Goal: Task Accomplishment & Management: Manage account settings

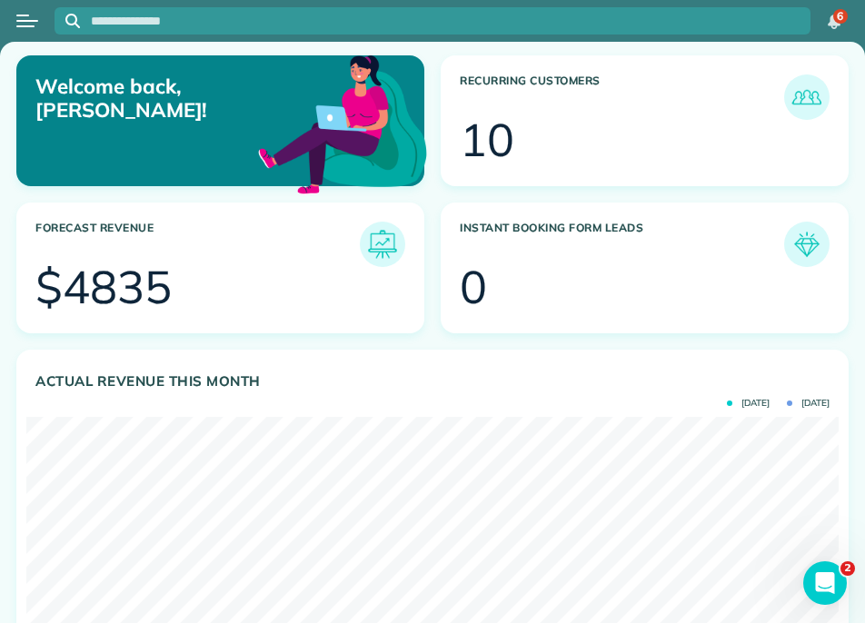
click at [36, 25] on button "Open menu" at bounding box center [27, 21] width 22 height 20
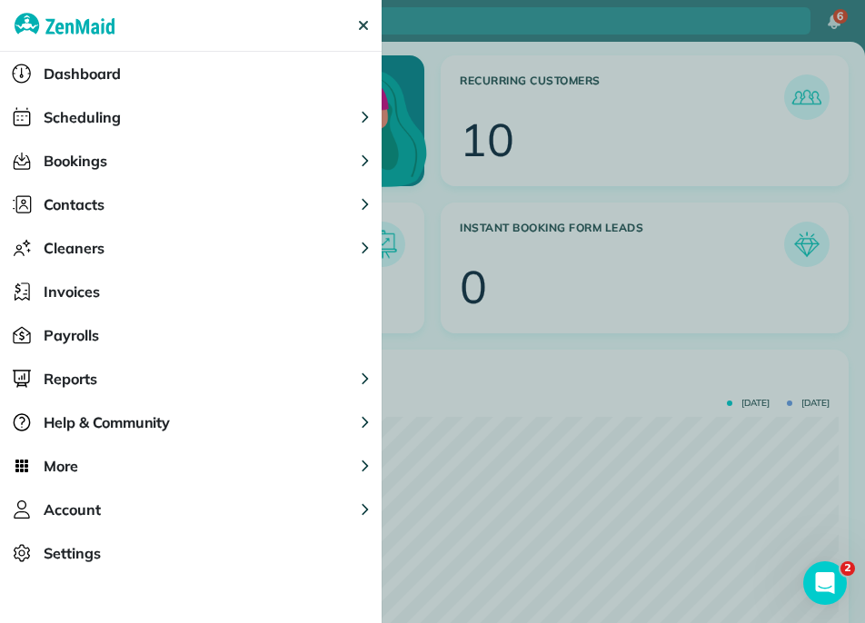
click at [115, 251] on button "Cleaners" at bounding box center [191, 248] width 382 height 44
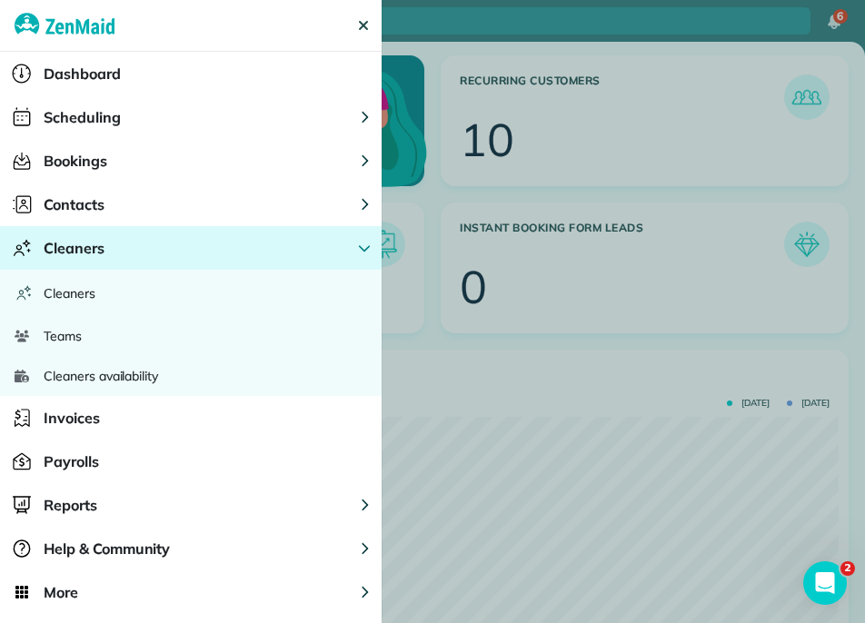
click at [137, 381] on span "Cleaners availability" at bounding box center [101, 376] width 114 height 18
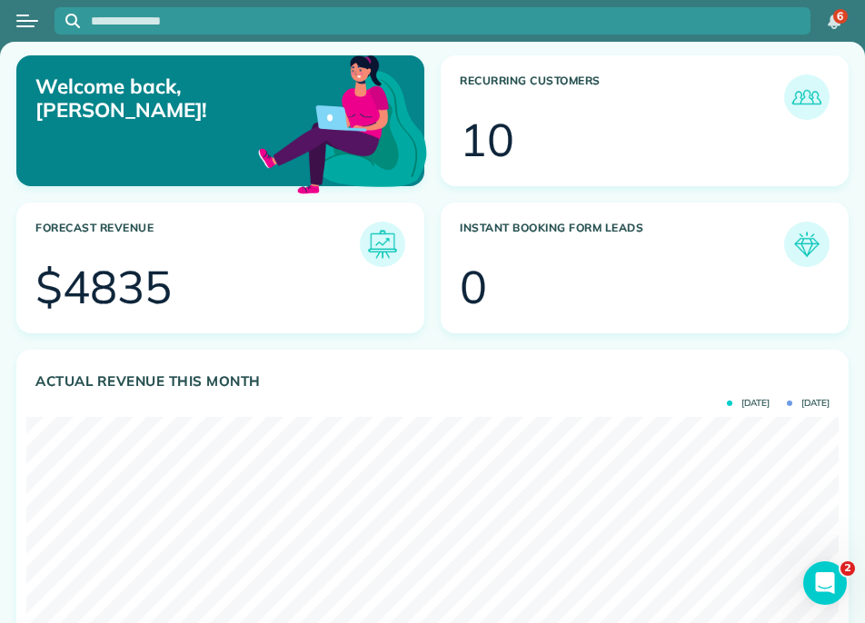
click at [27, 37] on div at bounding box center [27, 21] width 55 height 40
click at [26, 23] on button "Open menu" at bounding box center [27, 21] width 22 height 20
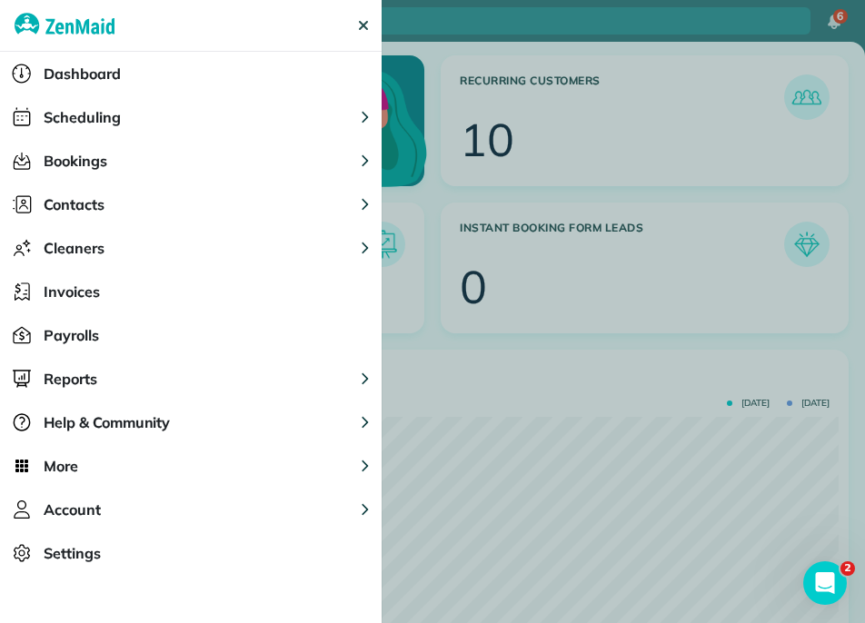
click at [93, 230] on div "Cleaners" at bounding box center [52, 248] width 104 height 44
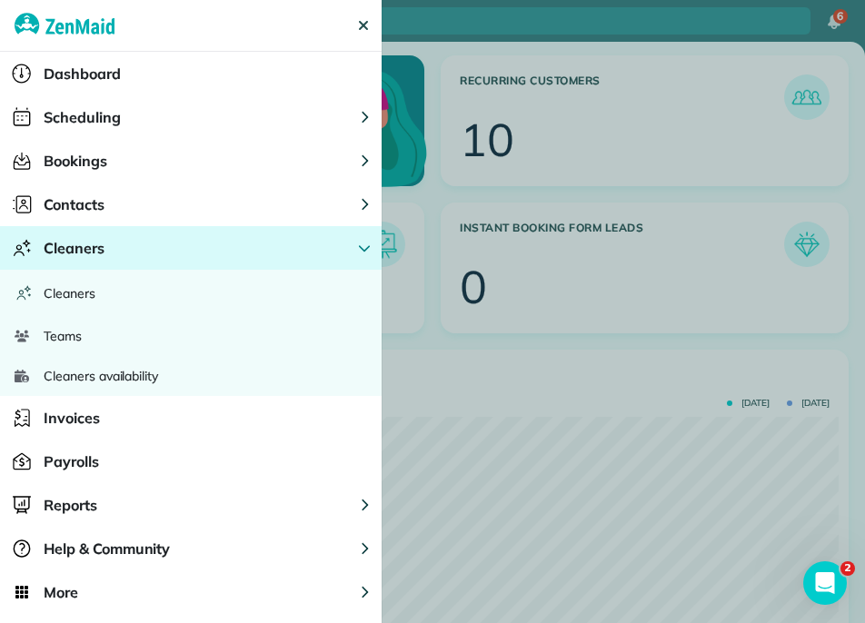
click at [104, 373] on span "Cleaners availability" at bounding box center [101, 376] width 114 height 18
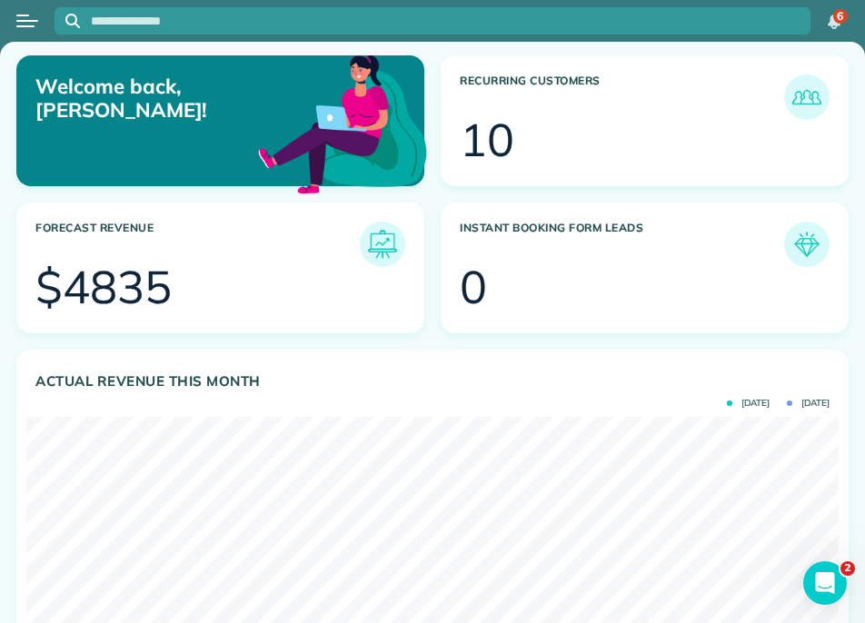
click at [38, 36] on div at bounding box center [27, 21] width 55 height 40
click at [27, 17] on button "Open menu" at bounding box center [27, 21] width 22 height 20
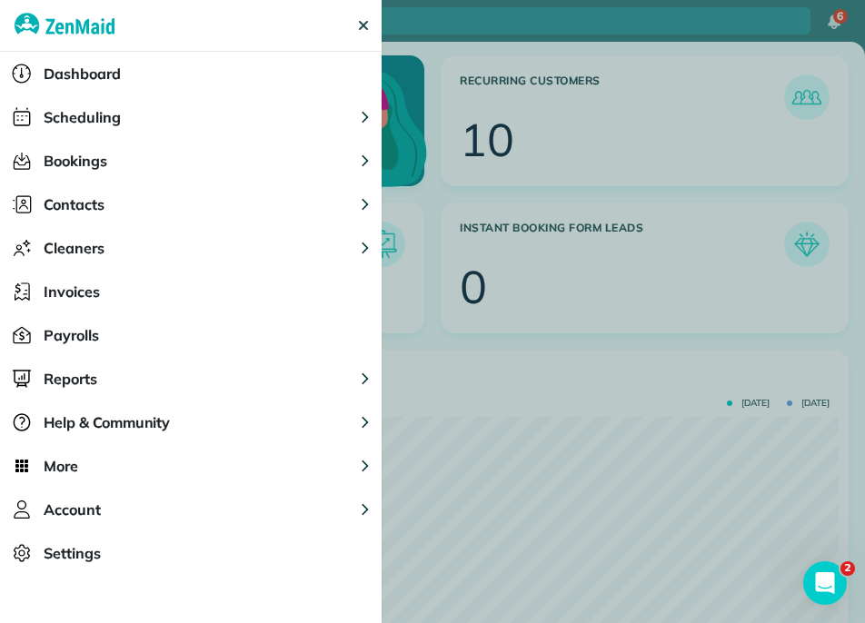
click at [89, 241] on span "Cleaners" at bounding box center [74, 248] width 61 height 22
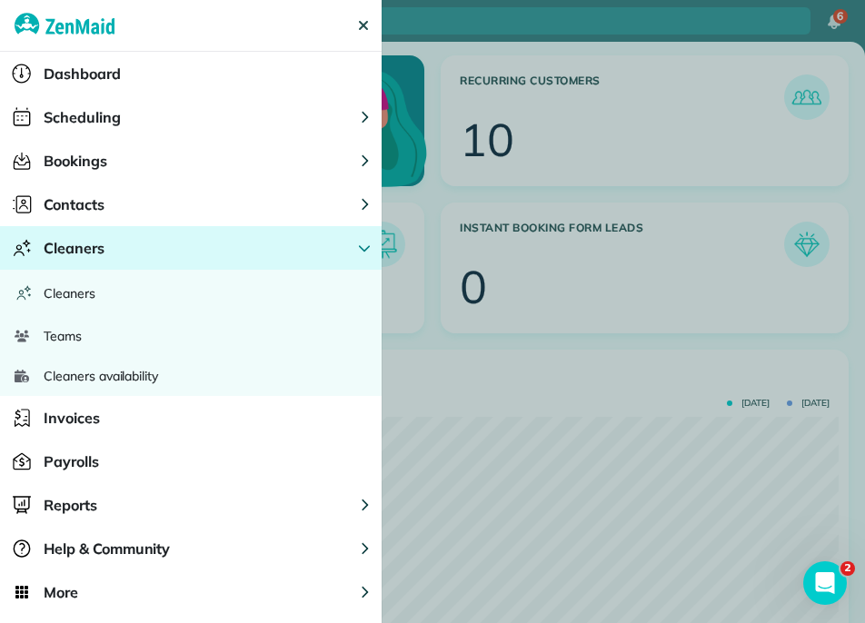
click at [90, 283] on div "Cleaners" at bounding box center [191, 293] width 382 height 46
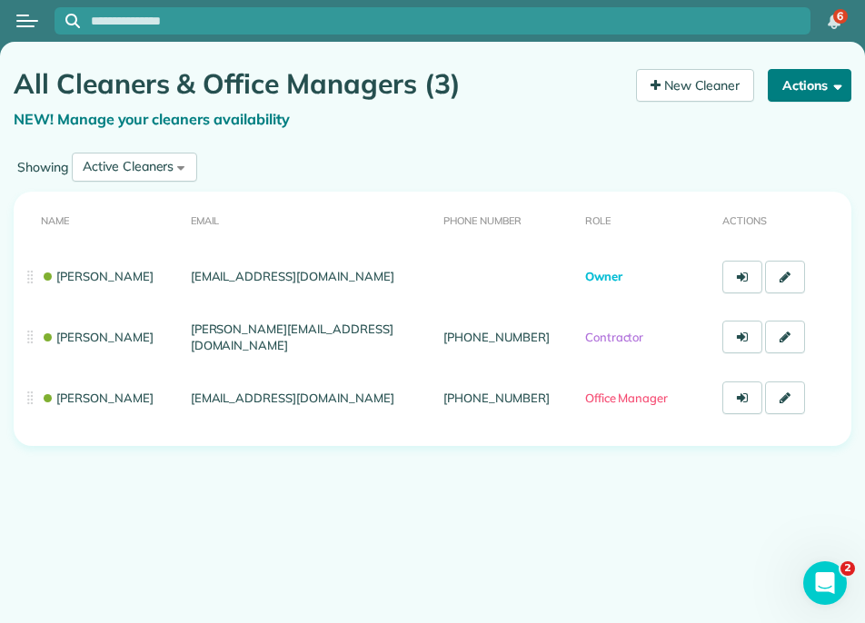
click at [797, 84] on button "Actions" at bounding box center [810, 85] width 84 height 33
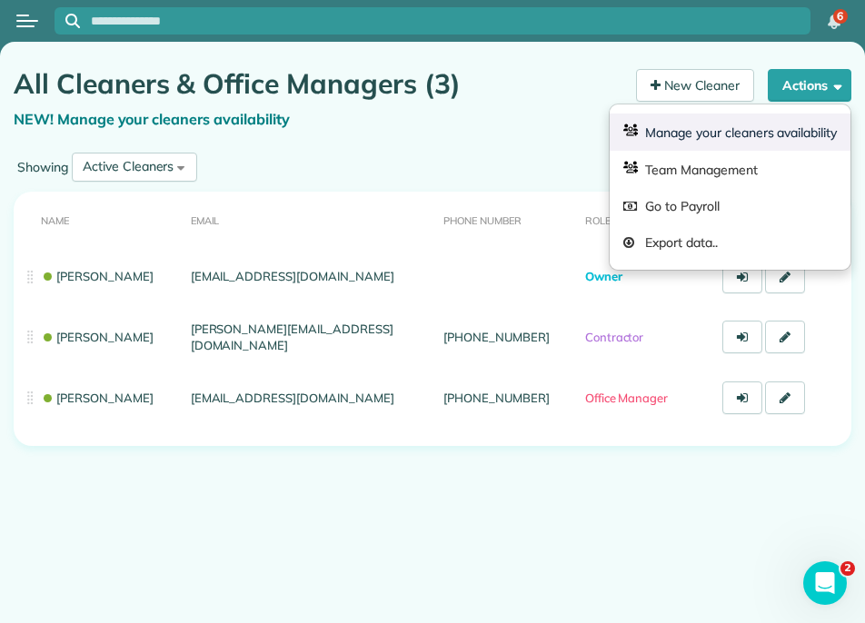
click at [784, 148] on link "Manage your cleaners availability" at bounding box center [730, 132] width 241 height 37
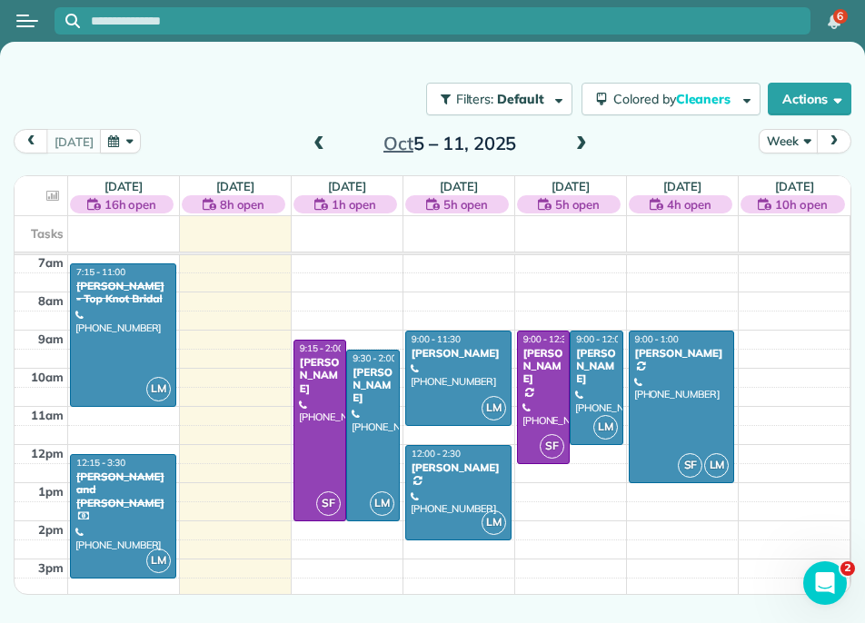
click at [578, 150] on span at bounding box center [581, 144] width 20 height 16
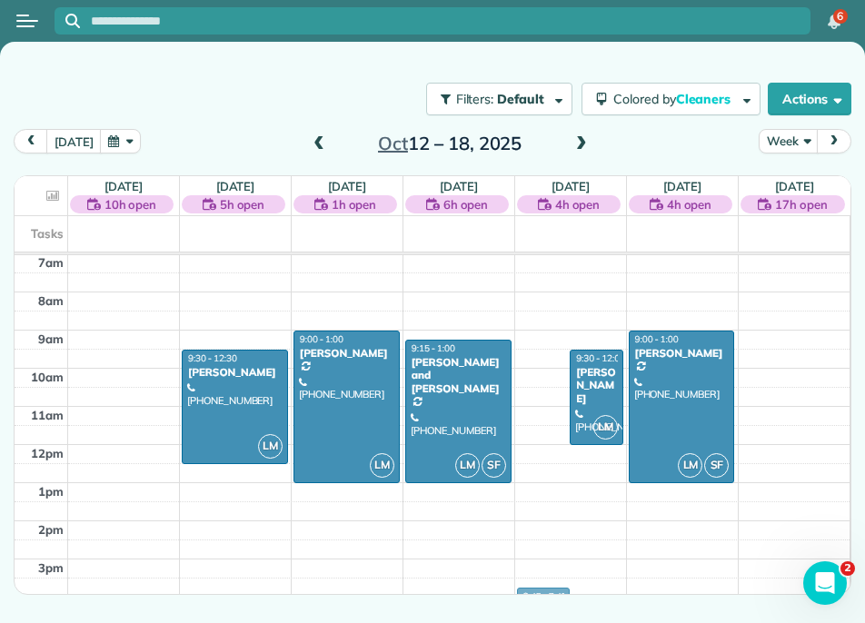
scroll to position [270, 0]
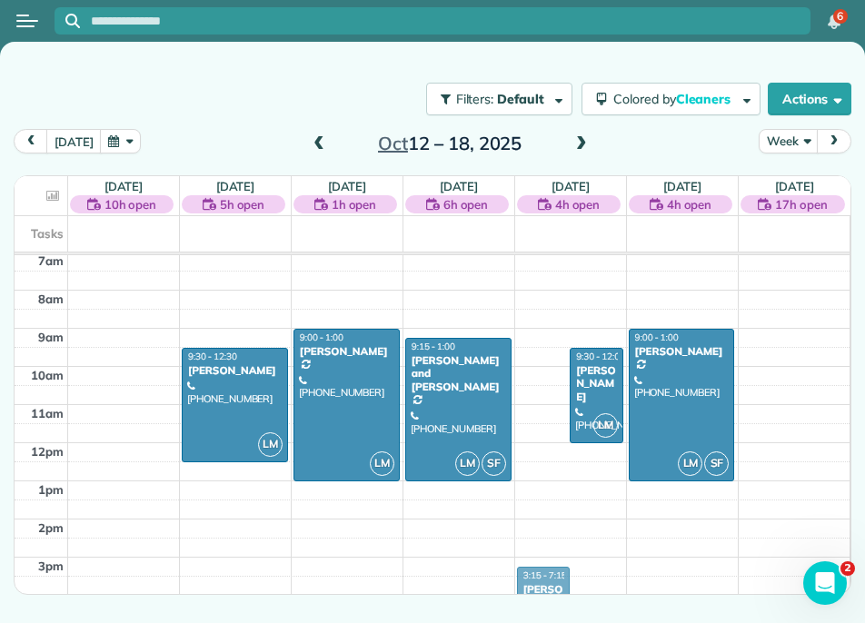
drag, startPoint x: 552, startPoint y: 336, endPoint x: 570, endPoint y: 575, distance: 239.6
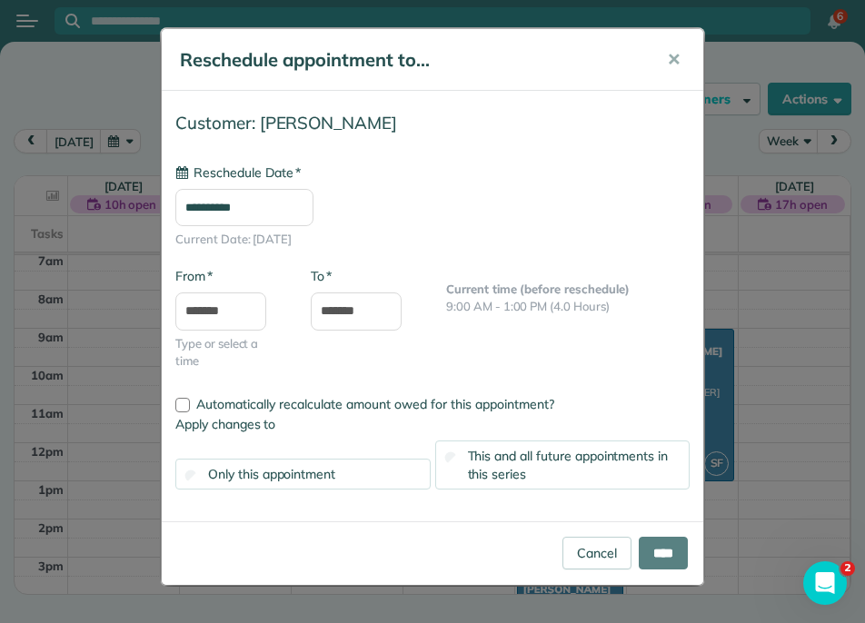
type input "**********"
click at [681, 58] on button "✕" at bounding box center [673, 60] width 41 height 44
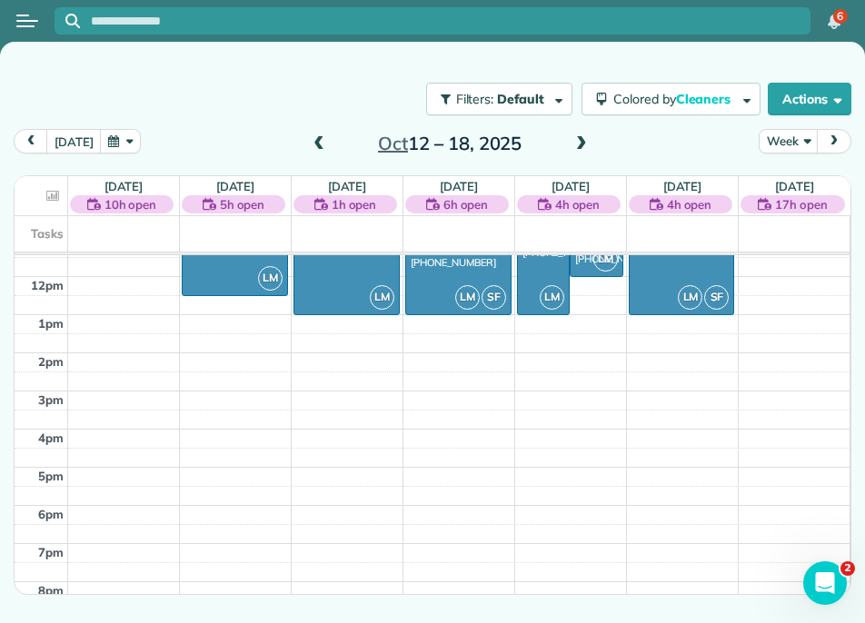
scroll to position [414, 0]
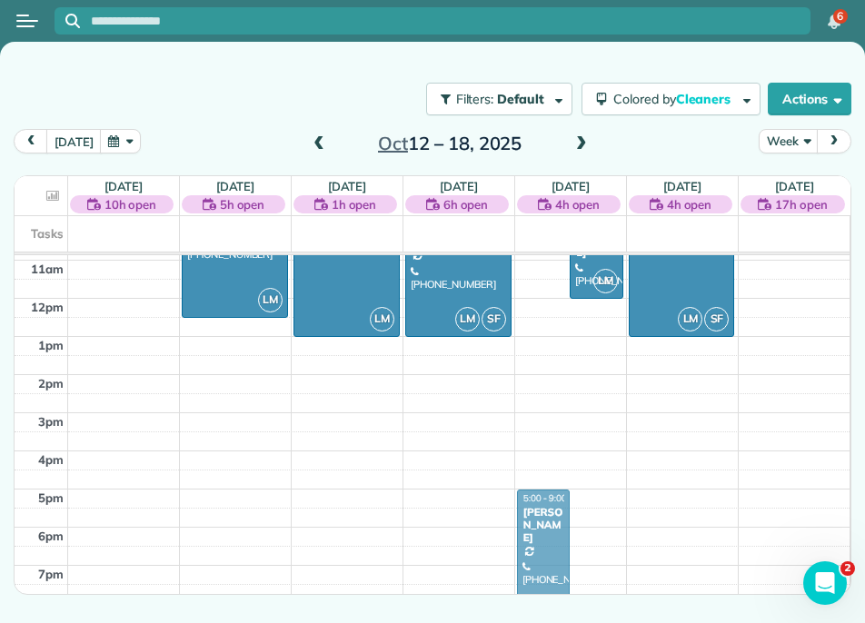
drag, startPoint x: 559, startPoint y: 283, endPoint x: 575, endPoint y: 591, distance: 308.4
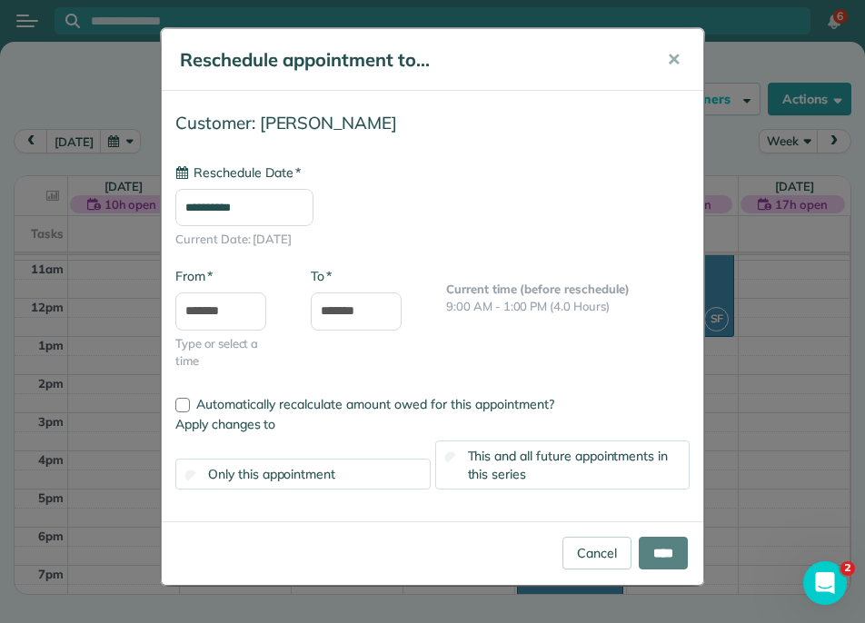
type input "**********"
click at [479, 485] on div "This and all future appointments in this series" at bounding box center [562, 465] width 255 height 49
click at [642, 560] on input "****" at bounding box center [663, 553] width 49 height 33
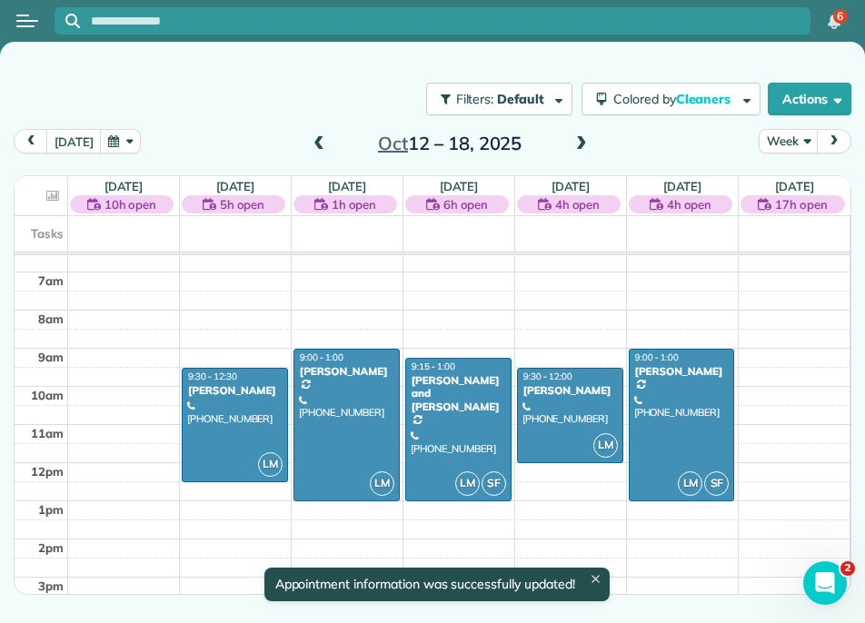
scroll to position [247, 0]
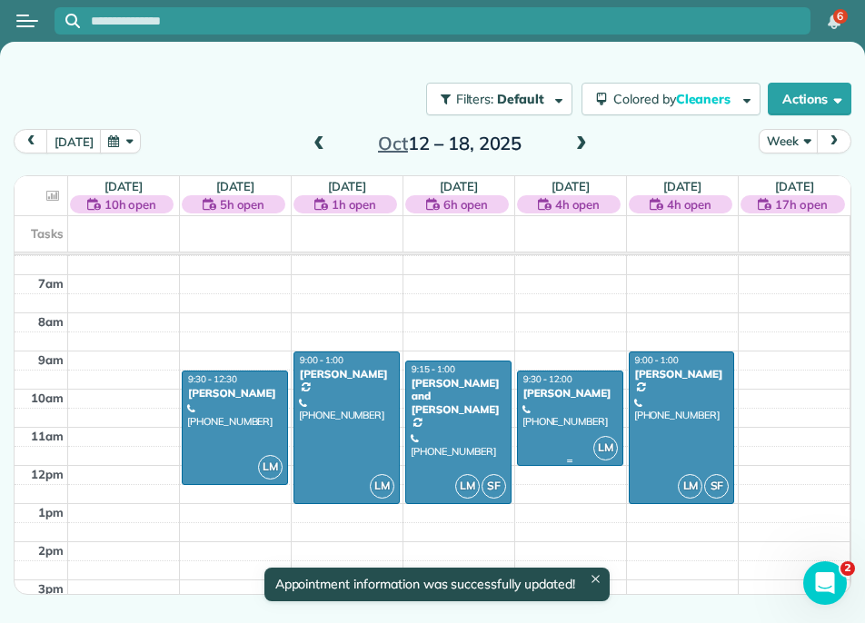
click at [587, 390] on div "[PERSON_NAME]" at bounding box center [569, 393] width 95 height 13
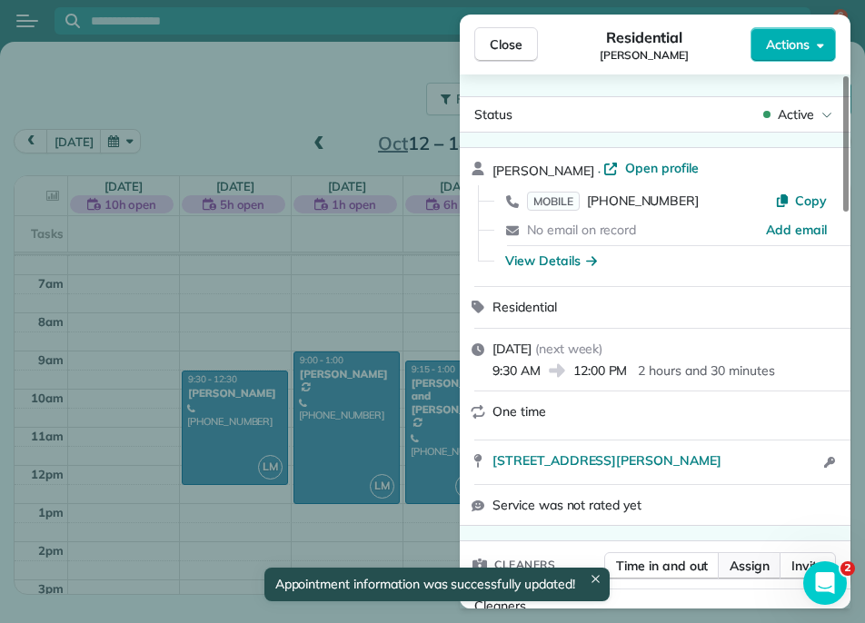
click at [745, 561] on span "Assign" at bounding box center [750, 566] width 40 height 18
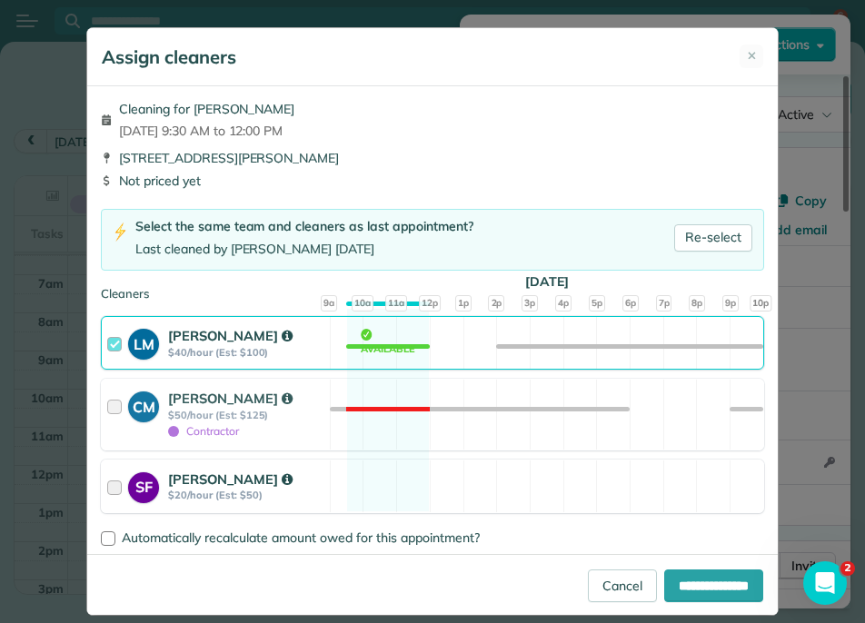
click at [143, 475] on strong "SF" at bounding box center [143, 485] width 31 height 26
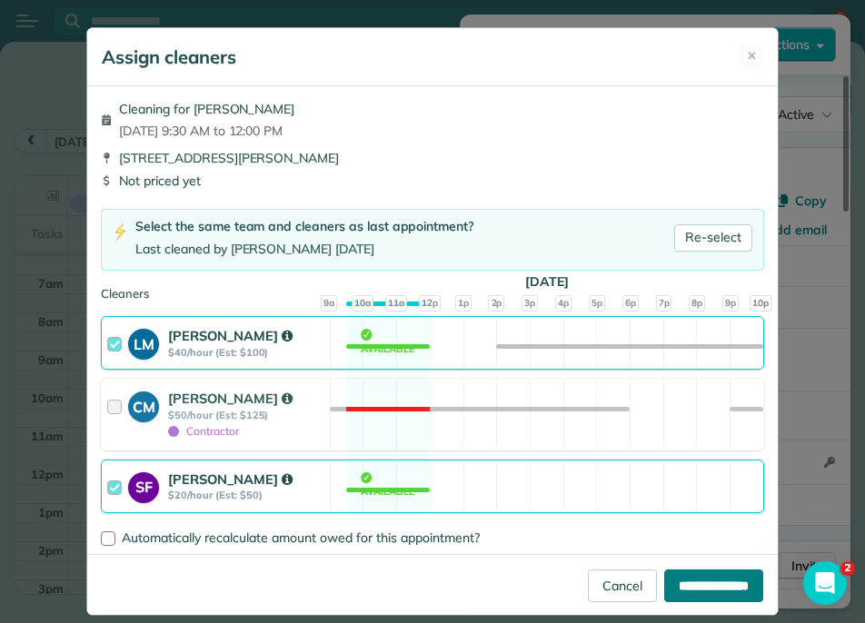
click at [664, 586] on input "**********" at bounding box center [713, 586] width 99 height 33
type input "**********"
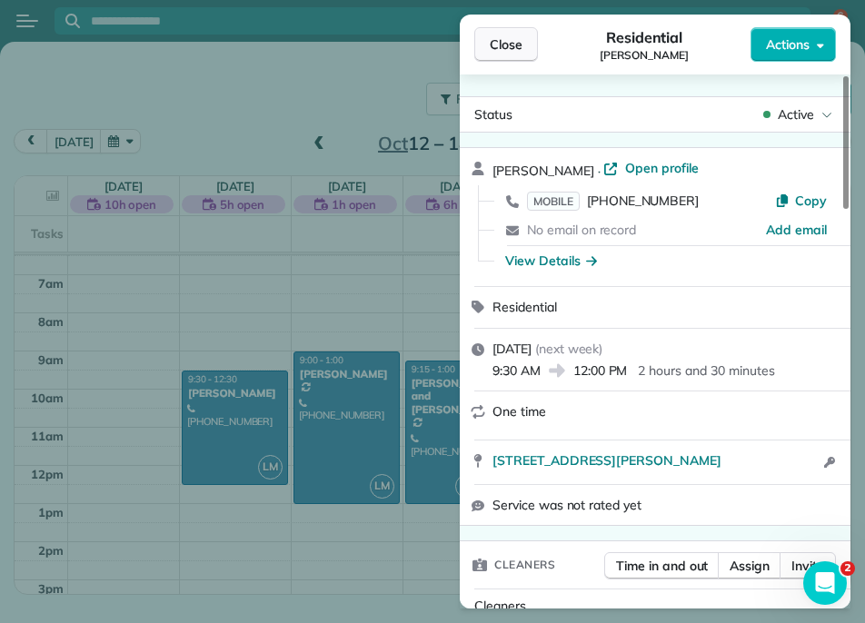
click at [510, 51] on span "Close" at bounding box center [506, 44] width 33 height 18
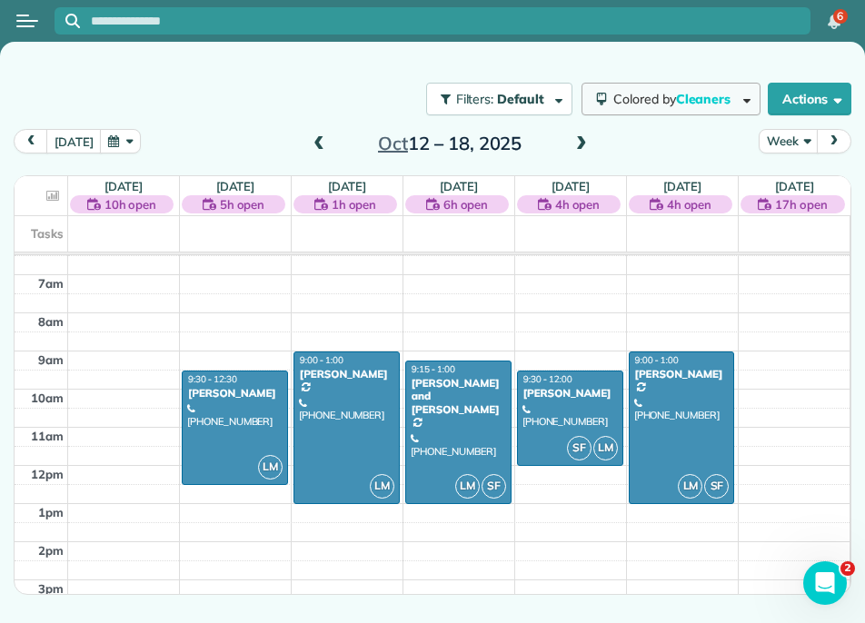
click at [691, 85] on button "Colored by Cleaners" at bounding box center [670, 99] width 179 height 33
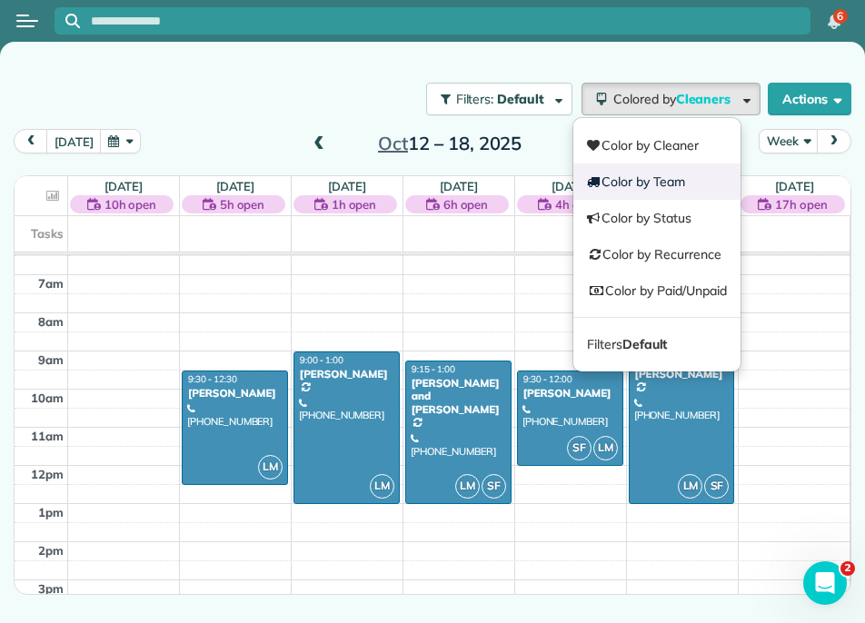
click at [668, 189] on link "Color by Team" at bounding box center [656, 182] width 167 height 36
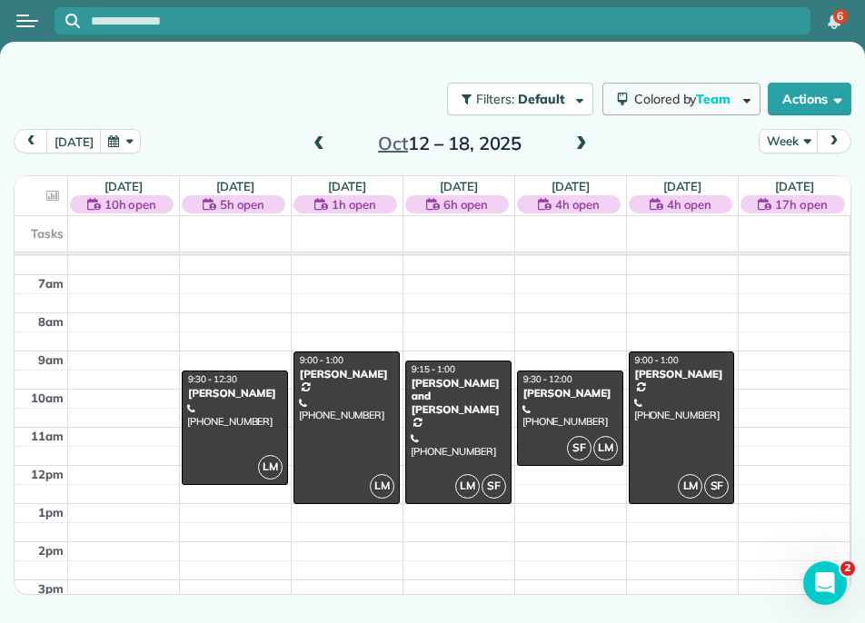
click at [661, 107] on button "Colored by Team" at bounding box center [681, 99] width 158 height 33
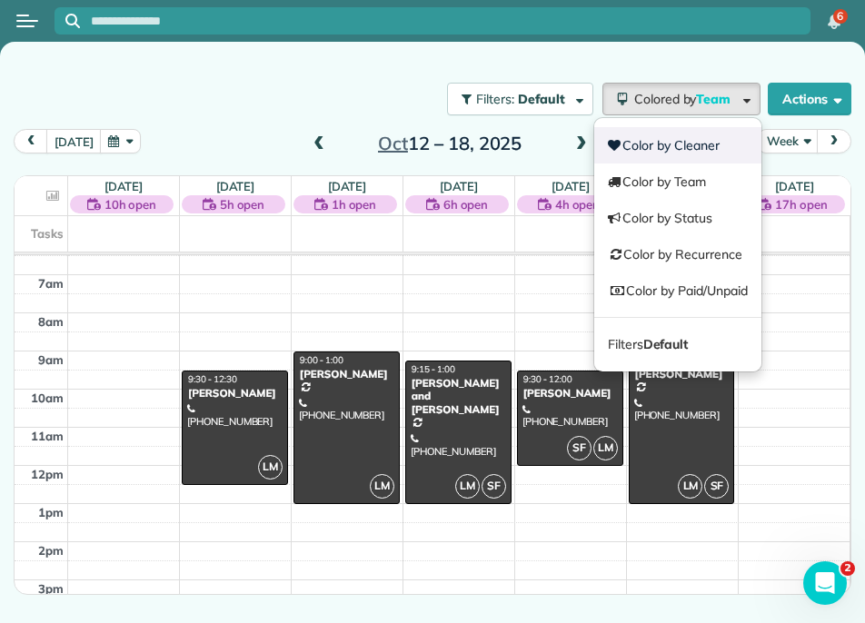
click at [641, 144] on link "Color by Cleaner" at bounding box center [677, 145] width 167 height 36
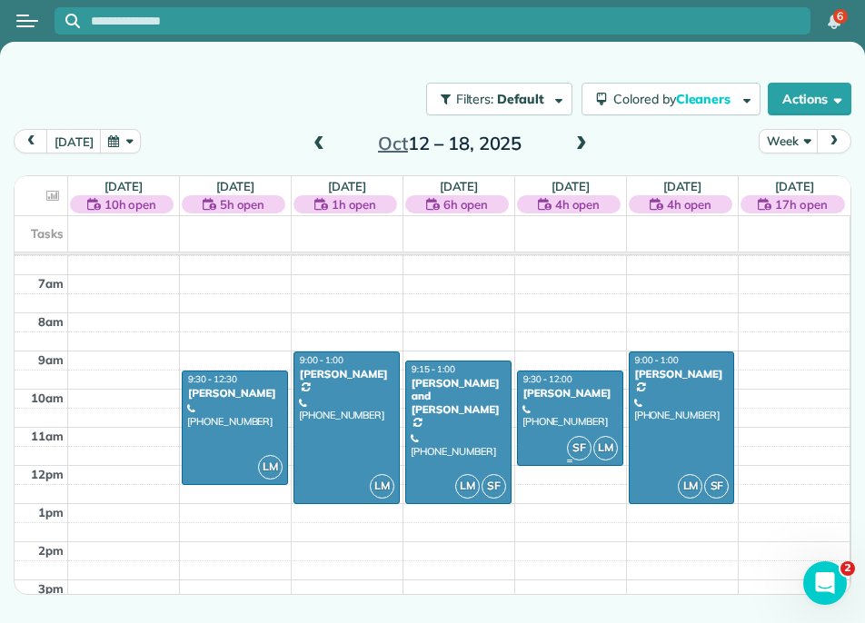
click at [584, 453] on span "SF" at bounding box center [579, 448] width 25 height 25
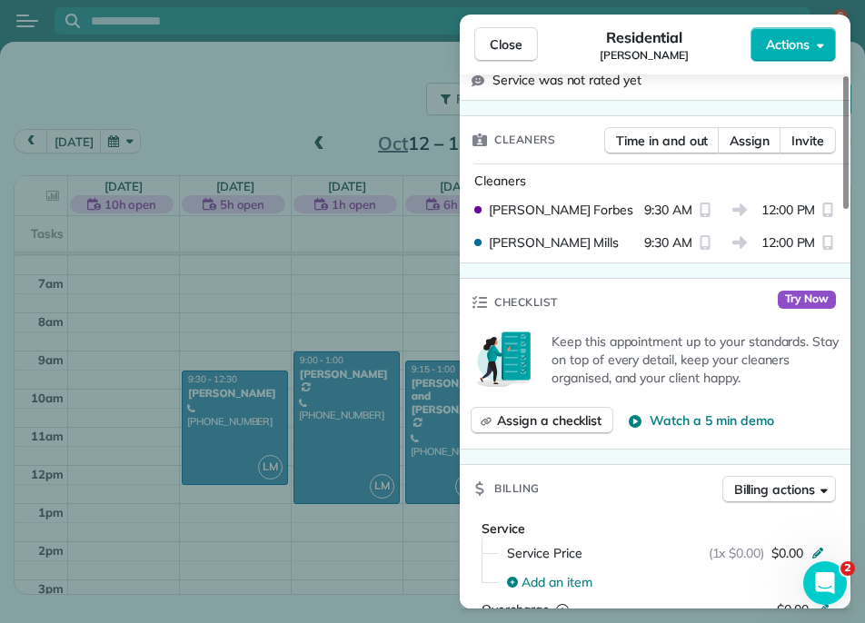
scroll to position [380, 0]
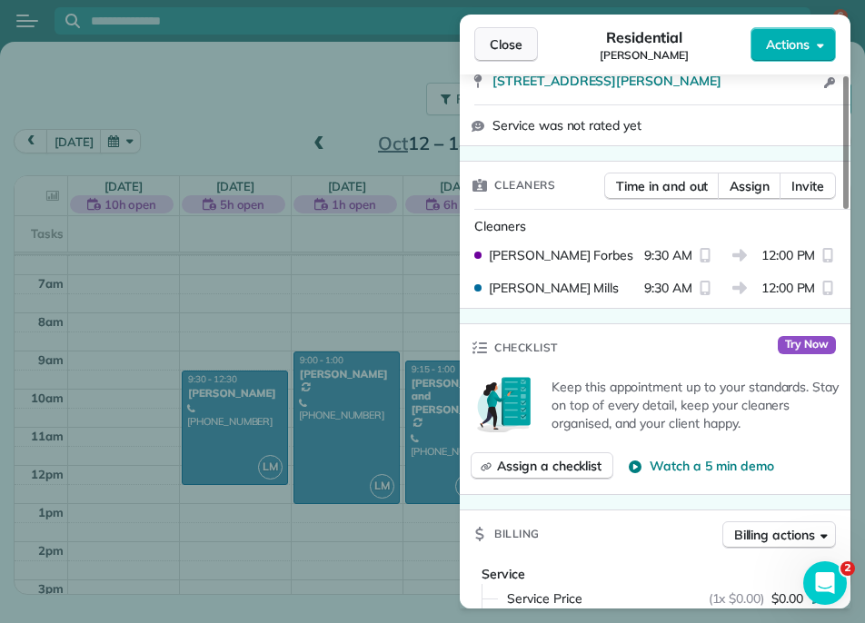
click at [512, 51] on span "Close" at bounding box center [506, 44] width 33 height 18
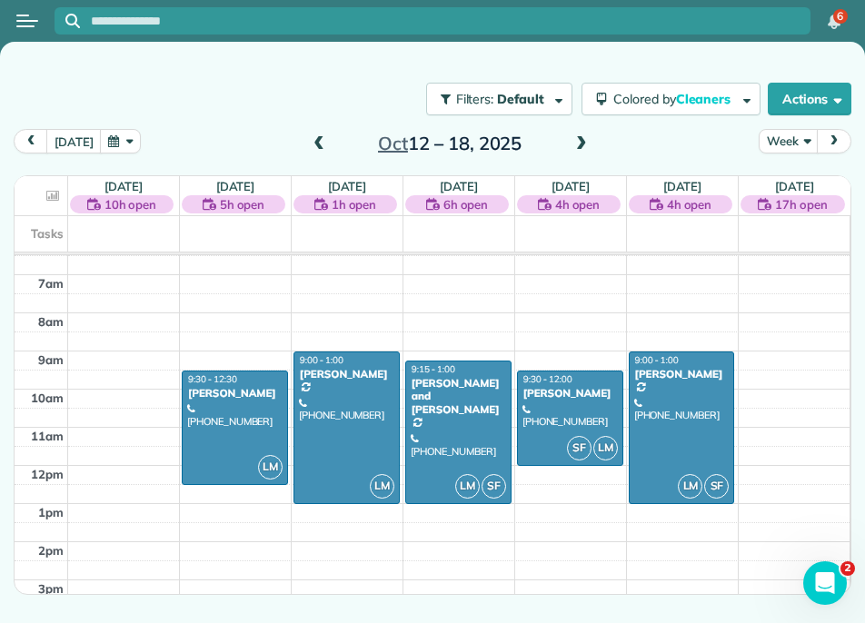
click at [579, 145] on span at bounding box center [581, 144] width 20 height 16
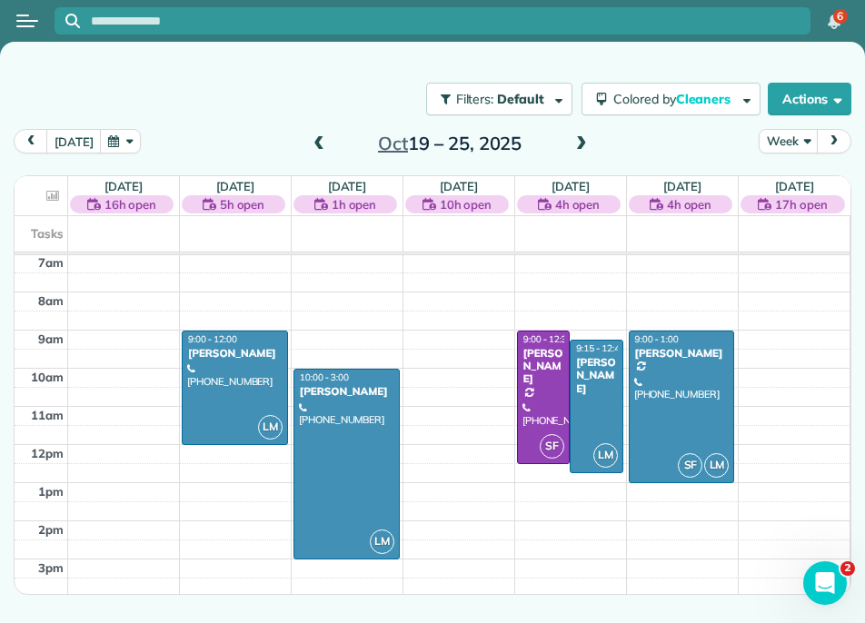
click at [579, 136] on span at bounding box center [581, 144] width 20 height 16
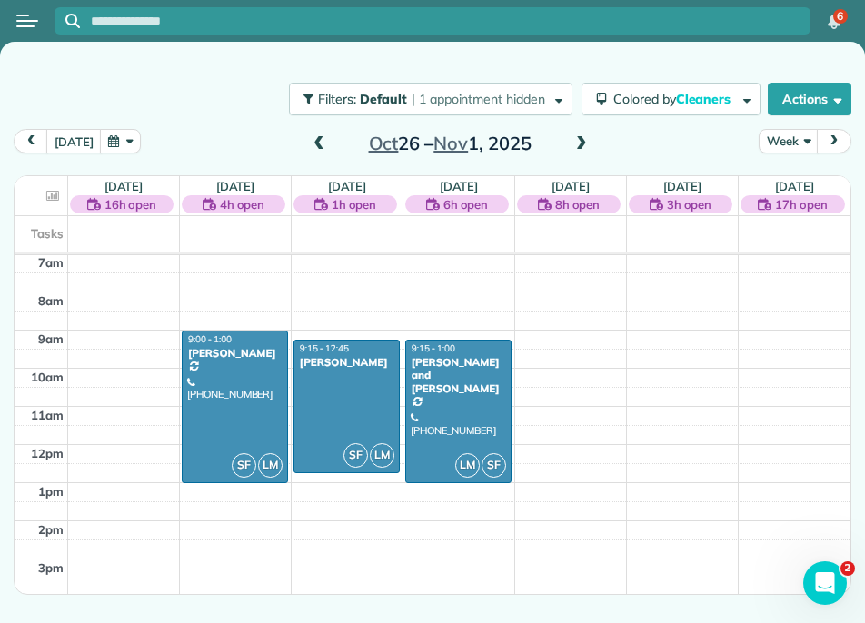
click at [582, 147] on span at bounding box center [581, 144] width 20 height 16
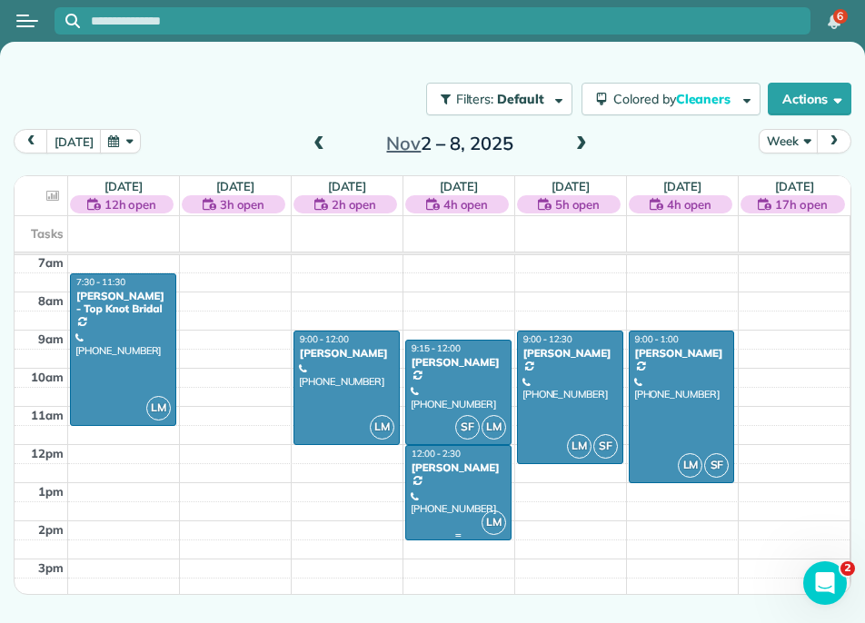
click at [485, 472] on div "[PERSON_NAME]" at bounding box center [458, 468] width 95 height 13
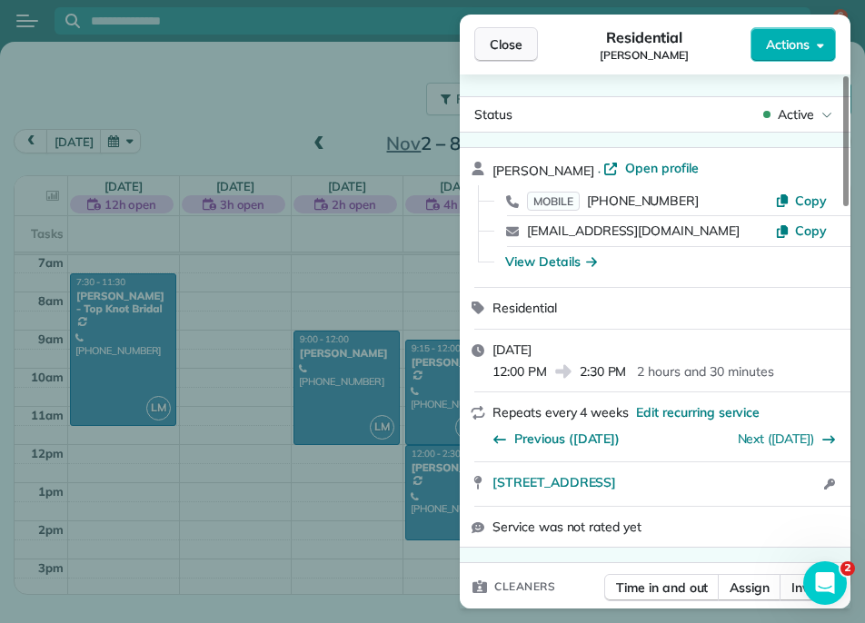
click at [491, 38] on span "Close" at bounding box center [506, 44] width 33 height 18
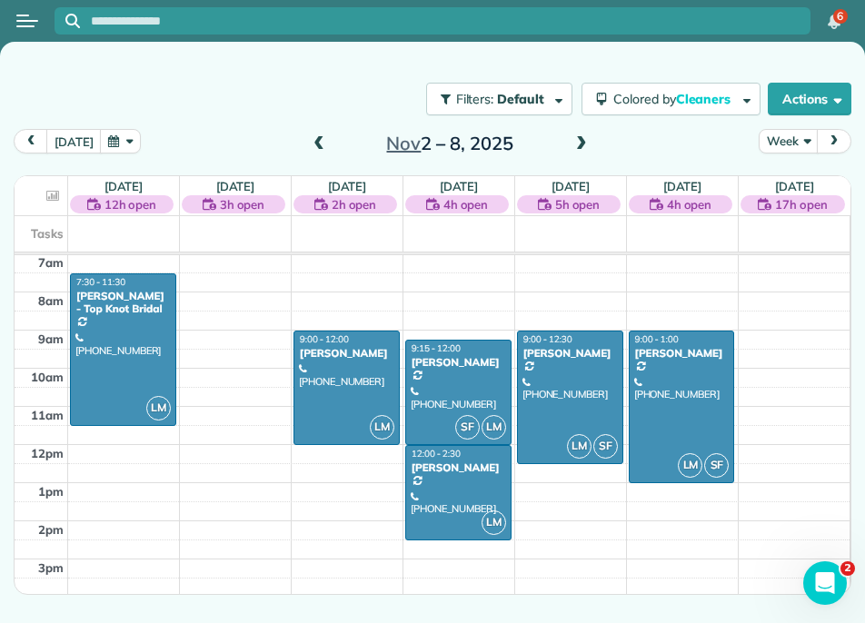
click at [575, 151] on span at bounding box center [581, 144] width 20 height 16
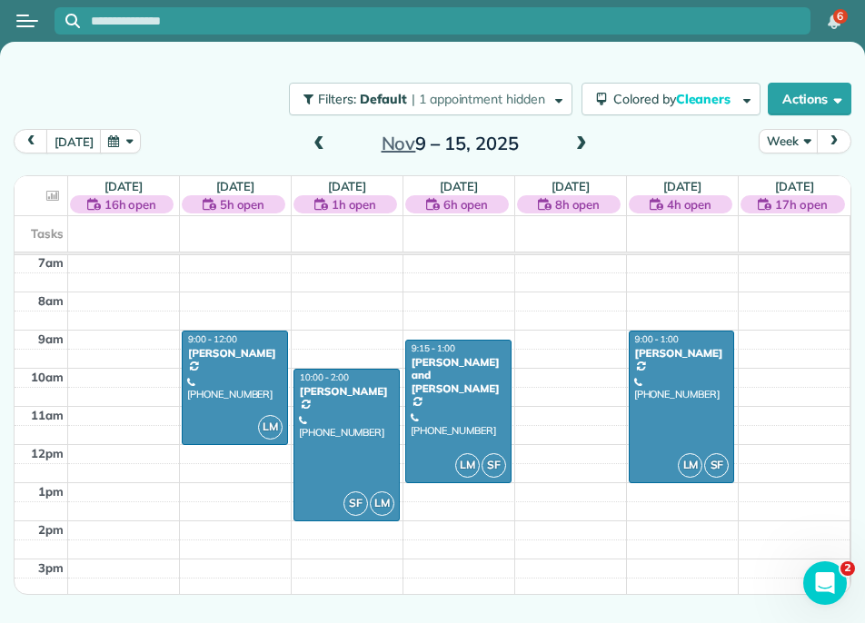
click at [575, 151] on span at bounding box center [581, 144] width 20 height 16
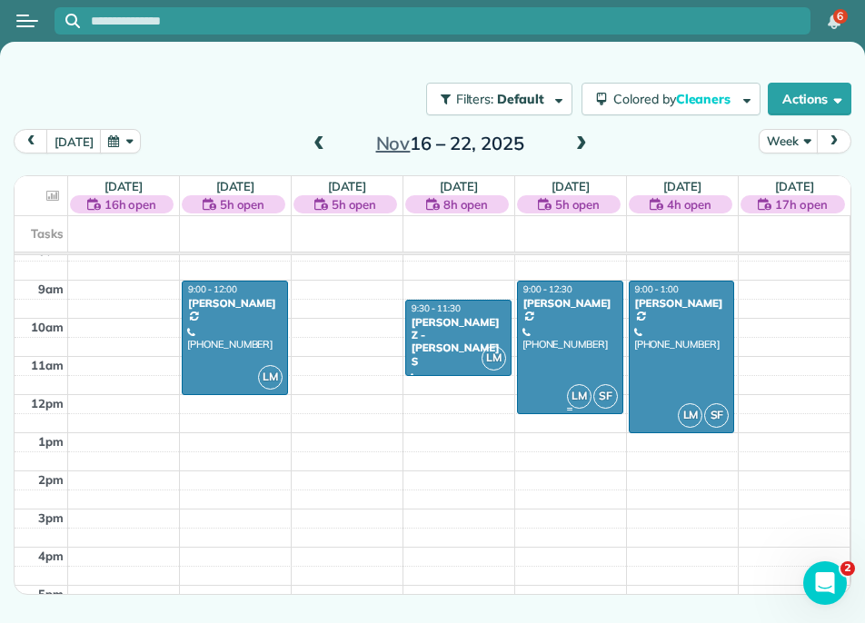
scroll to position [328, 0]
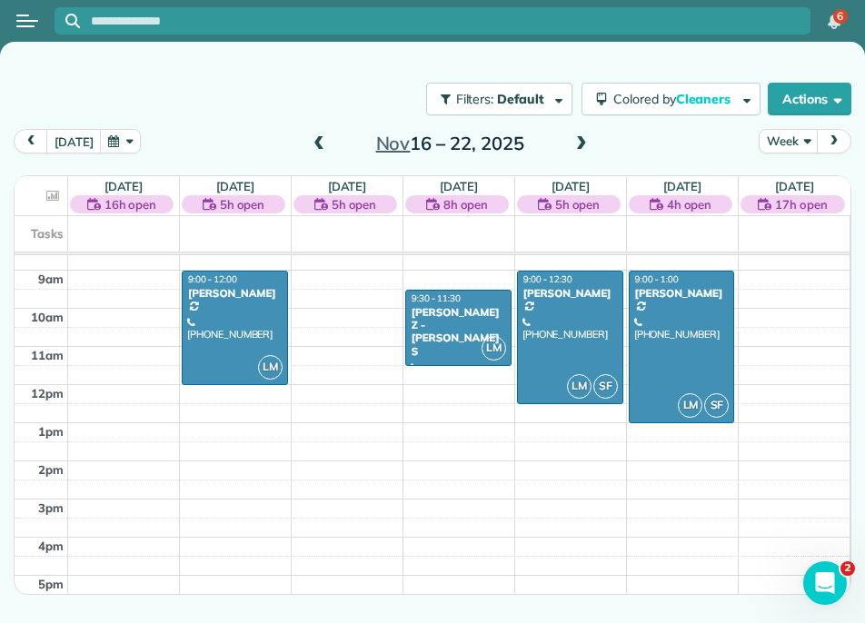
click at [580, 147] on span at bounding box center [581, 144] width 20 height 16
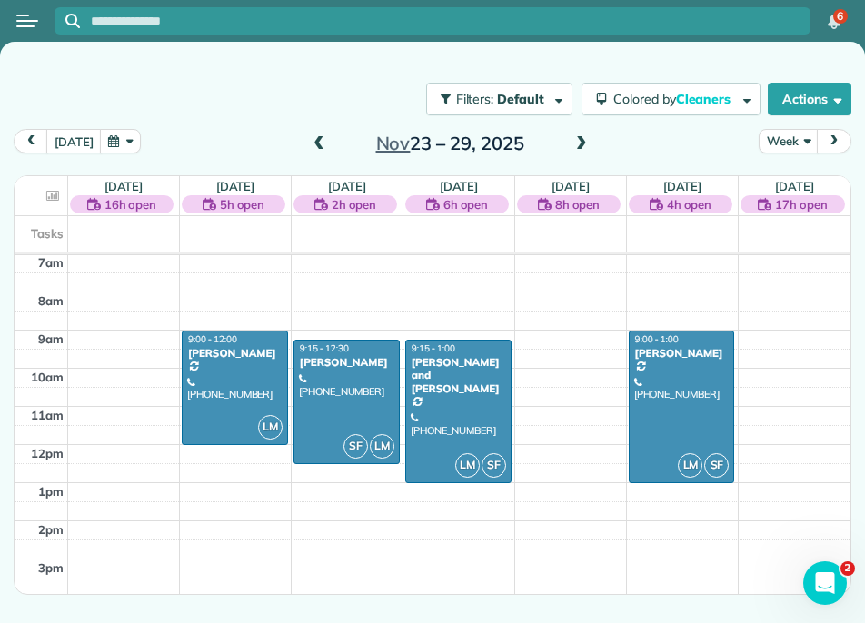
click at [323, 135] on span at bounding box center [319, 144] width 20 height 27
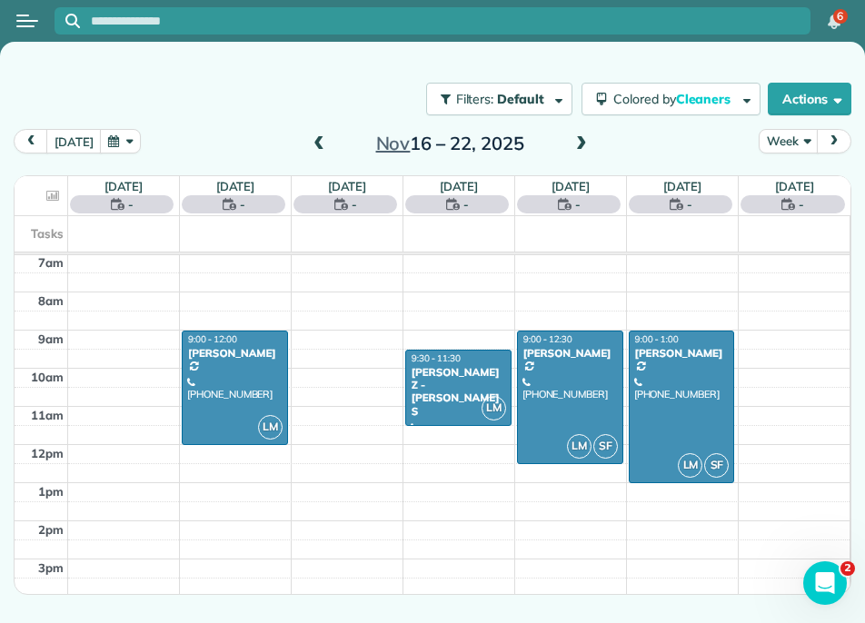
click at [323, 135] on span at bounding box center [319, 144] width 20 height 27
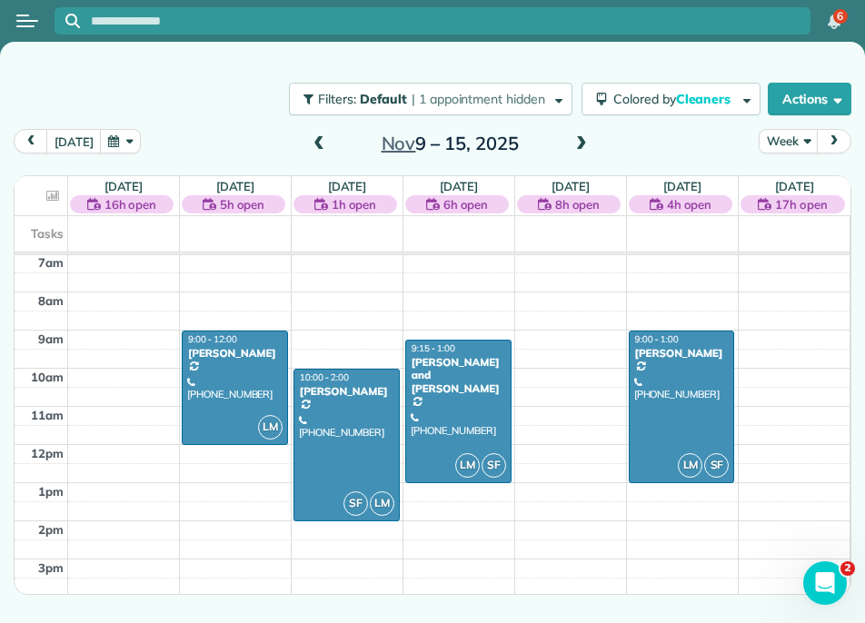
click at [586, 144] on span at bounding box center [581, 144] width 20 height 16
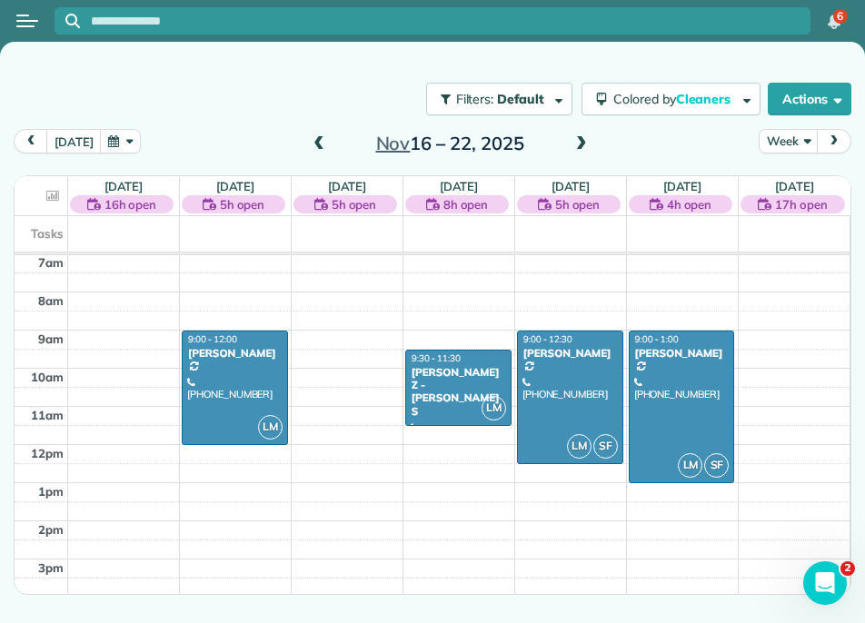
click at [586, 144] on span at bounding box center [581, 144] width 20 height 16
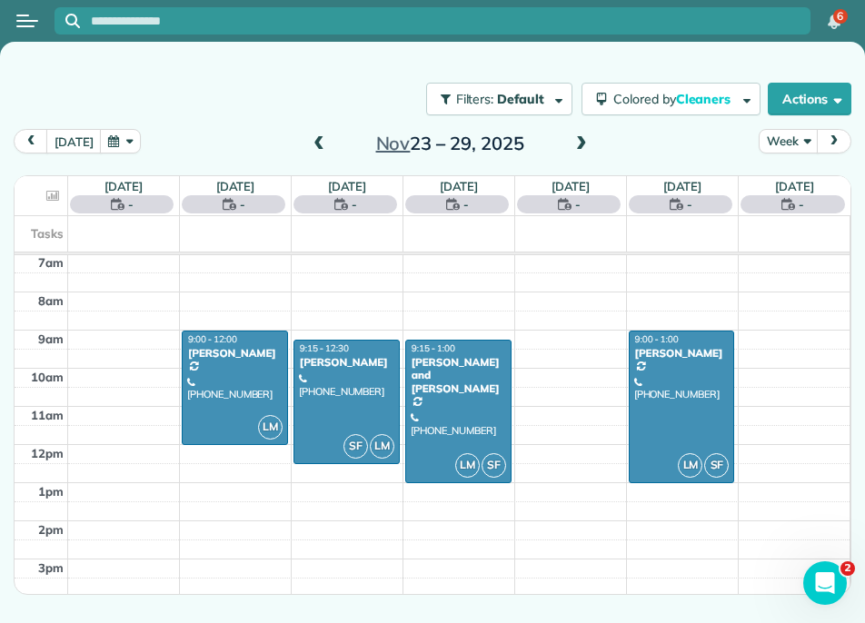
click at [586, 144] on span at bounding box center [581, 144] width 20 height 16
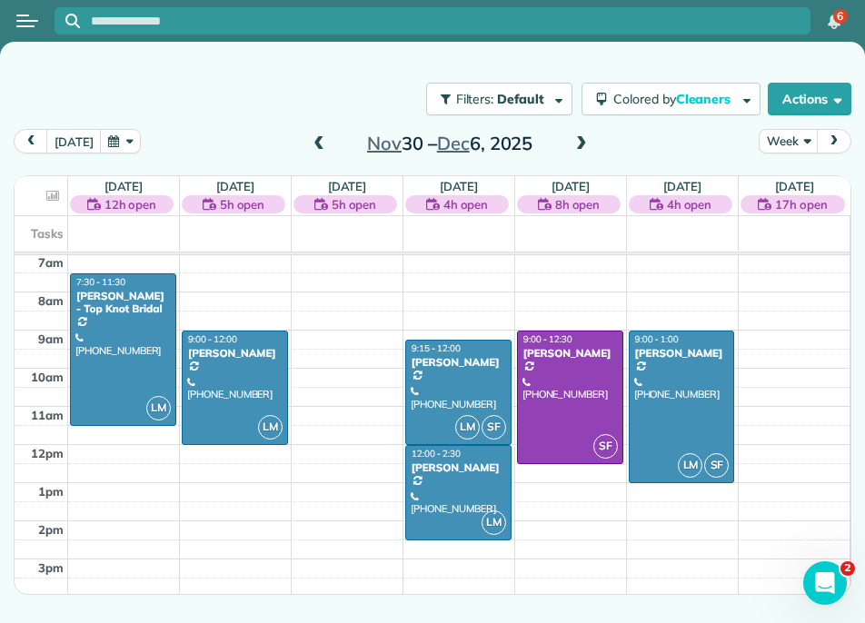
click at [318, 150] on span at bounding box center [319, 144] width 20 height 16
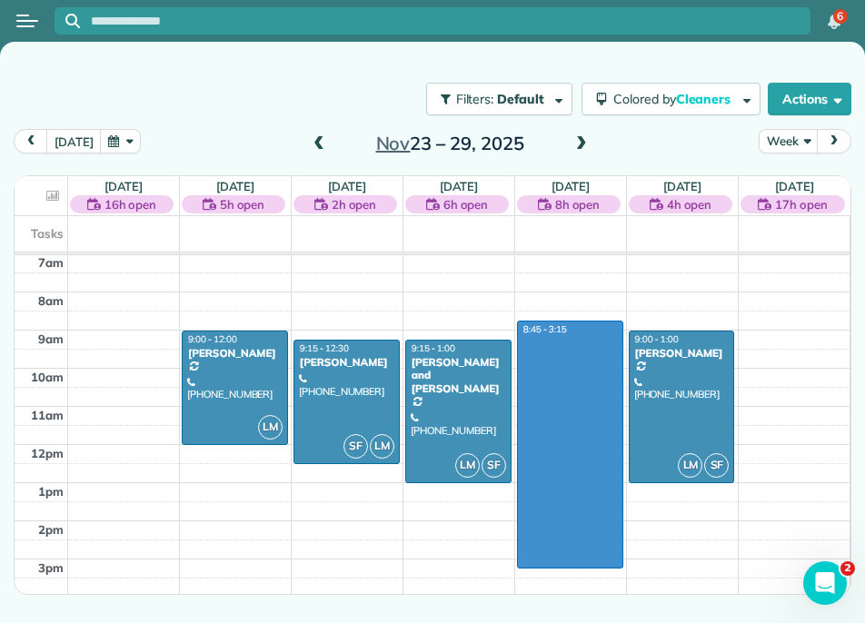
drag, startPoint x: 543, startPoint y: 329, endPoint x: 556, endPoint y: 559, distance: 230.2
click at [556, 560] on div "12am 1am 2am 3am 4am 5am 6am 7am 8am 9am 10am 11am 12pm 1pm 2pm 3pm 4pm 5pm 6pm…" at bounding box center [432, 444] width 835 height 915
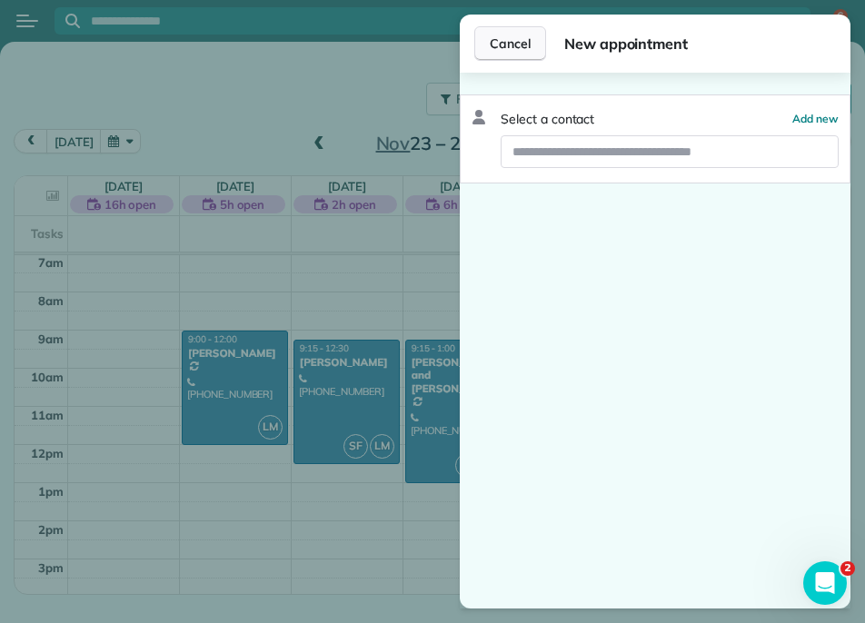
click at [511, 45] on span "Cancel" at bounding box center [510, 44] width 41 height 18
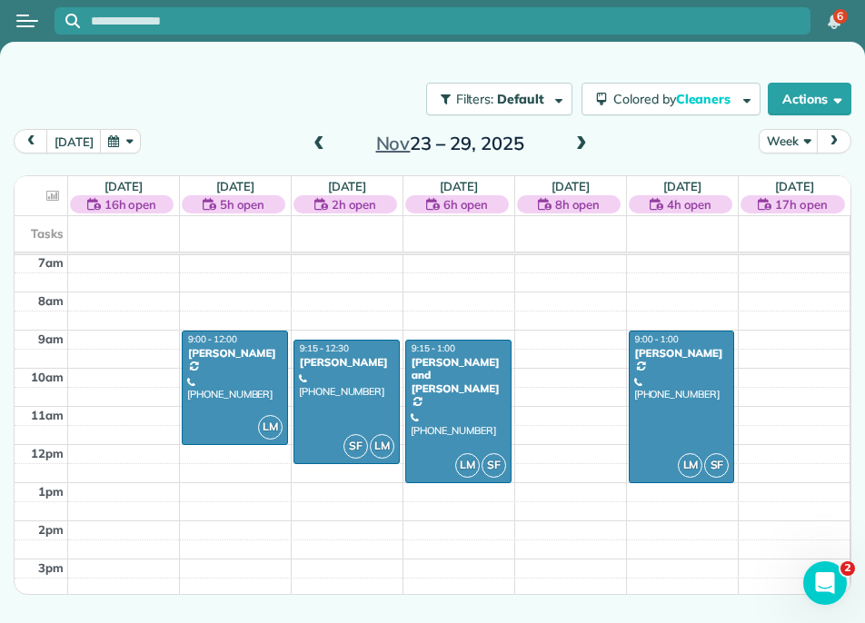
click at [580, 144] on span at bounding box center [581, 144] width 20 height 16
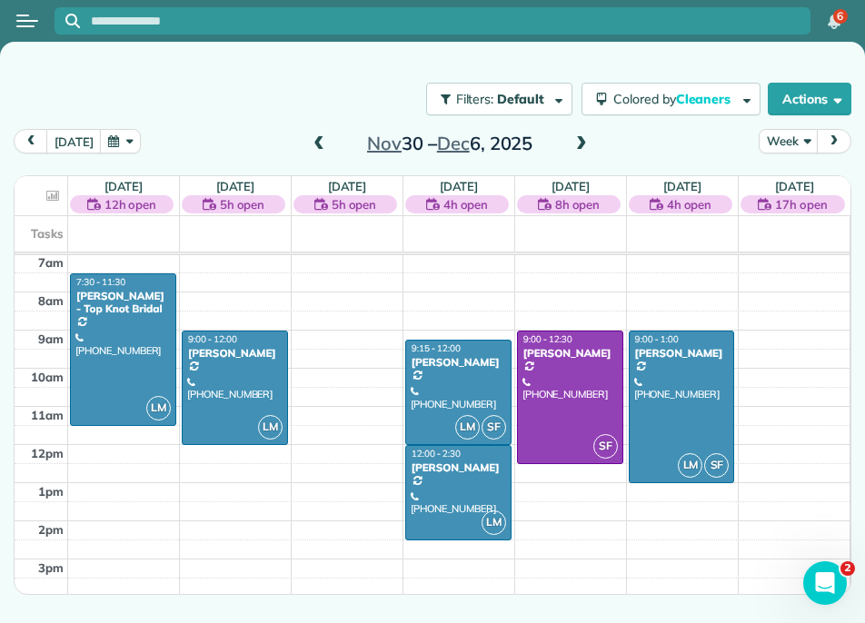
click at [323, 148] on span at bounding box center [319, 144] width 20 height 16
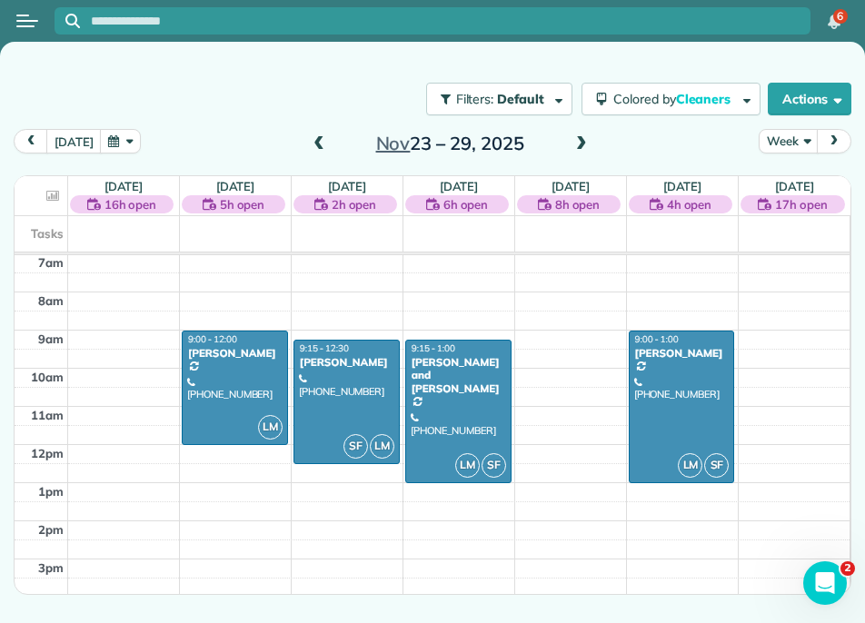
click at [323, 148] on span at bounding box center [319, 144] width 20 height 16
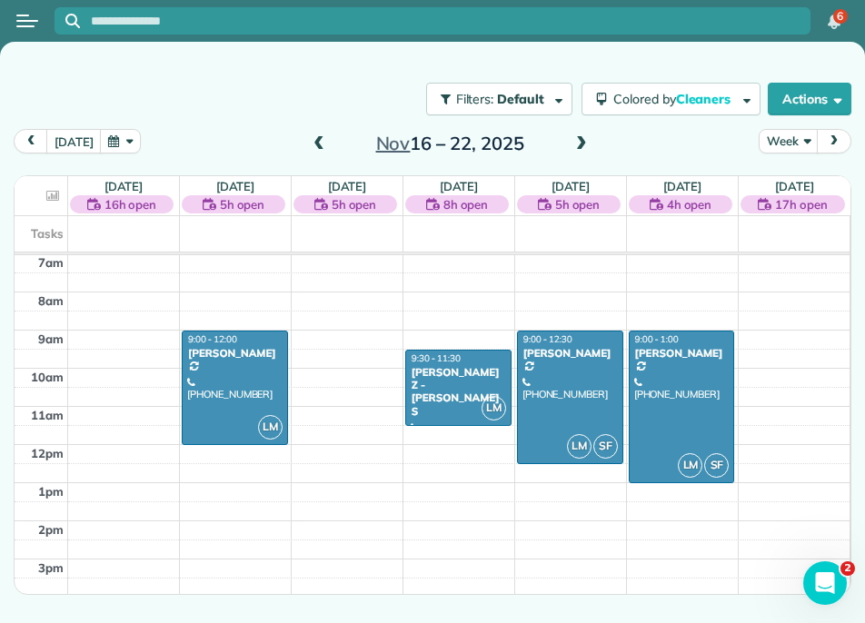
click at [230, 205] on span "5h open" at bounding box center [242, 204] width 45 height 18
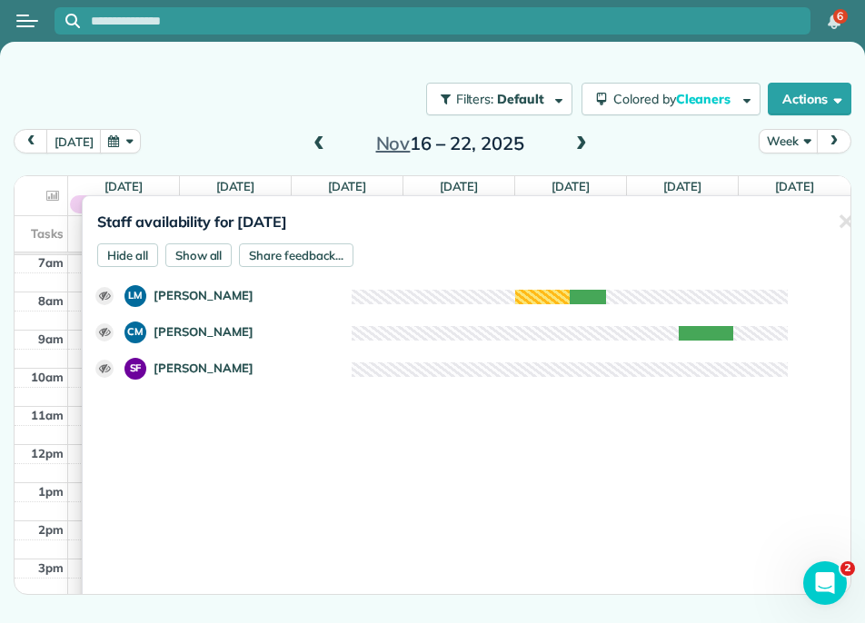
click at [188, 120] on div "Filters: Default | 1 appointment hidden Colored by Cleaners Color by Cleaner Co…" at bounding box center [432, 99] width 865 height 60
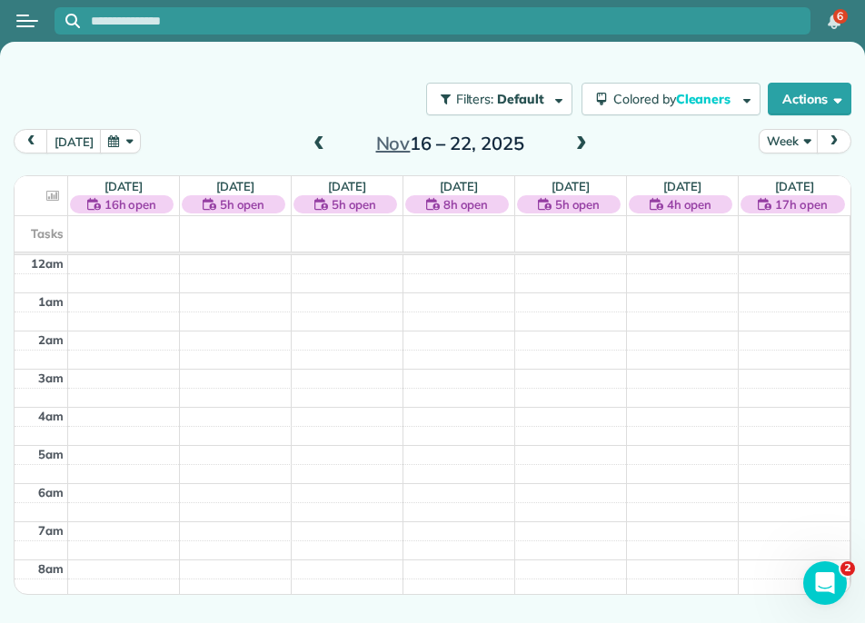
click at [336, 146] on h2 "[DATE] – [DATE]" at bounding box center [449, 144] width 227 height 20
click at [313, 143] on span at bounding box center [319, 144] width 20 height 16
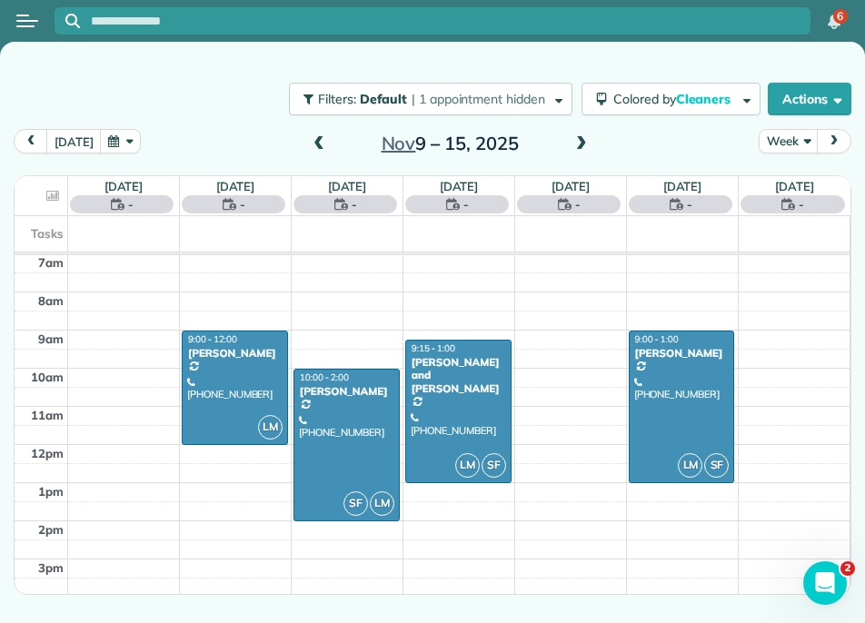
click at [313, 143] on span at bounding box center [319, 144] width 20 height 16
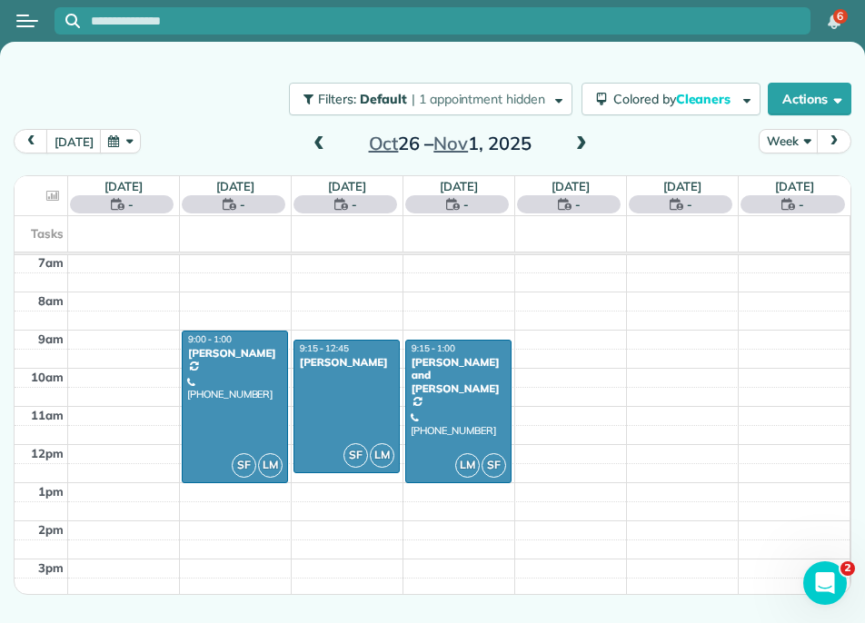
click at [313, 143] on span at bounding box center [319, 144] width 20 height 16
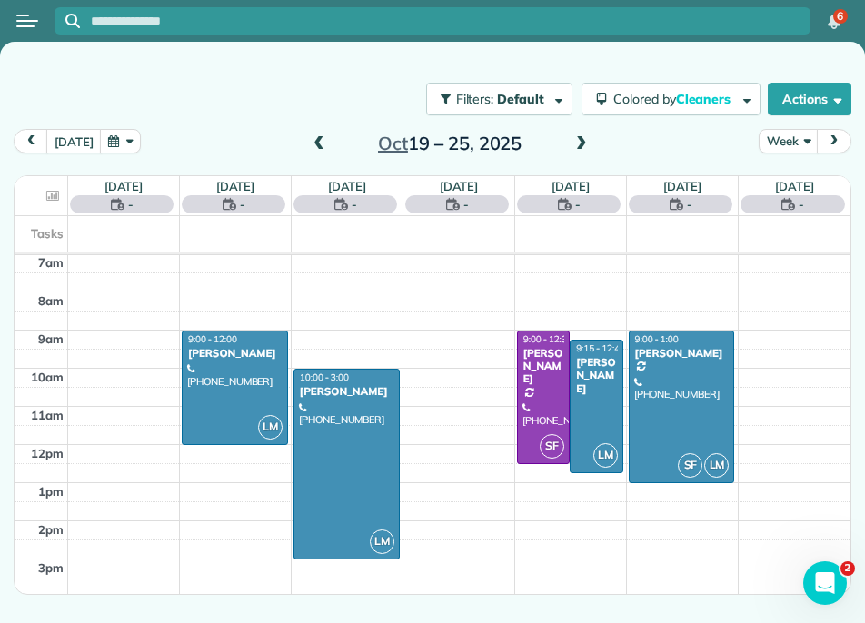
click at [313, 143] on span at bounding box center [319, 144] width 20 height 16
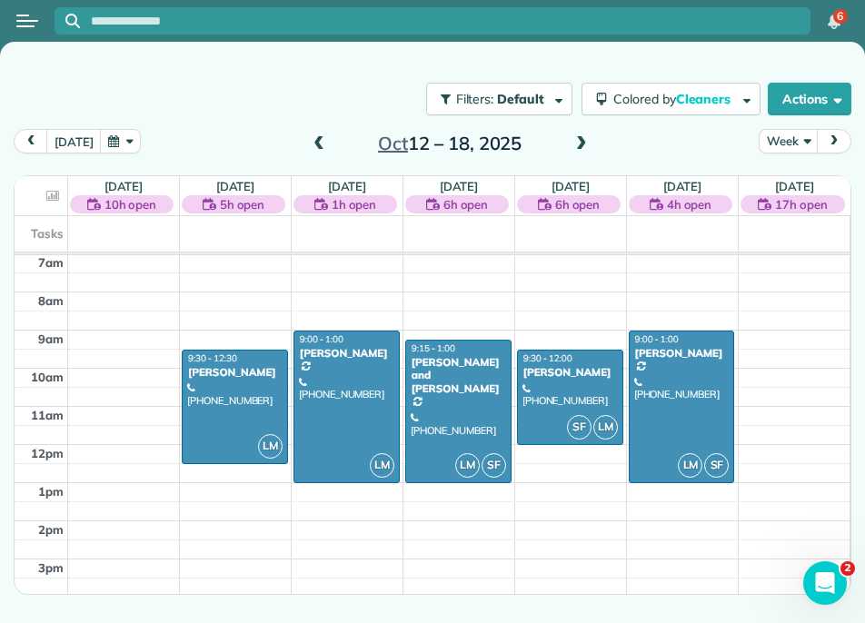
click at [313, 143] on span at bounding box center [319, 144] width 20 height 16
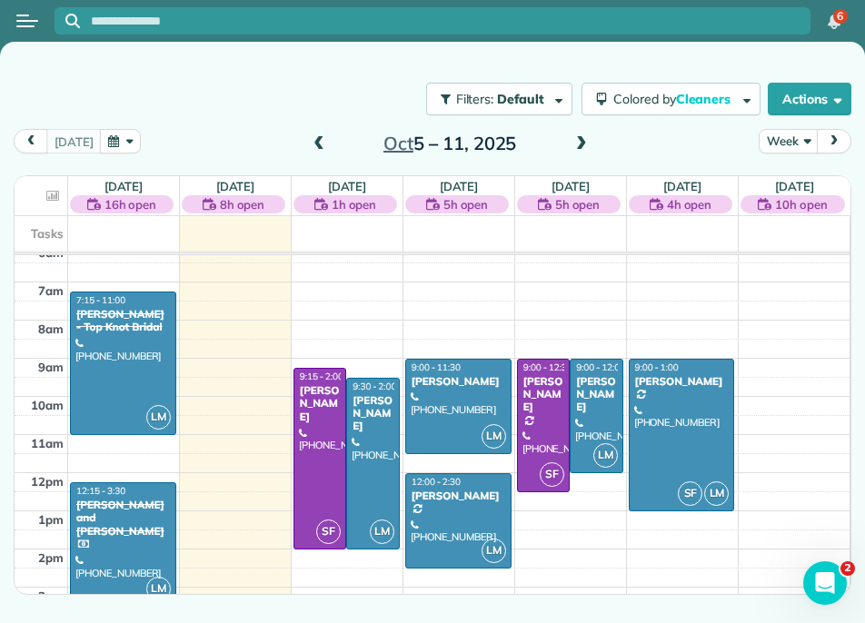
scroll to position [282, 0]
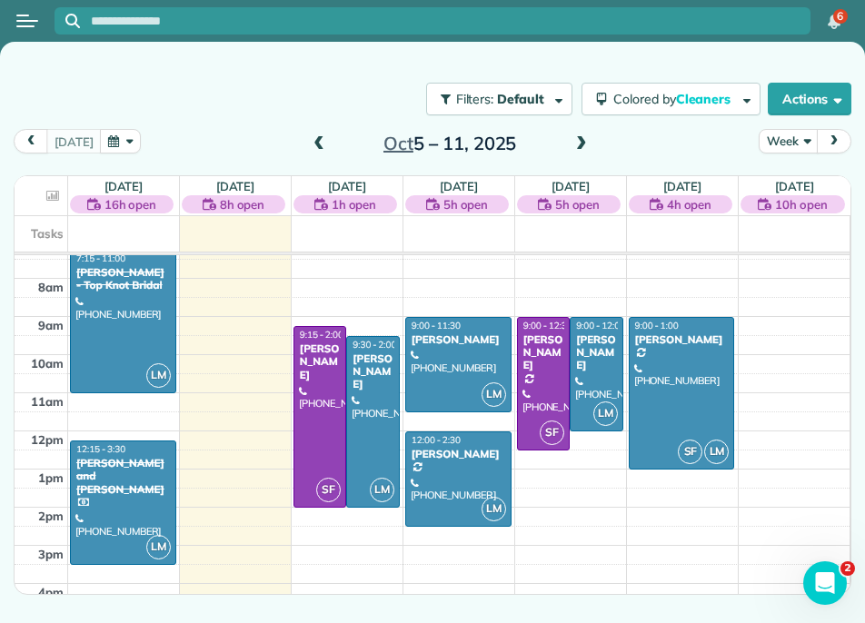
click at [582, 142] on span at bounding box center [581, 144] width 20 height 16
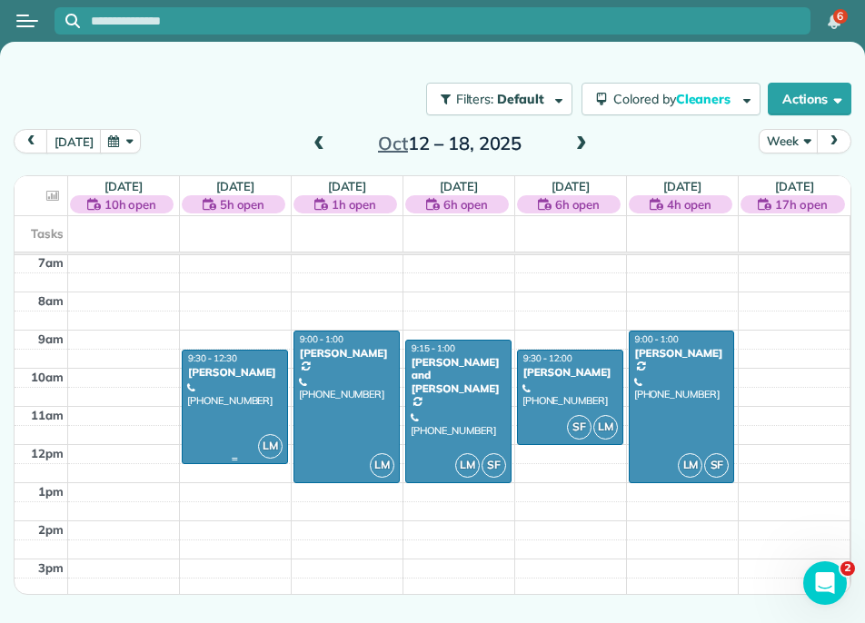
click at [253, 371] on div "[PERSON_NAME]" at bounding box center [234, 372] width 95 height 13
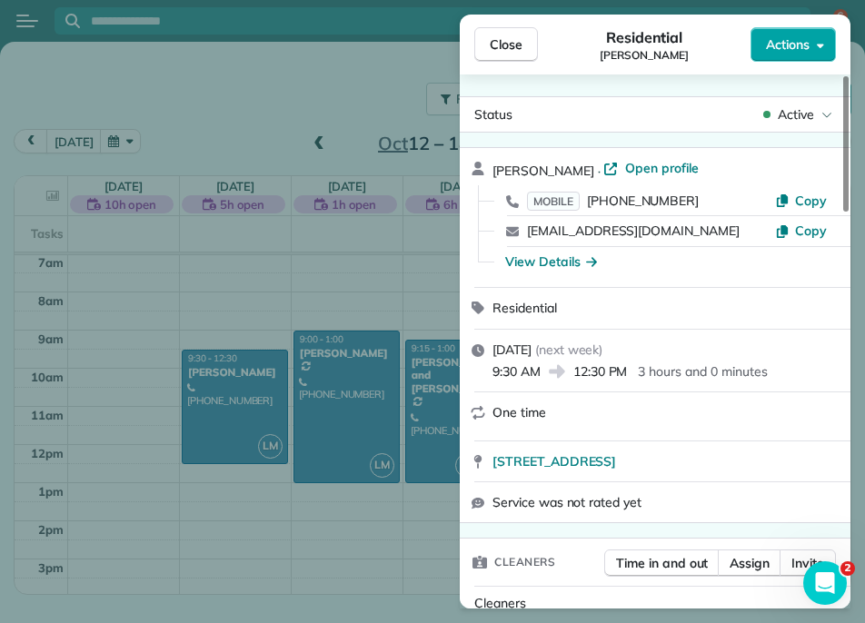
click at [809, 36] on span "Actions" at bounding box center [788, 44] width 44 height 18
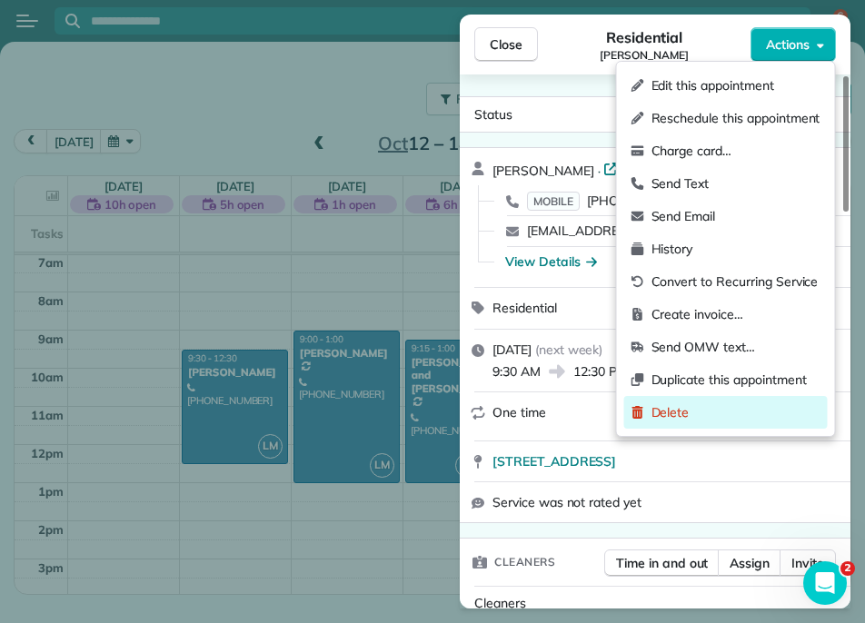
click at [715, 406] on span "Delete" at bounding box center [735, 412] width 169 height 18
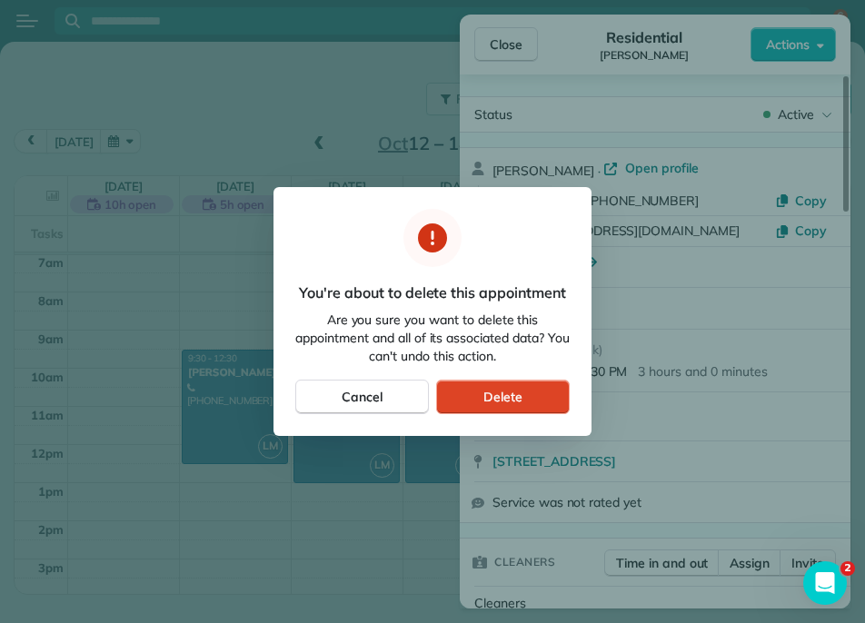
click at [512, 398] on span "Delete" at bounding box center [502, 397] width 39 height 18
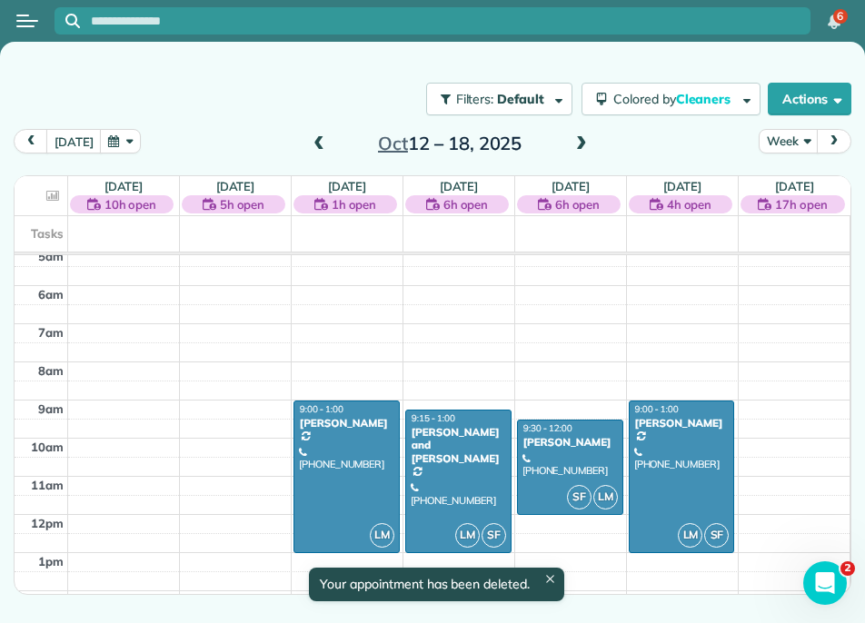
scroll to position [191, 0]
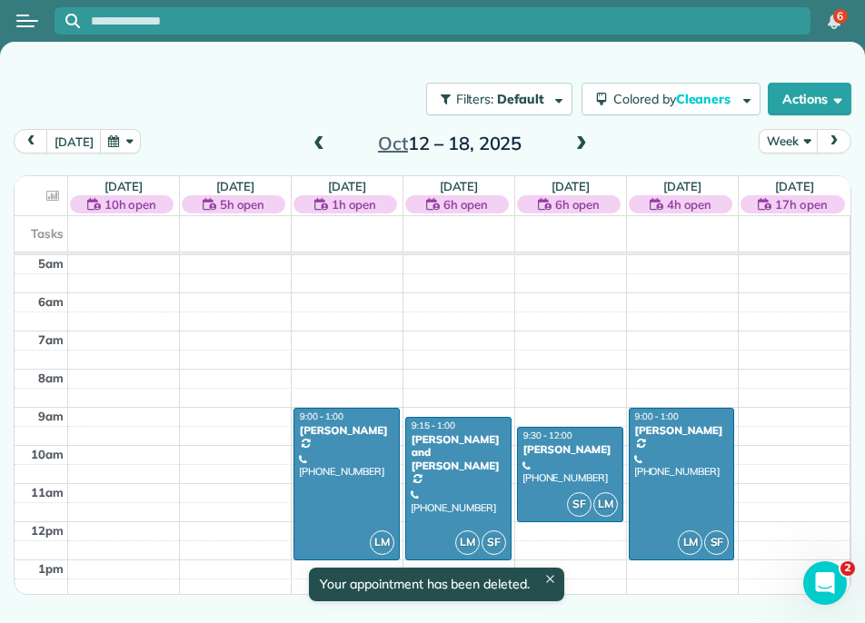
click at [316, 136] on span at bounding box center [319, 144] width 20 height 16
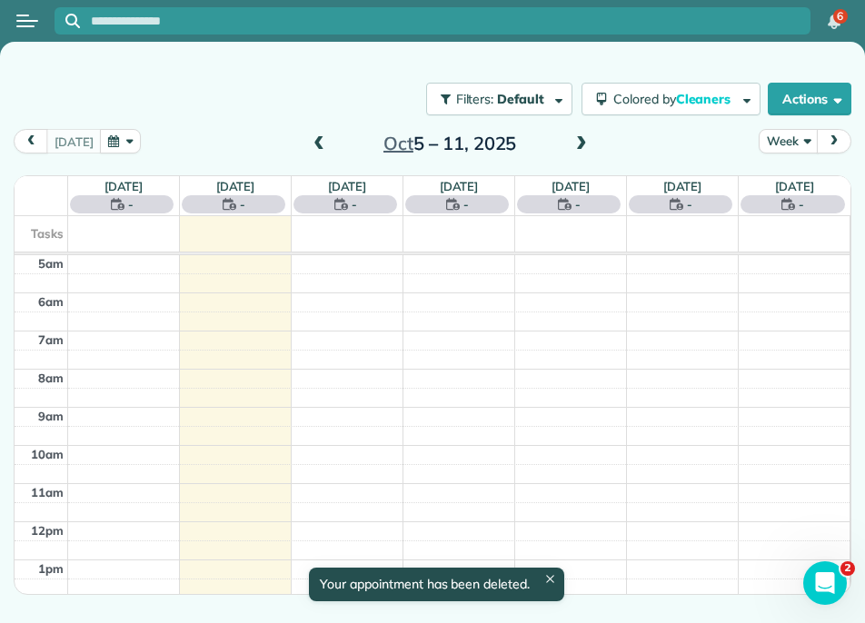
scroll to position [268, 0]
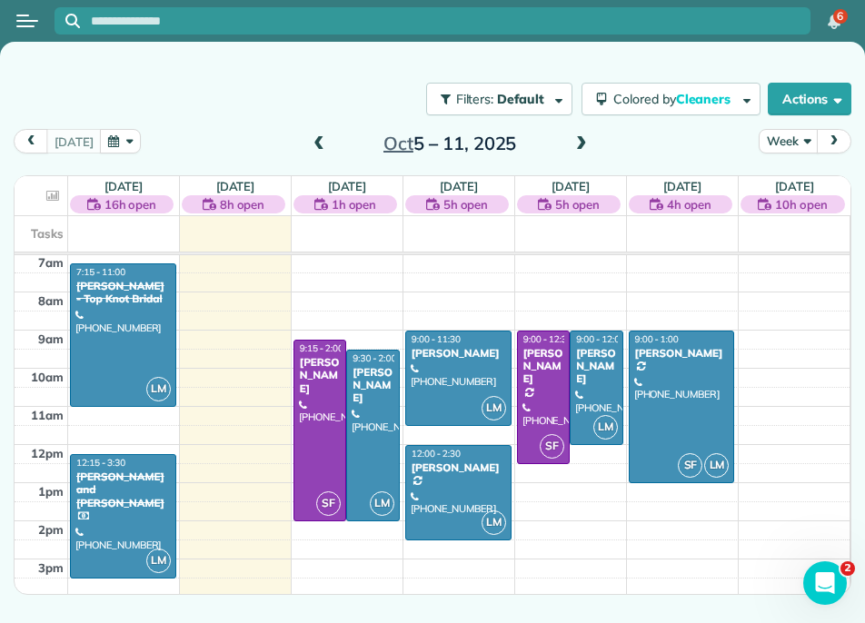
click at [585, 147] on span at bounding box center [581, 144] width 20 height 16
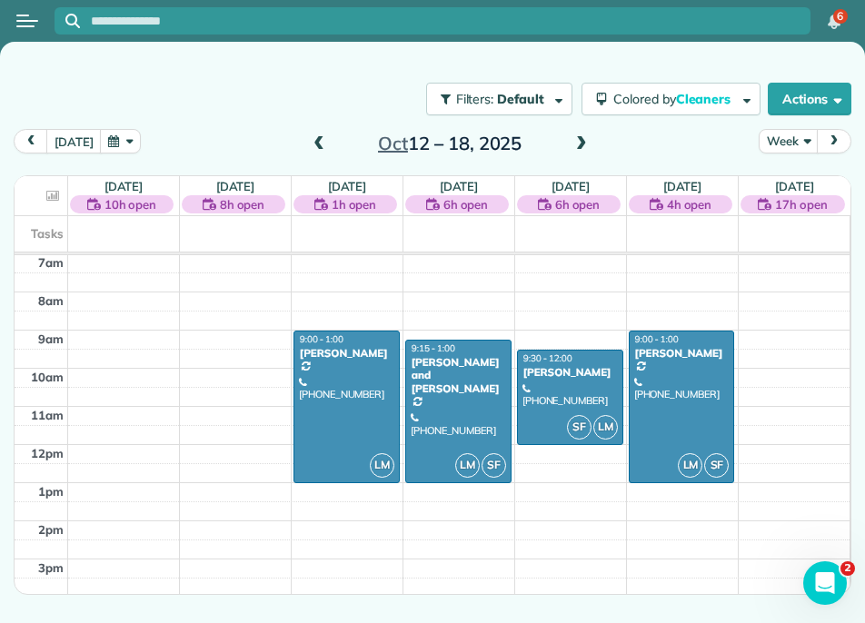
click at [585, 147] on span at bounding box center [581, 144] width 20 height 16
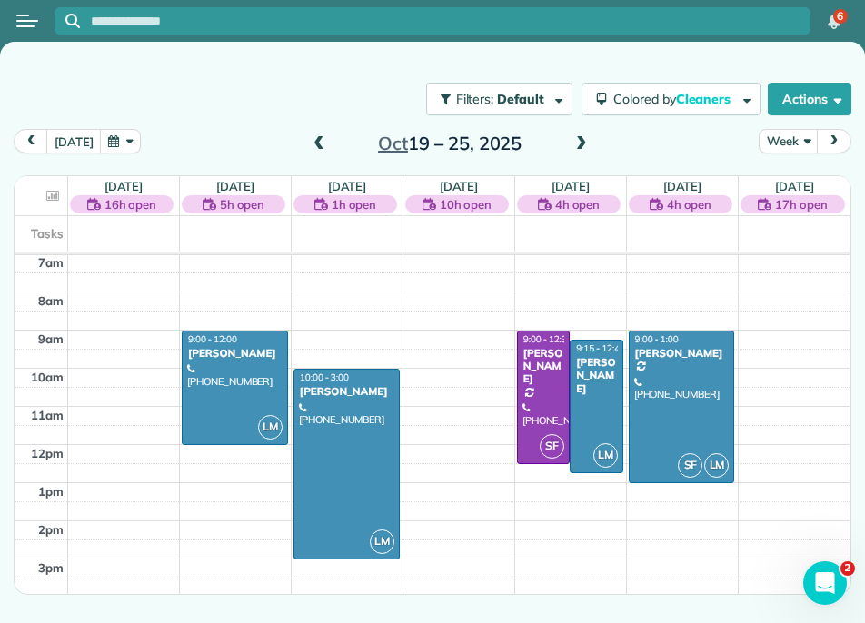
click at [585, 147] on span at bounding box center [581, 144] width 20 height 16
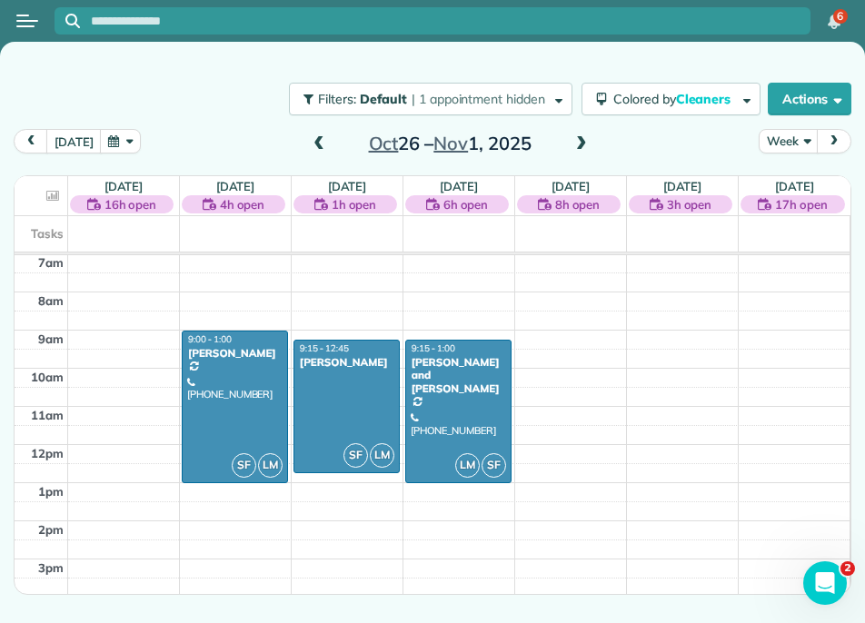
click at [323, 143] on span at bounding box center [319, 144] width 20 height 16
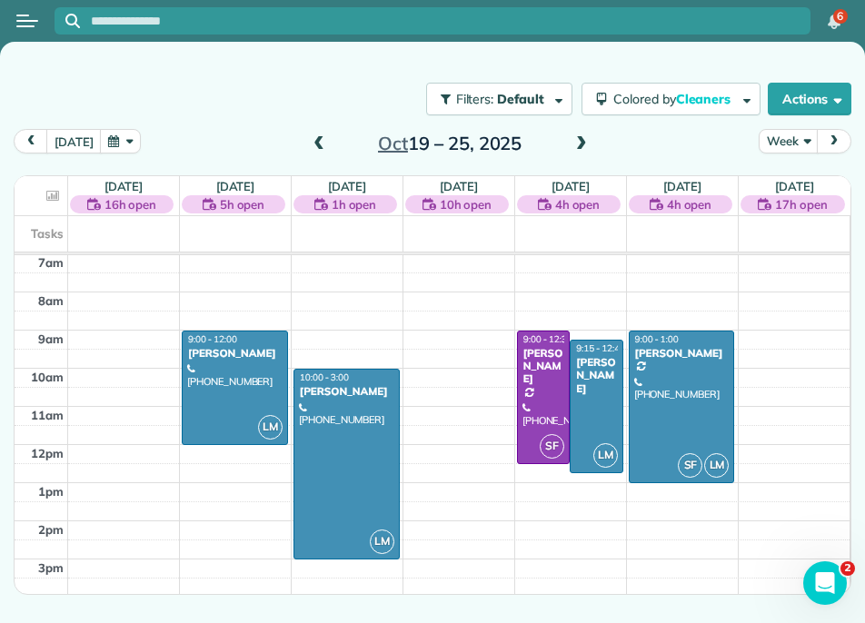
click at [581, 140] on span at bounding box center [581, 144] width 20 height 16
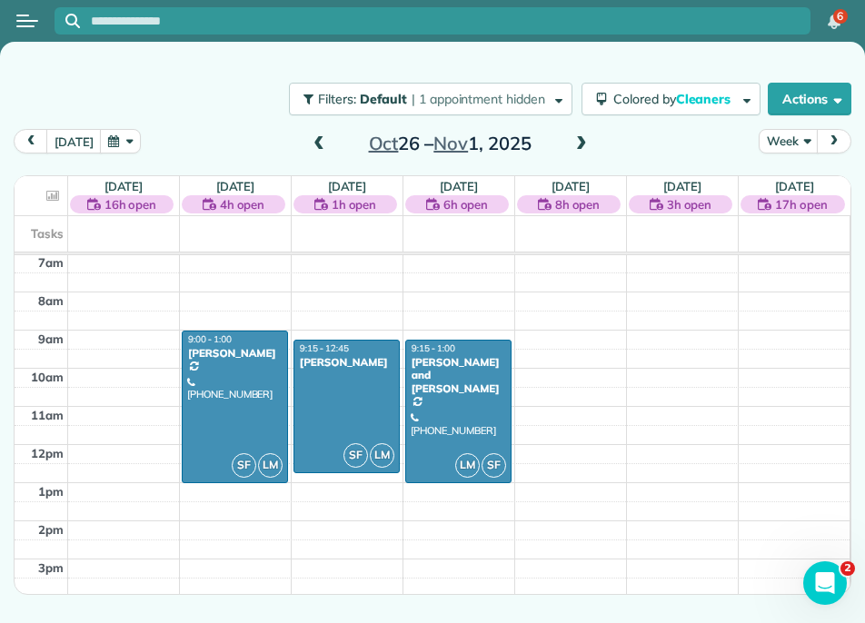
click at [581, 140] on span at bounding box center [581, 144] width 20 height 16
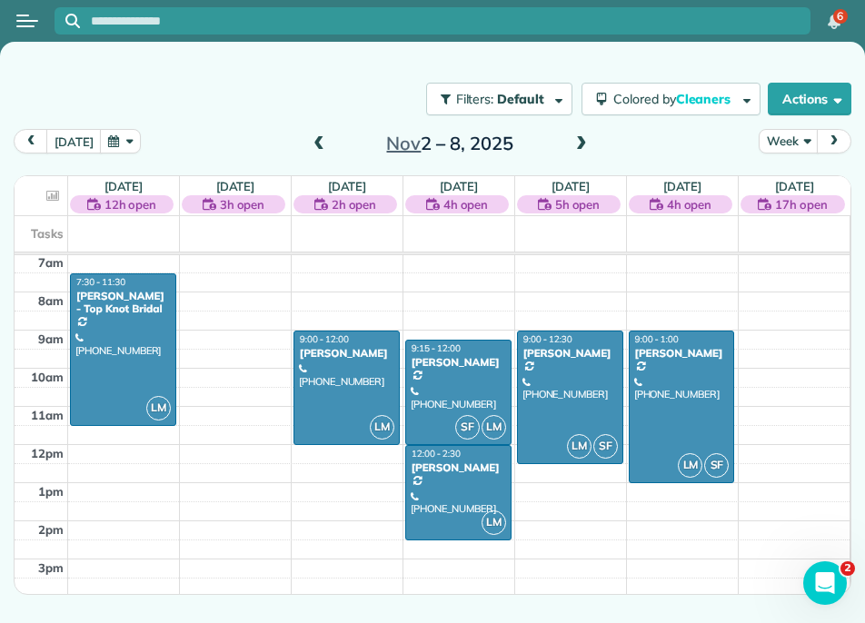
click at [581, 140] on span at bounding box center [581, 144] width 20 height 16
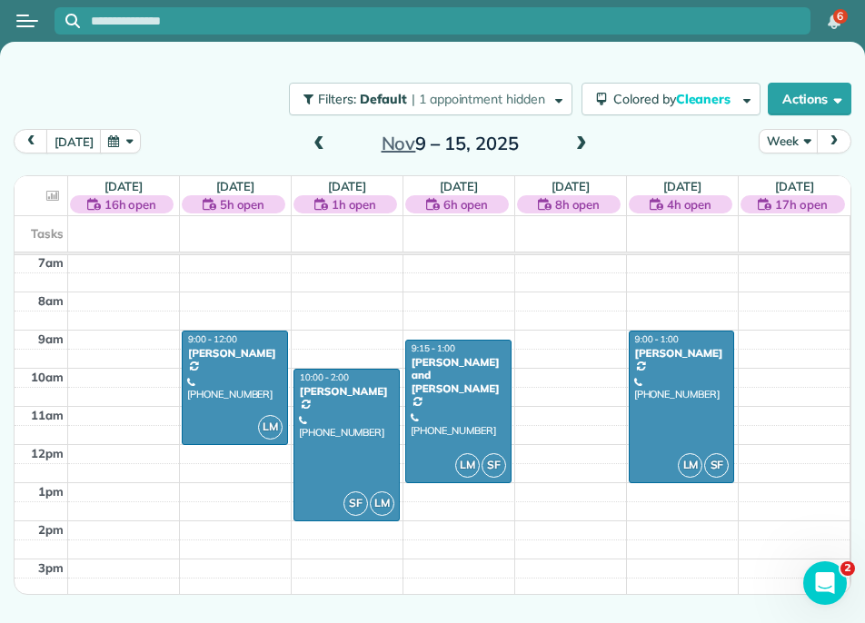
click at [313, 151] on span at bounding box center [319, 144] width 20 height 16
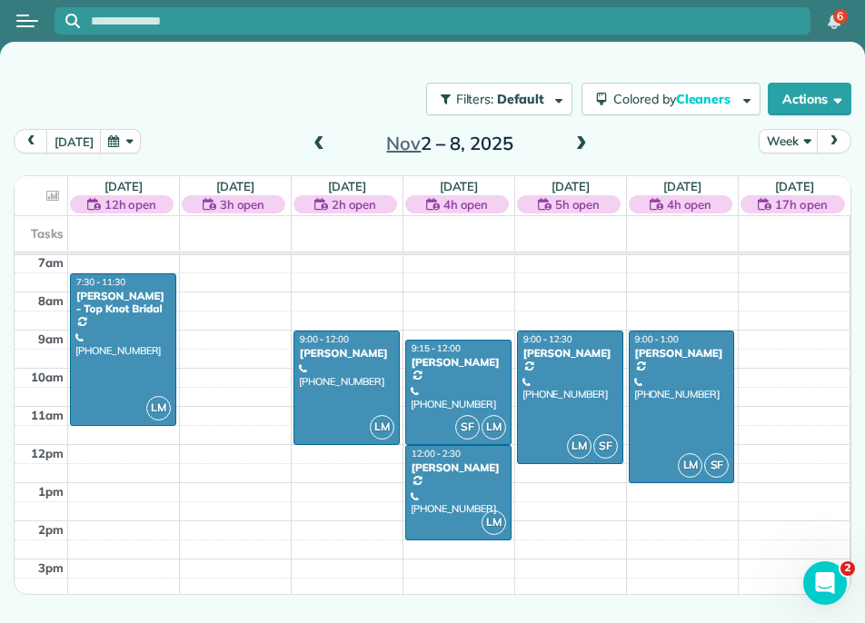
click at [573, 144] on span at bounding box center [581, 144] width 20 height 16
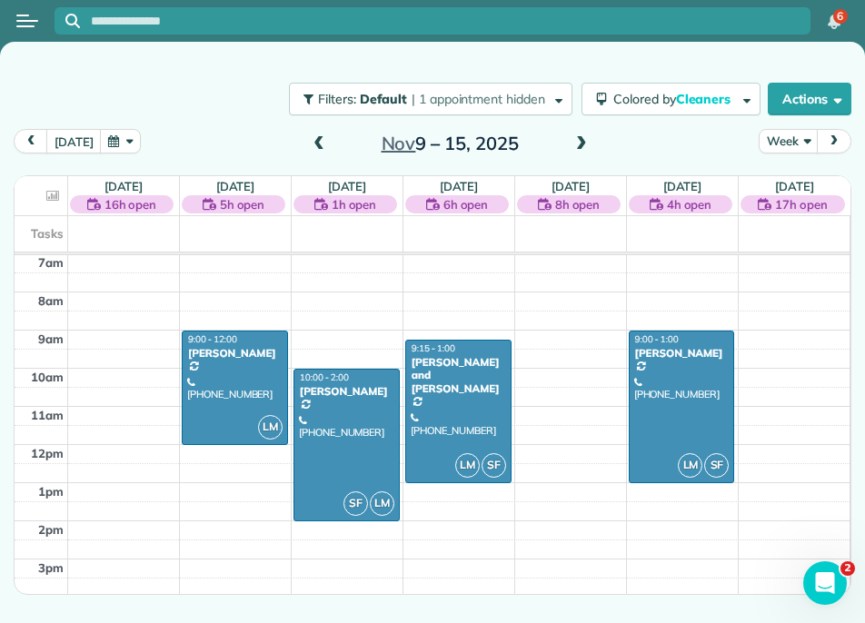
click at [572, 144] on span at bounding box center [581, 144] width 20 height 16
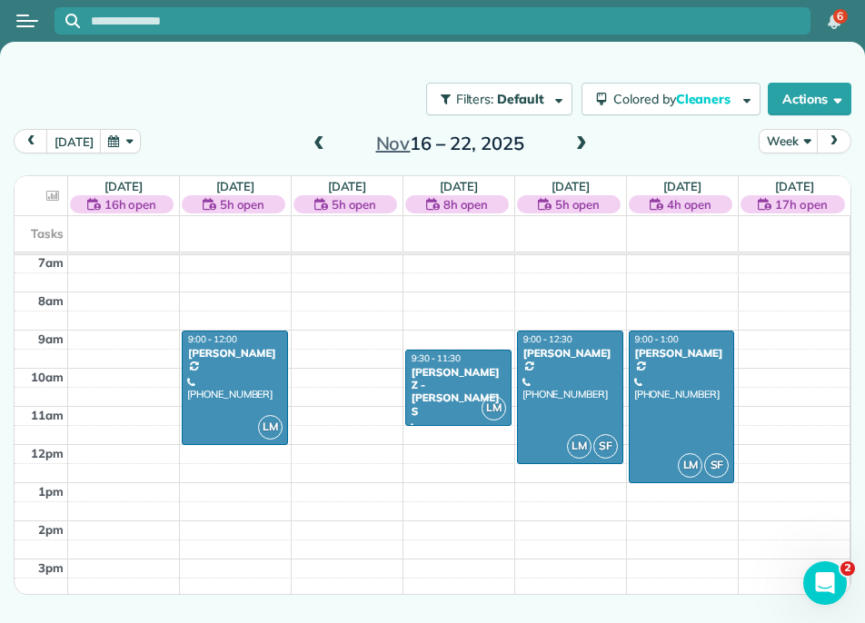
click at [579, 141] on span at bounding box center [581, 144] width 20 height 16
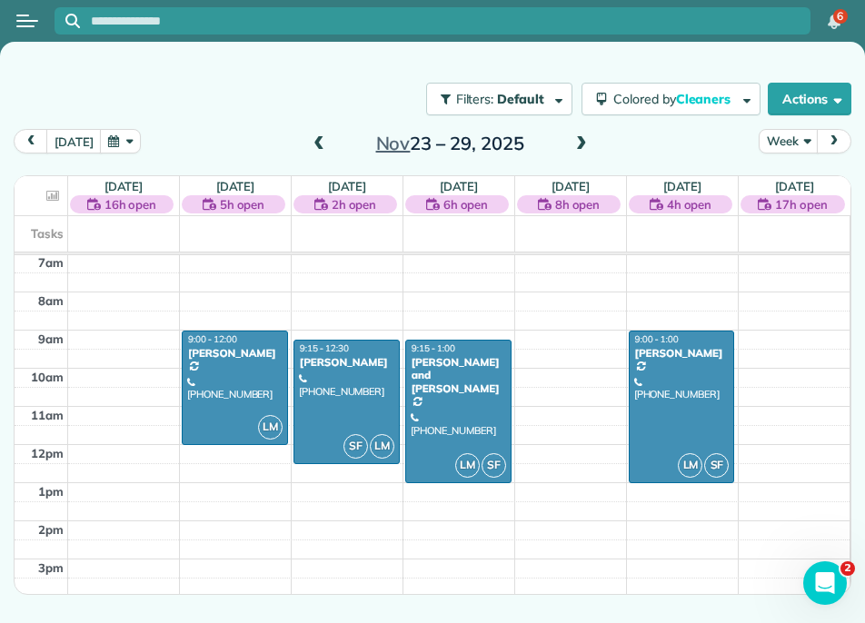
click at [585, 145] on span at bounding box center [581, 144] width 20 height 16
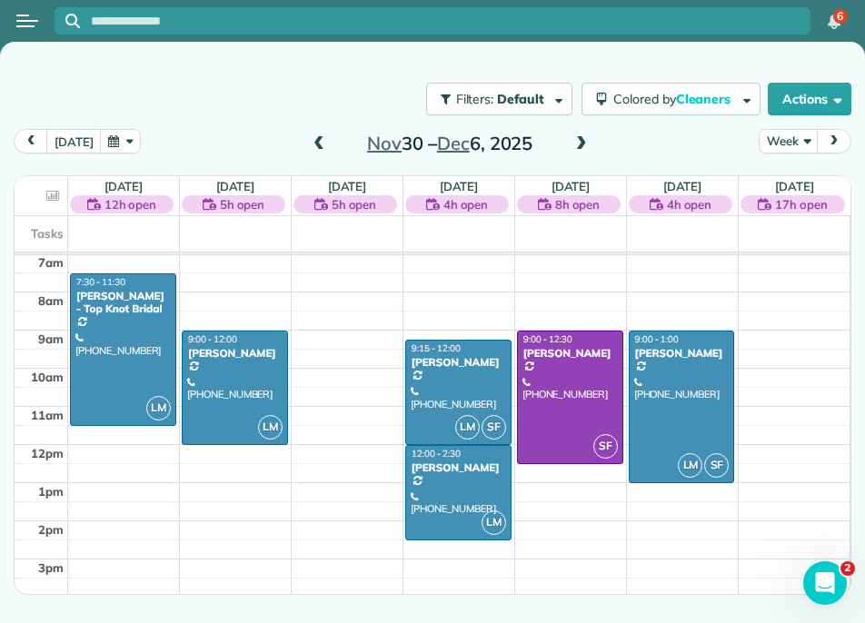
click at [585, 147] on span at bounding box center [581, 144] width 20 height 16
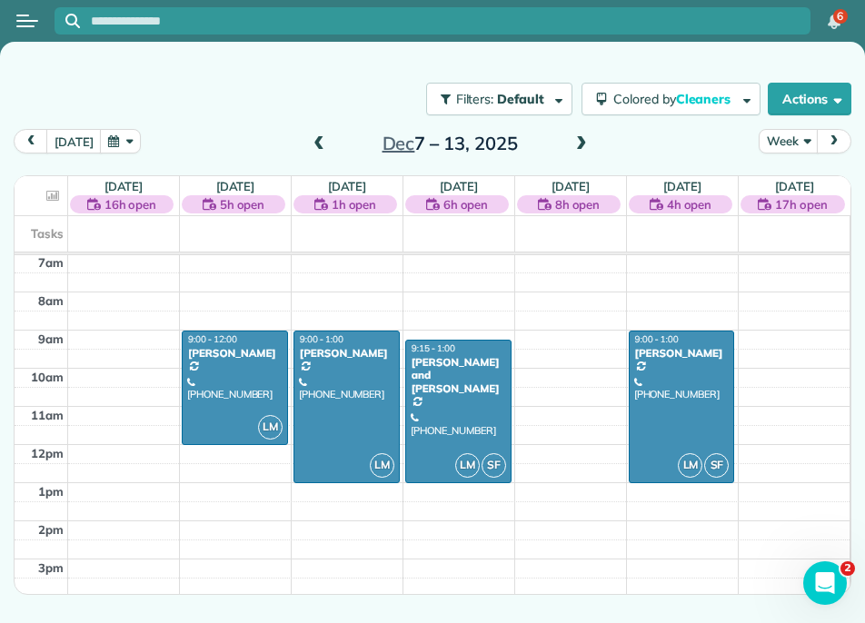
click at [579, 151] on span at bounding box center [581, 144] width 20 height 16
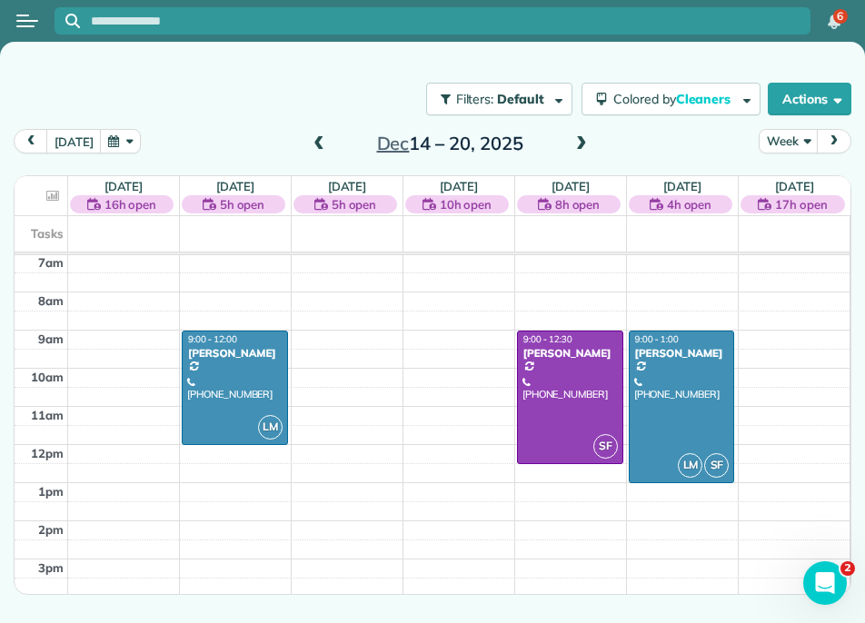
click at [323, 141] on span at bounding box center [319, 144] width 20 height 16
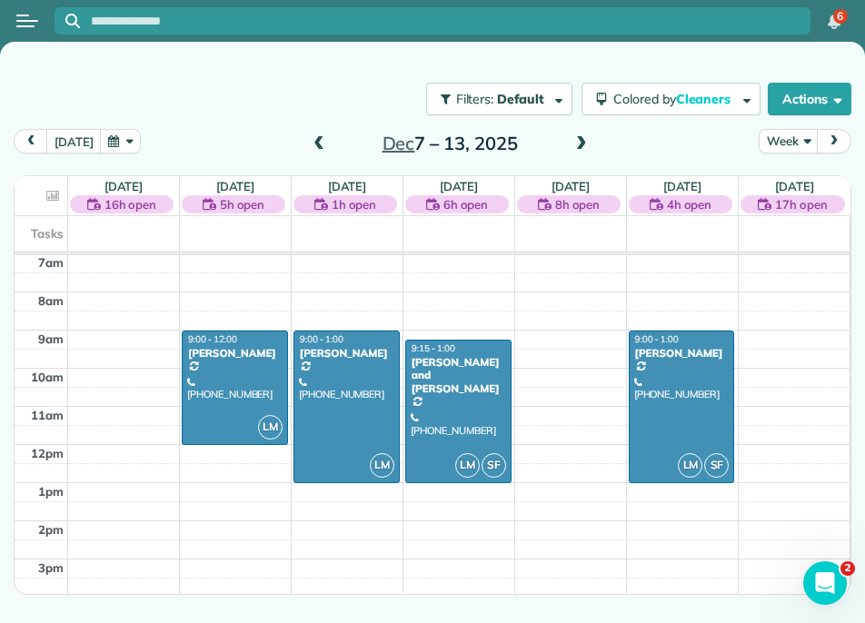
click at [580, 136] on span at bounding box center [581, 144] width 20 height 16
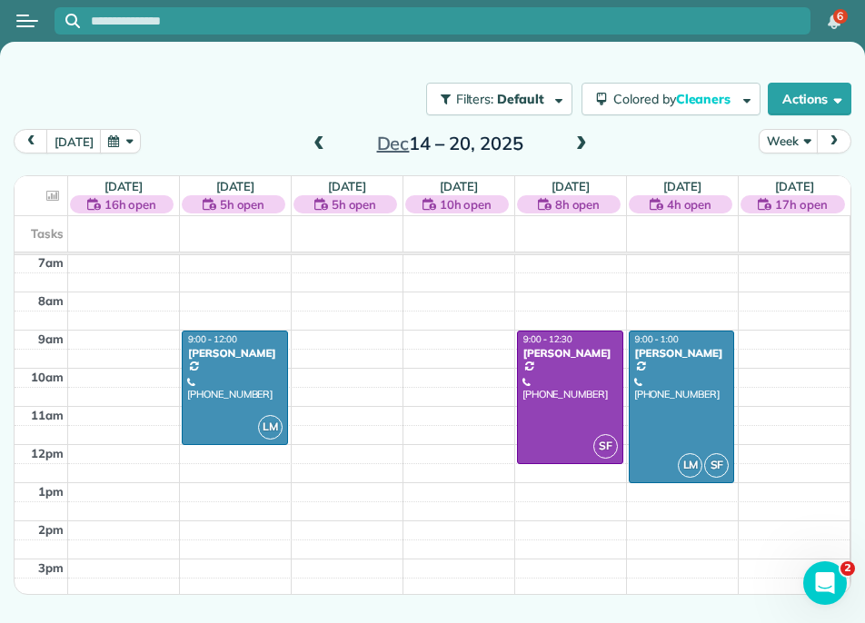
click at [577, 137] on span at bounding box center [581, 144] width 20 height 16
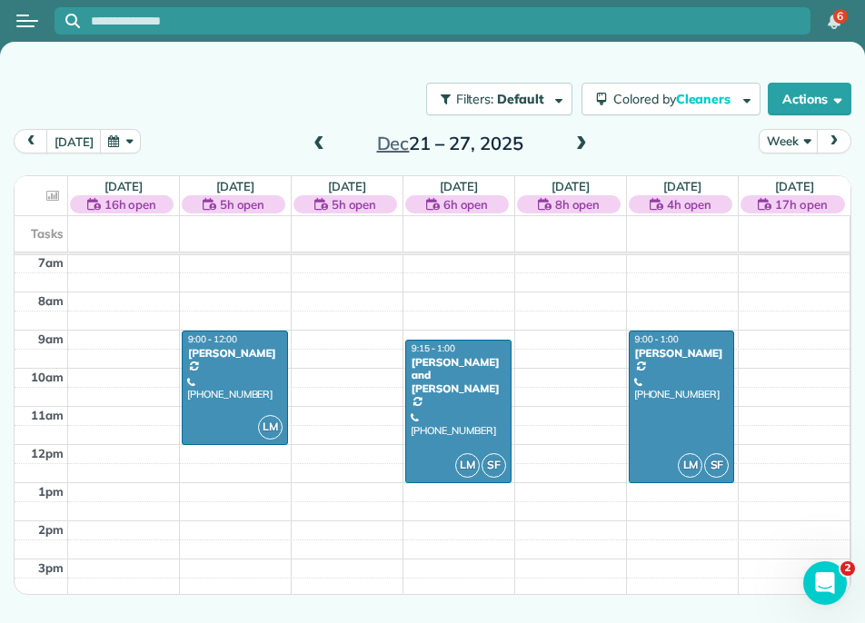
click at [581, 136] on span at bounding box center [581, 144] width 20 height 16
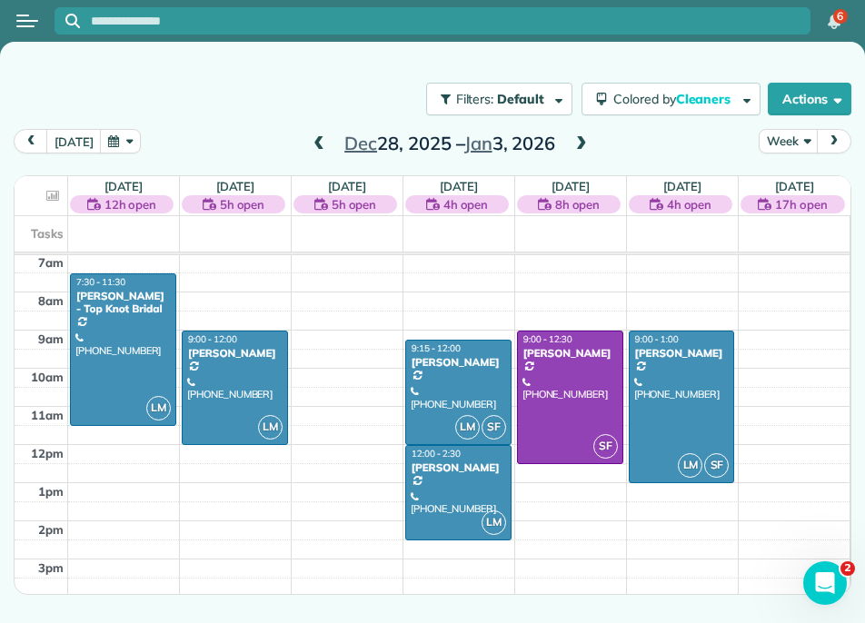
click at [316, 134] on span at bounding box center [319, 144] width 20 height 27
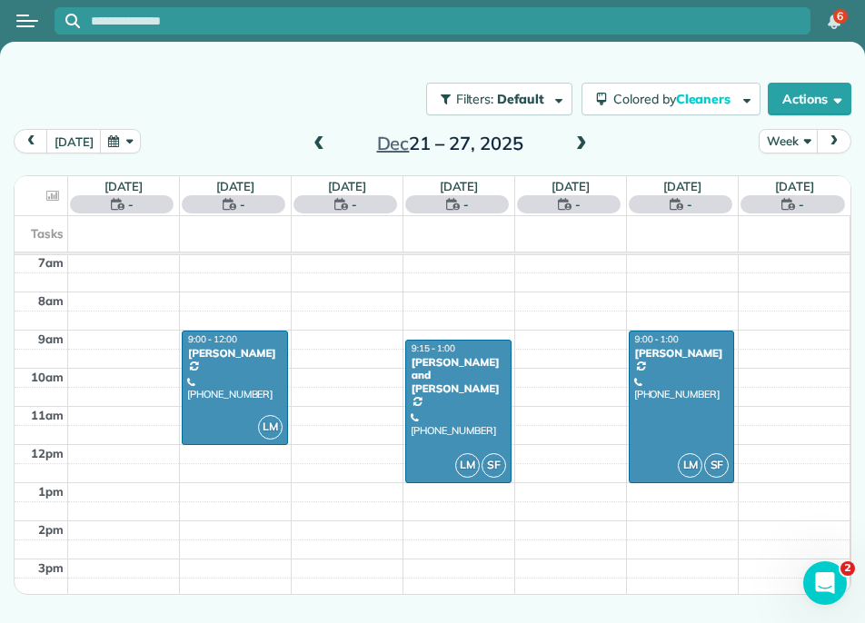
click at [316, 134] on span at bounding box center [319, 144] width 20 height 27
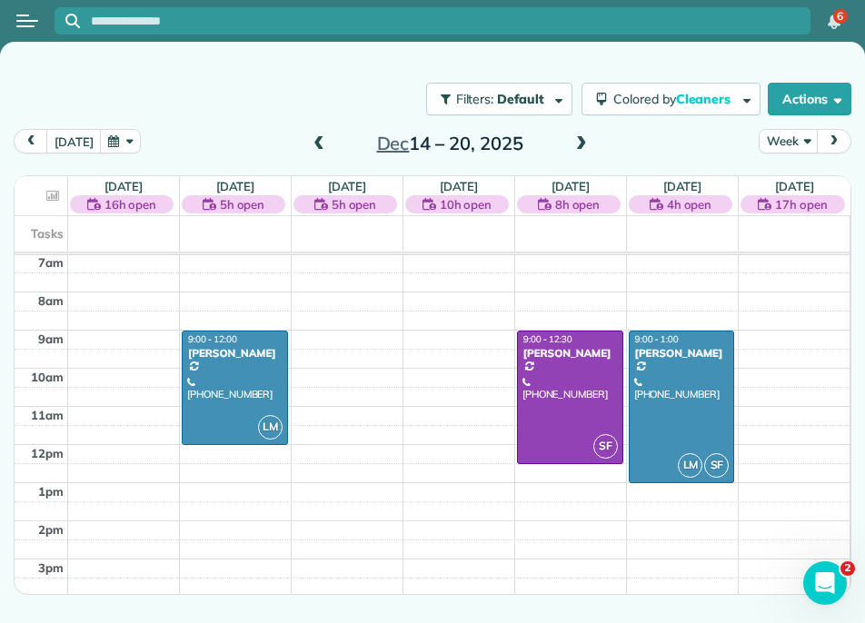
click at [320, 152] on span at bounding box center [319, 144] width 20 height 16
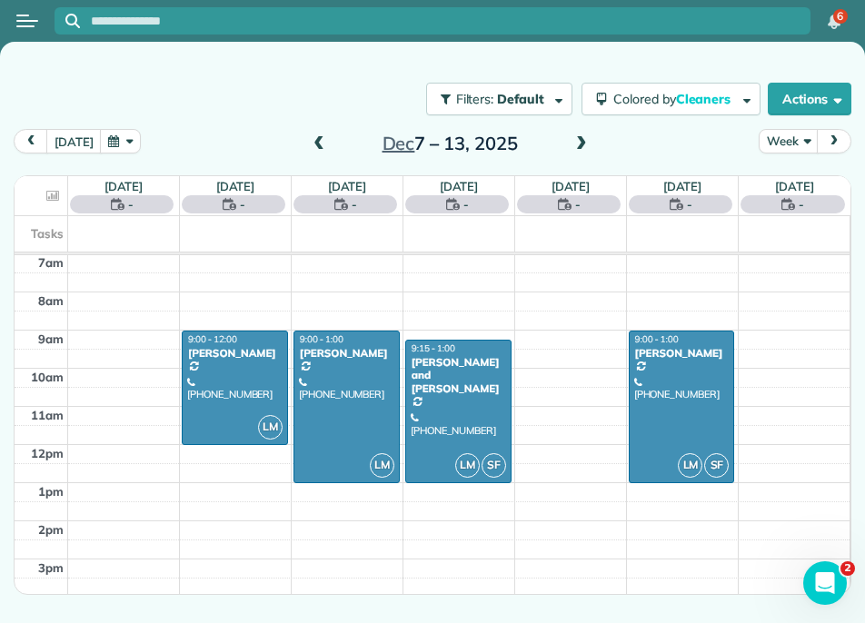
click at [320, 152] on span at bounding box center [319, 144] width 20 height 16
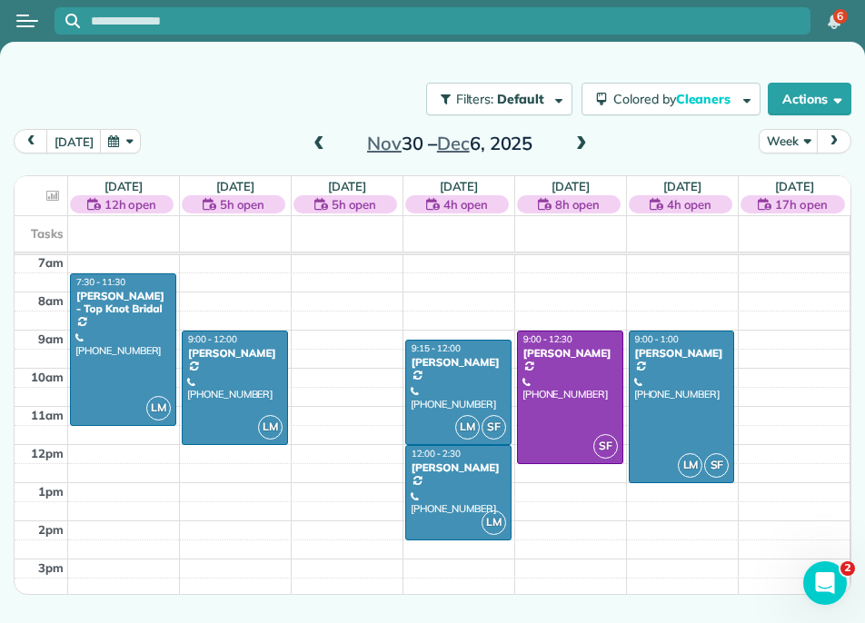
click at [320, 152] on span at bounding box center [319, 144] width 20 height 16
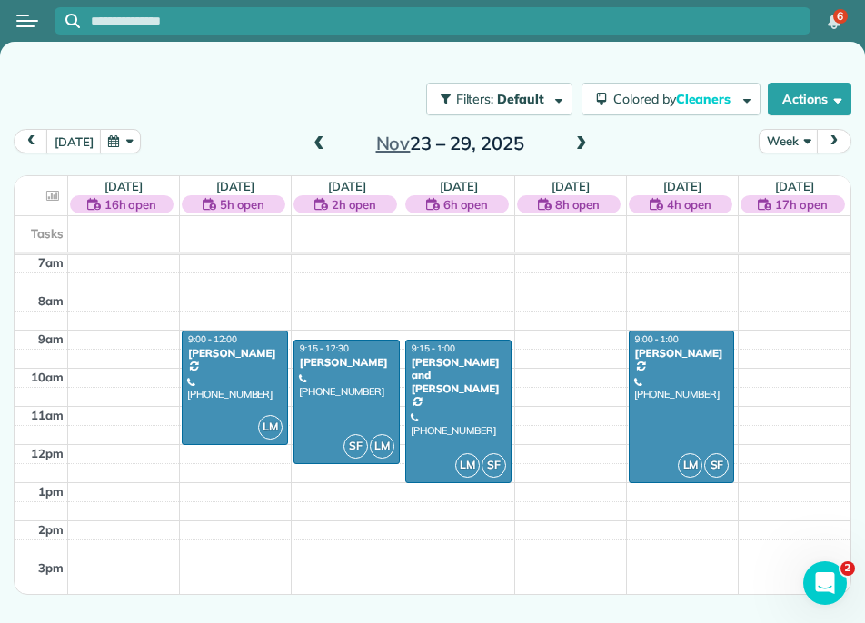
click at [320, 152] on span at bounding box center [319, 144] width 20 height 16
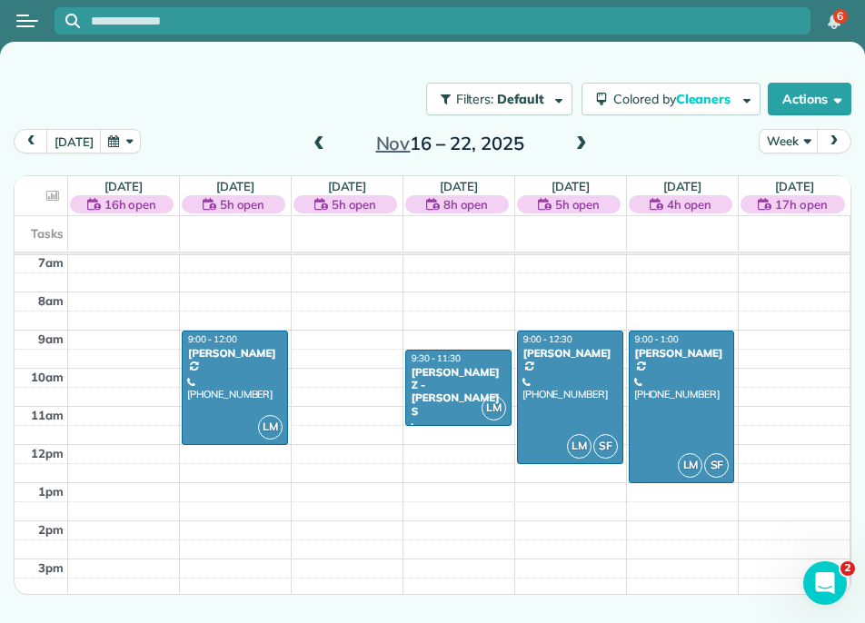
click at [347, 337] on div "12am 1am 2am 3am 4am 5am 6am 7am 8am 9am 10am 11am 12pm 1pm 2pm 3pm 4pm 5pm 6pm…" at bounding box center [432, 444] width 835 height 915
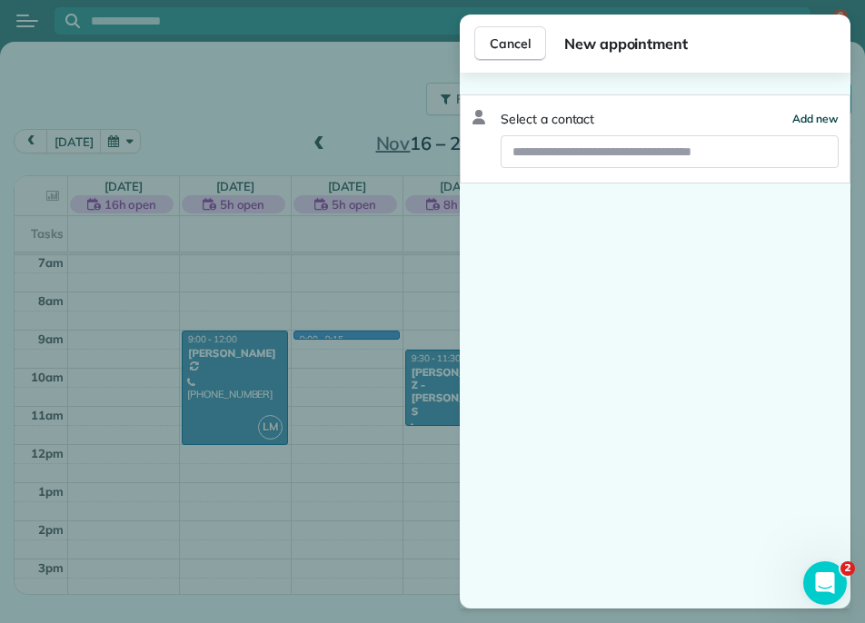
click at [804, 112] on span "Add new" at bounding box center [815, 119] width 46 height 14
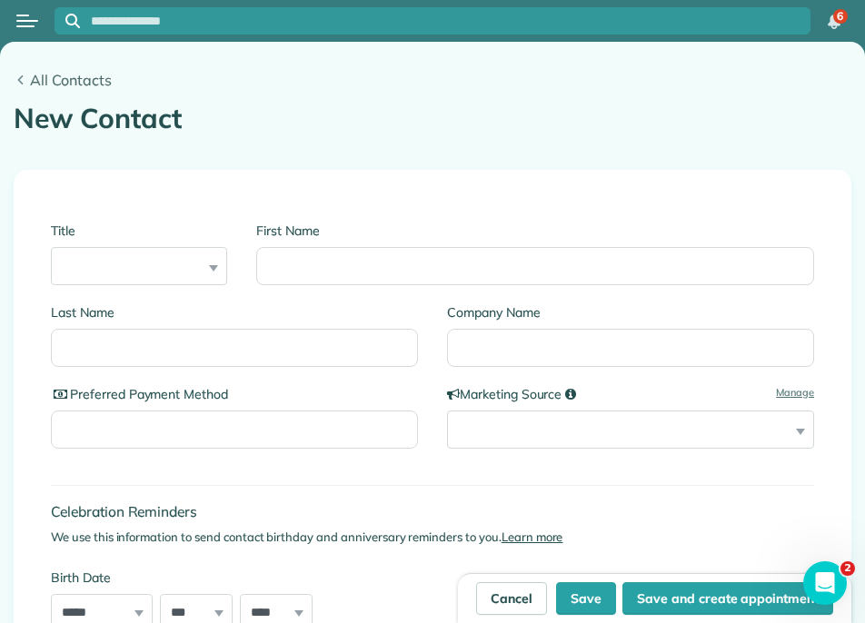
click at [46, 75] on span "All Contacts" at bounding box center [440, 80] width 821 height 22
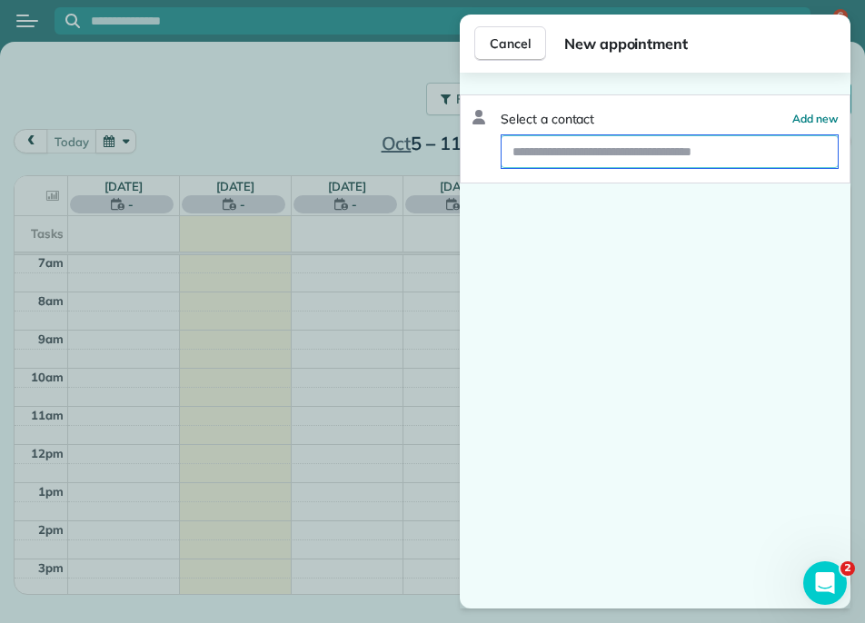
click at [579, 159] on input "text" at bounding box center [670, 151] width 336 height 33
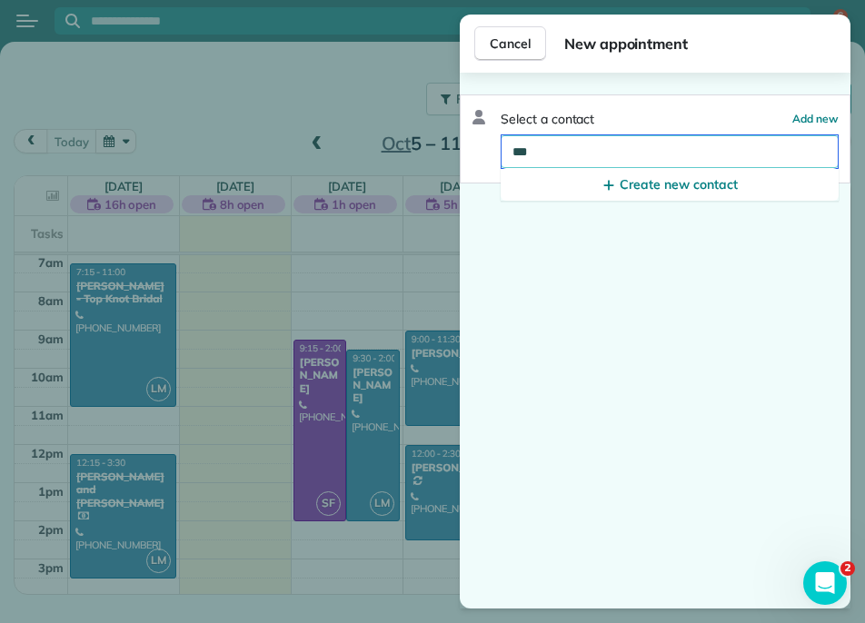
type input "****"
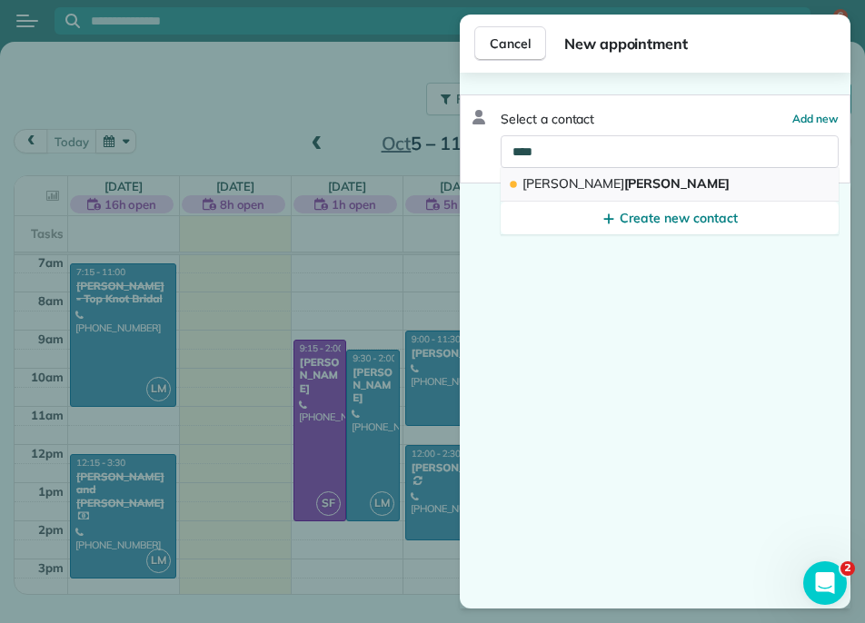
click at [615, 183] on button "[PERSON_NAME]" at bounding box center [670, 185] width 338 height 34
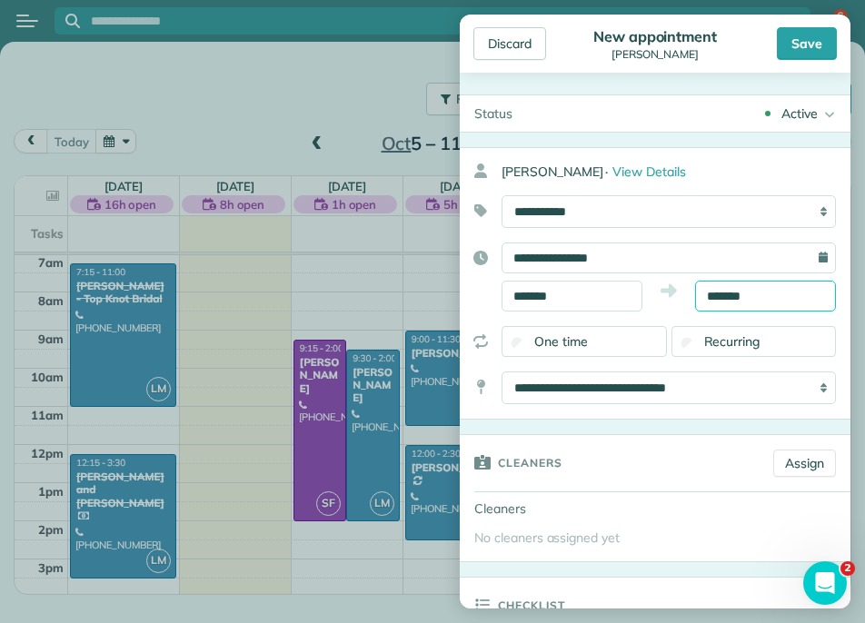
click at [712, 307] on body "6 LM Filters: Default Colored by Cleaners Color by Cleaner Color by Team Color …" at bounding box center [432, 311] width 865 height 623
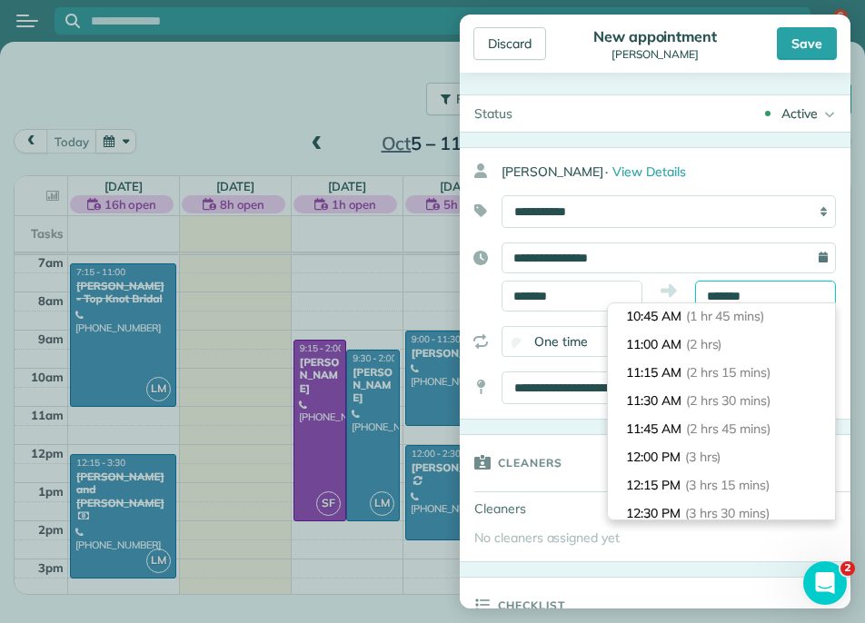
scroll to position [225, 0]
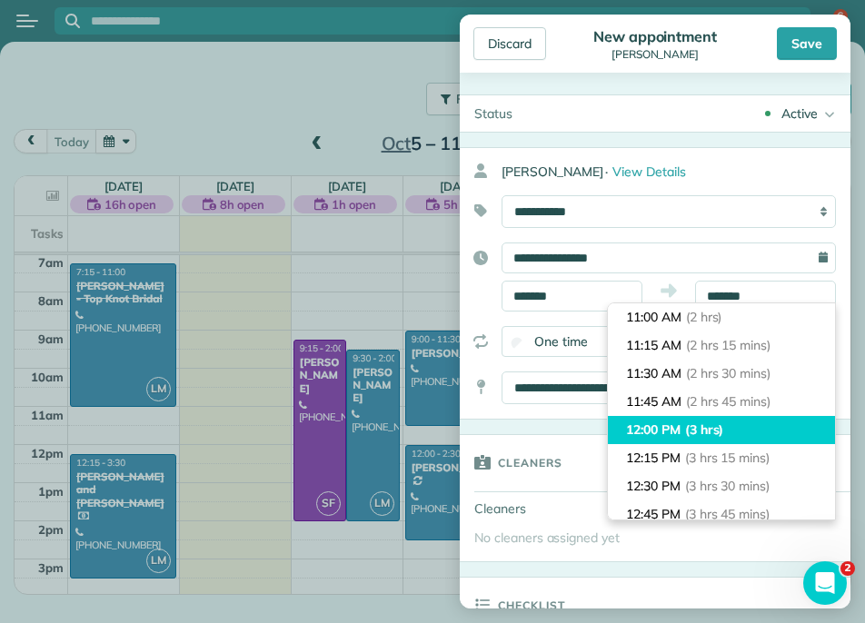
type input "********"
click at [701, 436] on span "(3 hrs)" at bounding box center [704, 430] width 39 height 16
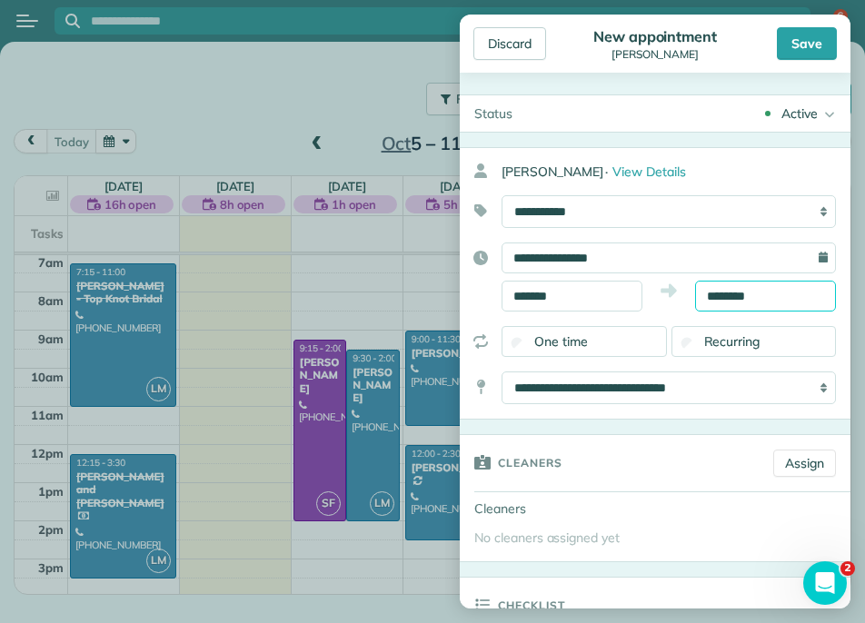
scroll to position [145, 0]
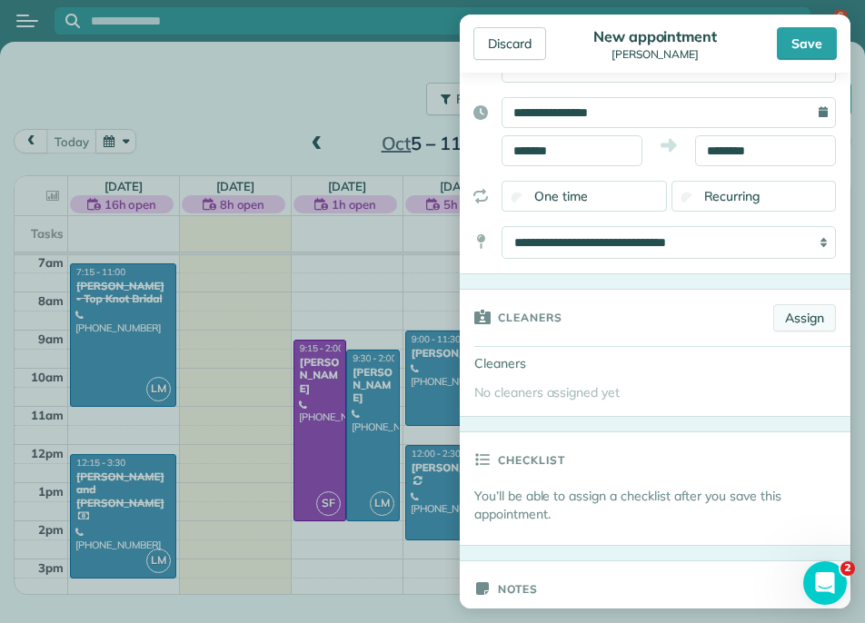
click at [800, 324] on link "Assign" at bounding box center [804, 317] width 63 height 27
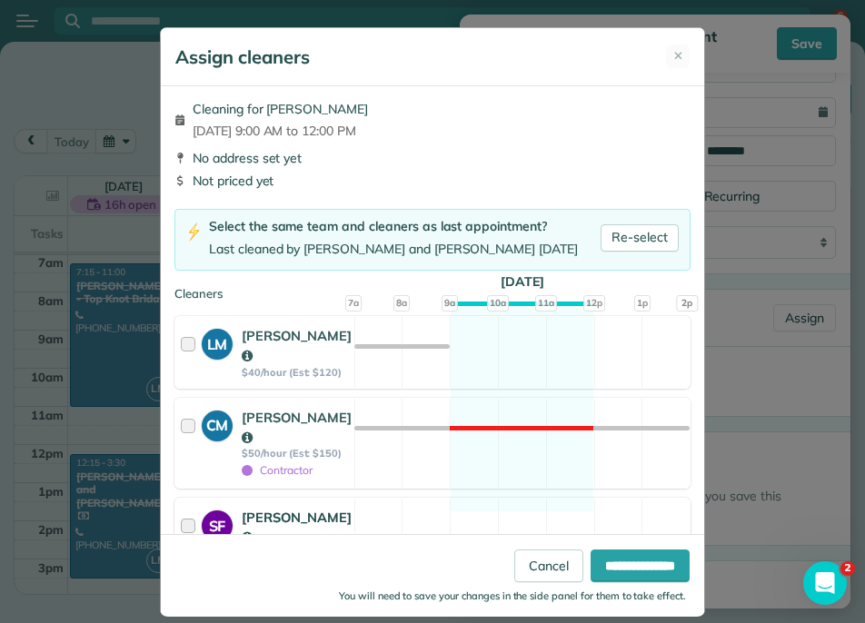
click at [191, 508] on div at bounding box center [191, 534] width 21 height 53
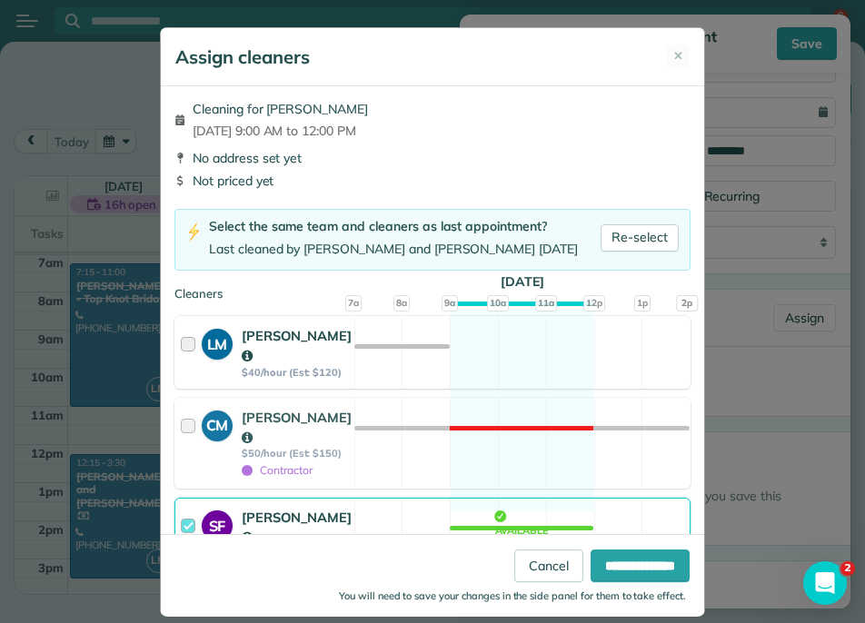
click at [196, 345] on div at bounding box center [191, 352] width 21 height 53
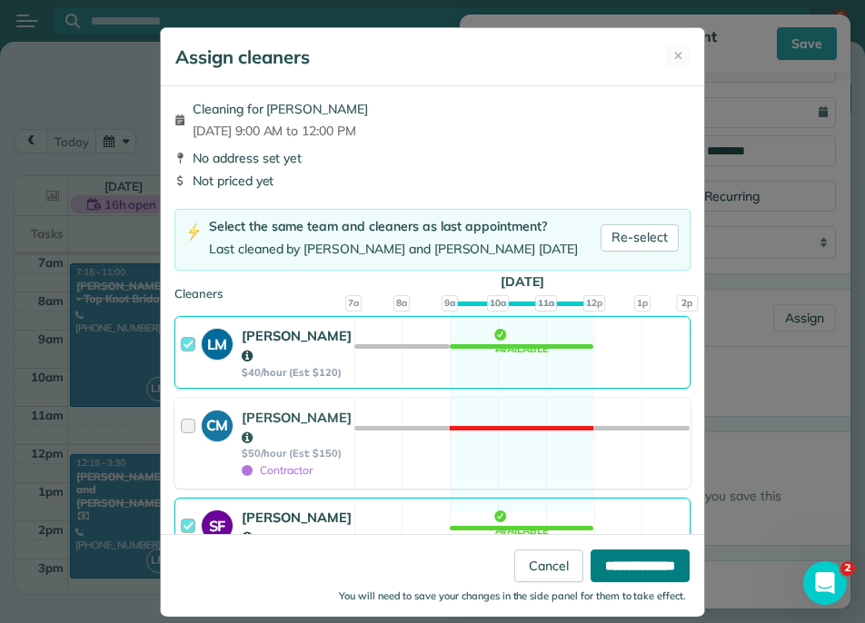
click at [591, 565] on input "**********" at bounding box center [640, 566] width 99 height 33
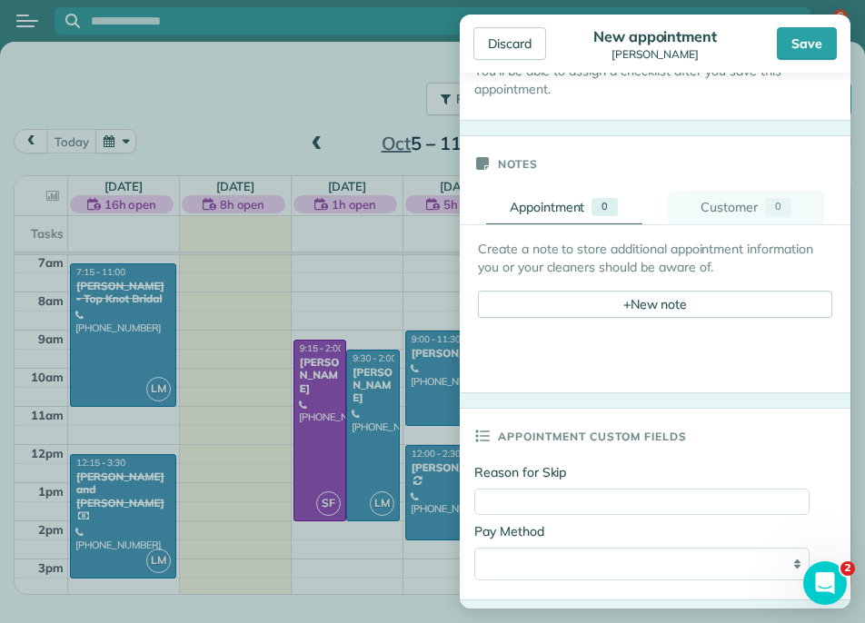
scroll to position [676, 0]
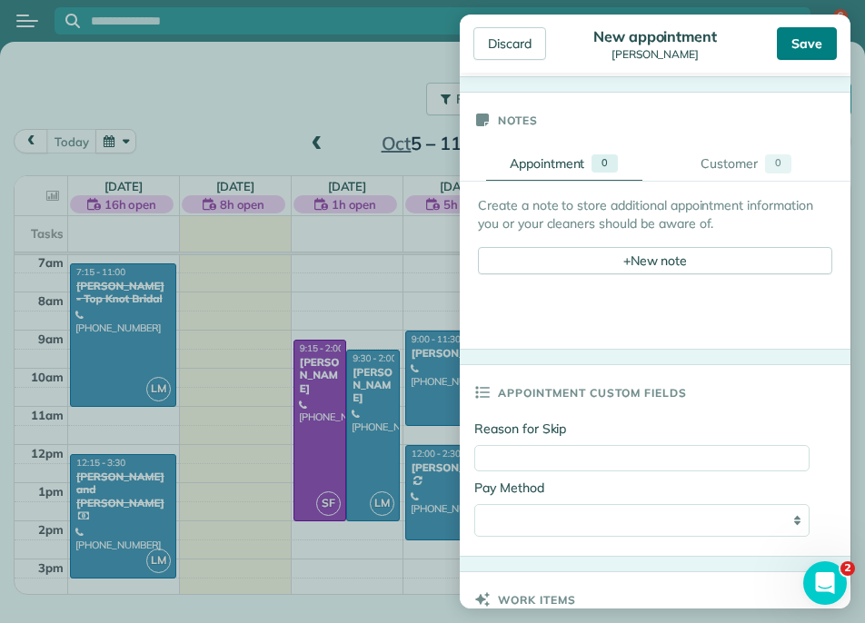
click at [797, 55] on div "Save" at bounding box center [807, 43] width 60 height 33
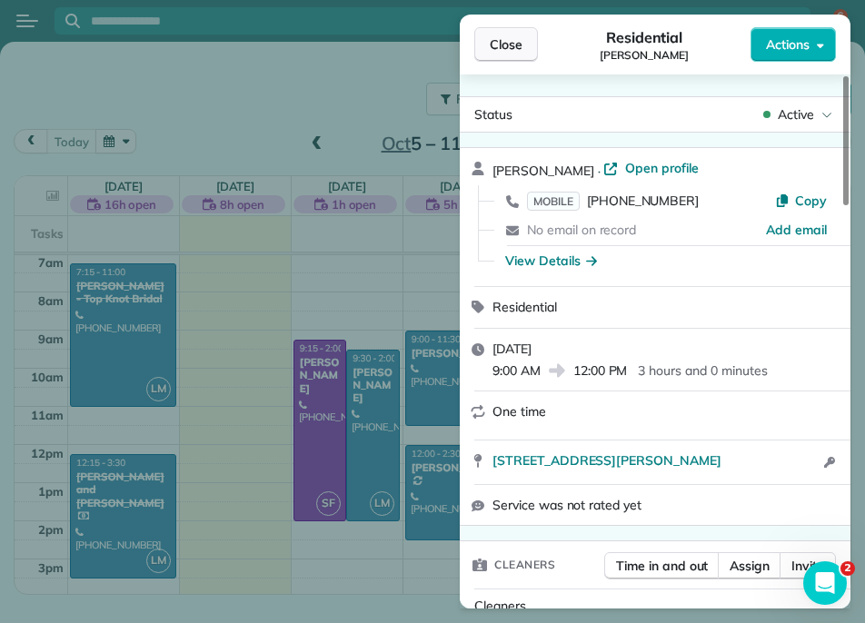
click at [522, 55] on button "Close" at bounding box center [506, 44] width 64 height 35
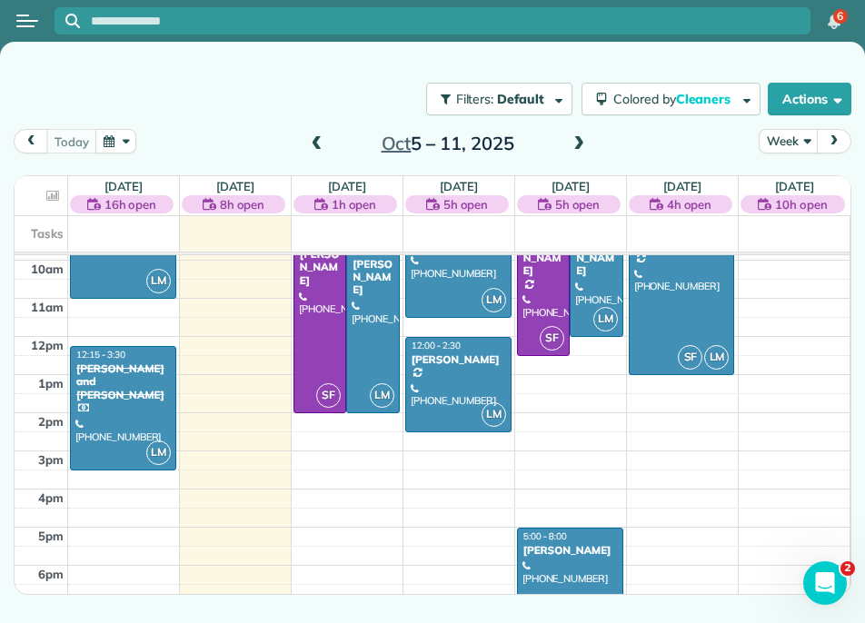
scroll to position [437, 0]
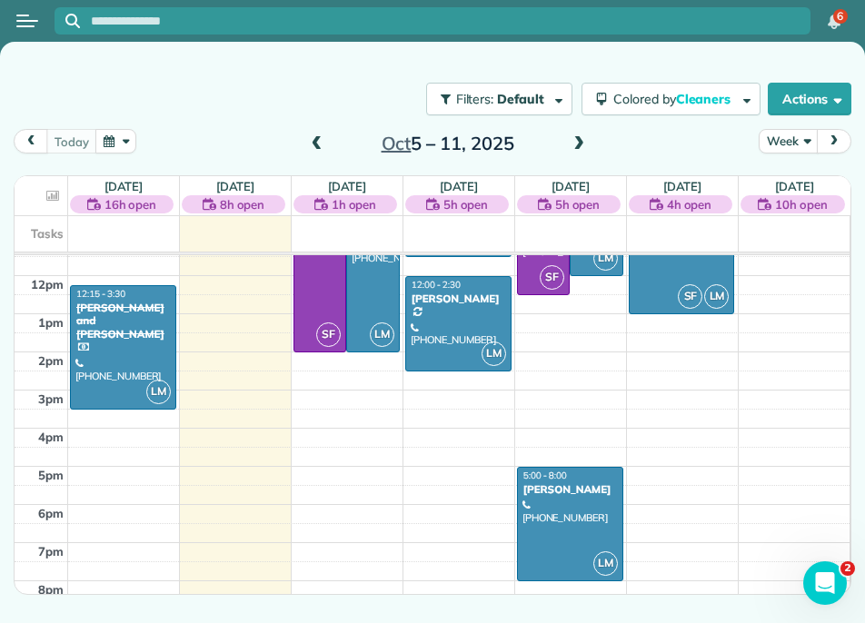
click at [578, 143] on span at bounding box center [579, 144] width 20 height 16
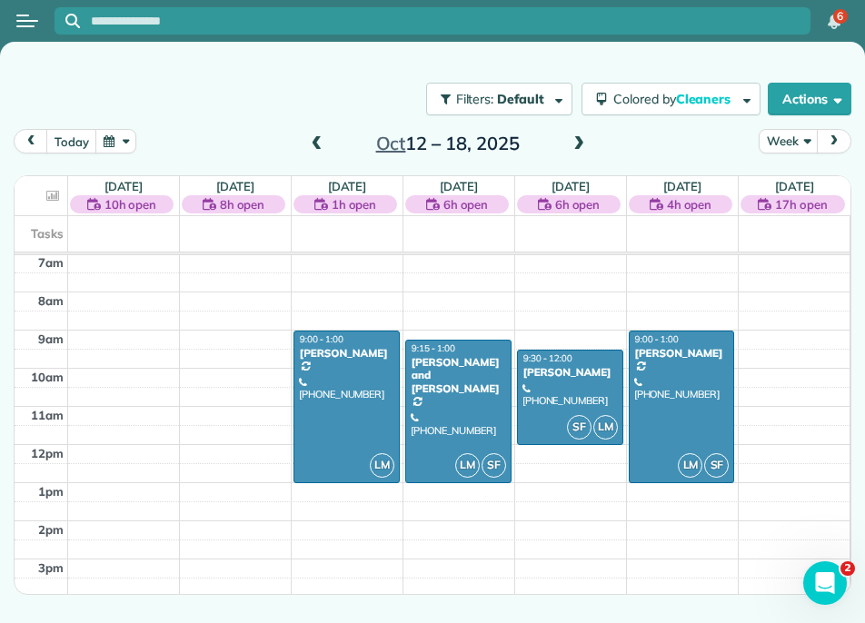
click at [578, 143] on span at bounding box center [579, 144] width 20 height 16
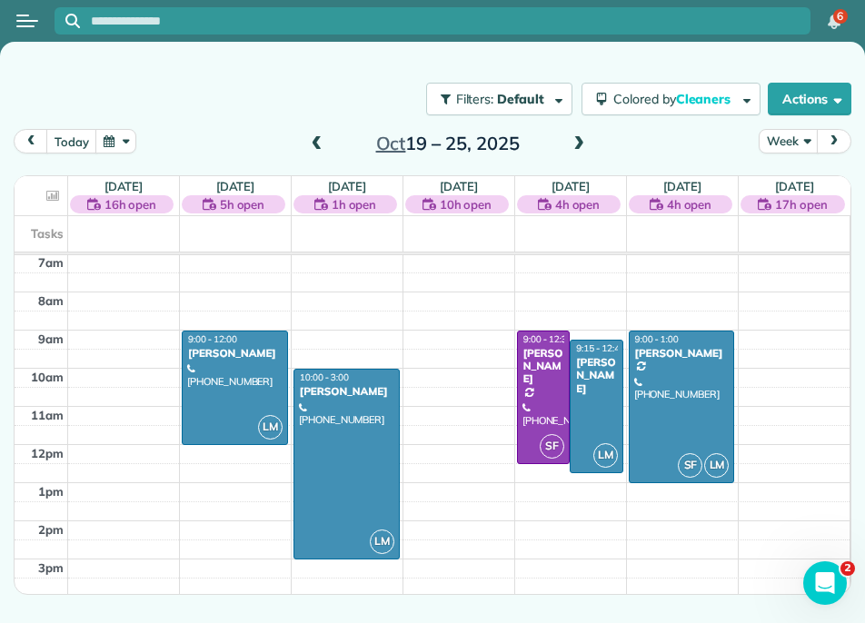
click at [578, 143] on span at bounding box center [579, 144] width 20 height 16
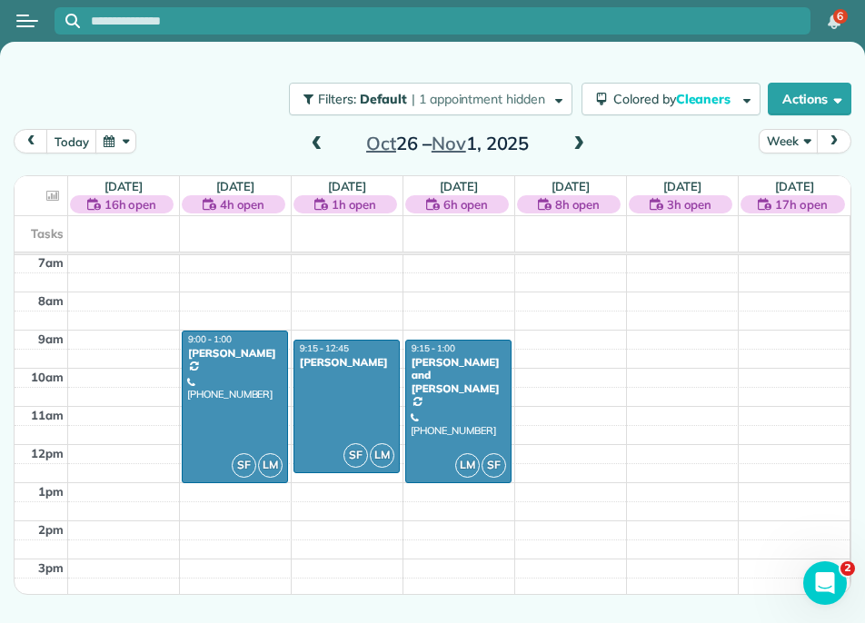
click at [578, 143] on span at bounding box center [579, 144] width 20 height 16
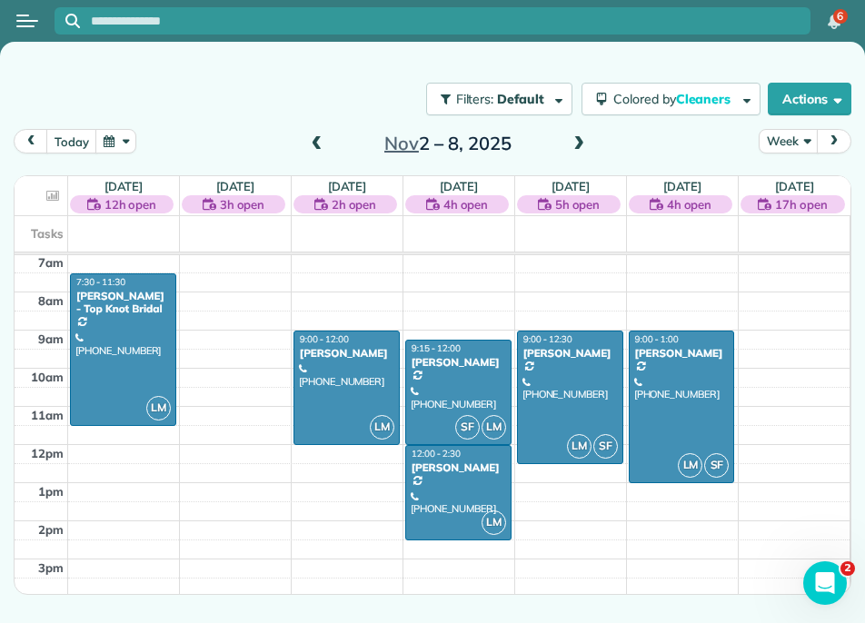
click at [312, 454] on div "12am 1am 2am 3am 4am 5am 6am 7am 8am 9am 10am 11am 12pm 1pm 2pm 3pm 4pm 5pm 6pm…" at bounding box center [432, 444] width 835 height 915
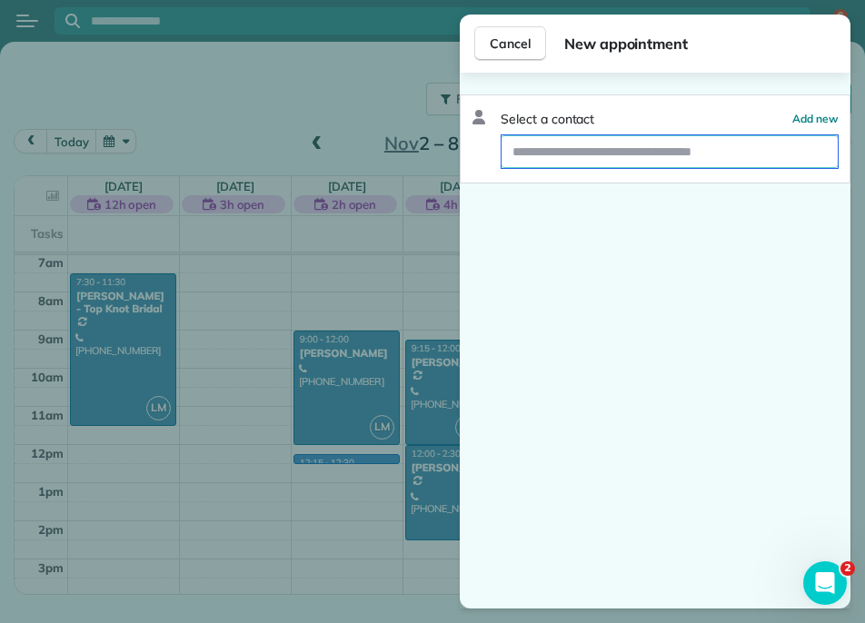
click at [535, 147] on input "text" at bounding box center [670, 151] width 336 height 33
type input "****"
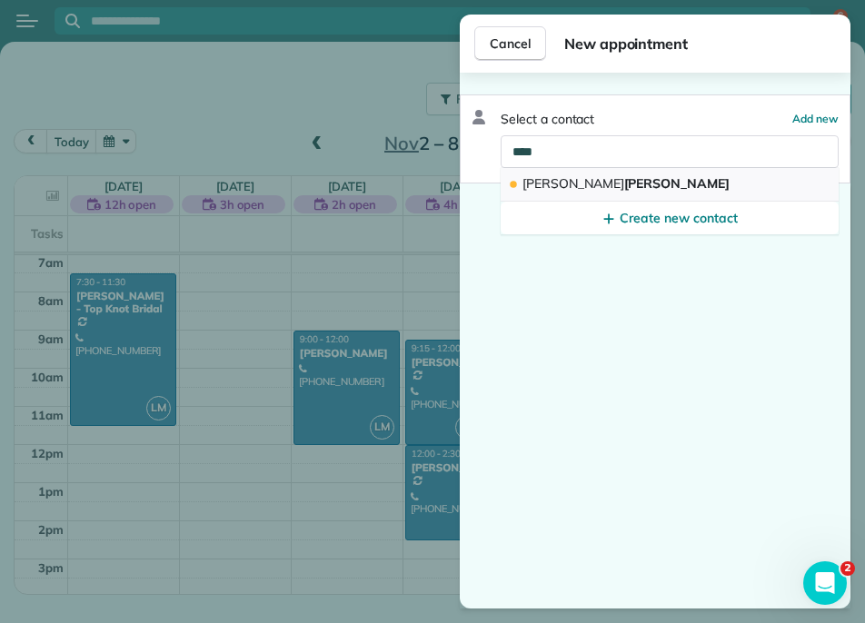
click at [569, 185] on span "John Overton" at bounding box center [625, 183] width 207 height 16
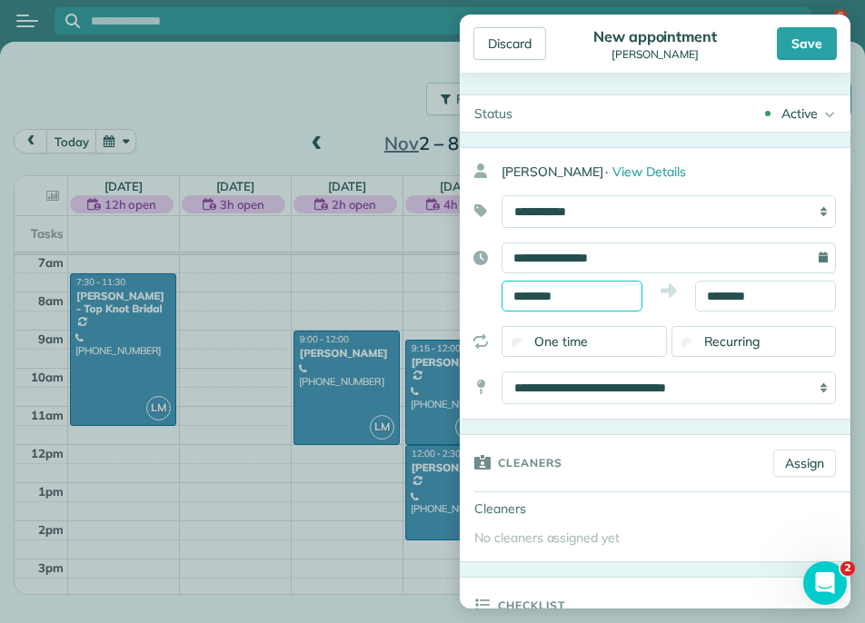
click at [593, 296] on input "********" at bounding box center [572, 296] width 141 height 31
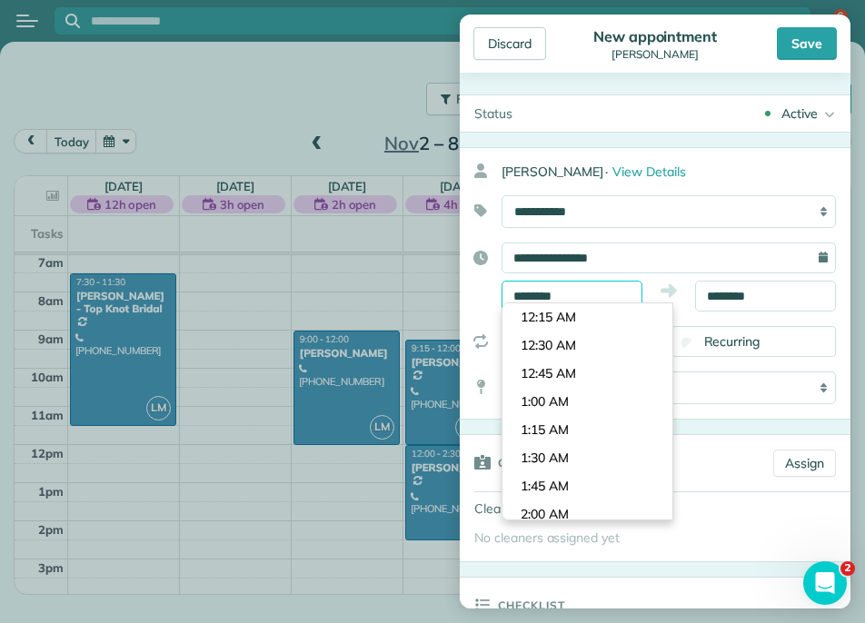
scroll to position [1324, 0]
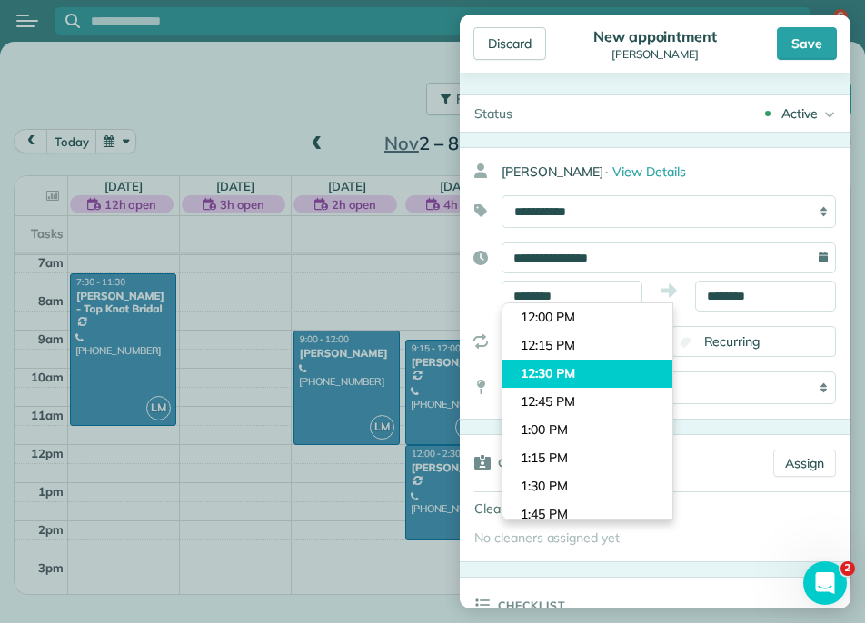
type input "********"
click at [582, 363] on body "6 LM Filters: Default | 1 appointment hidden Colored by Cleaners Color by Clean…" at bounding box center [432, 311] width 865 height 623
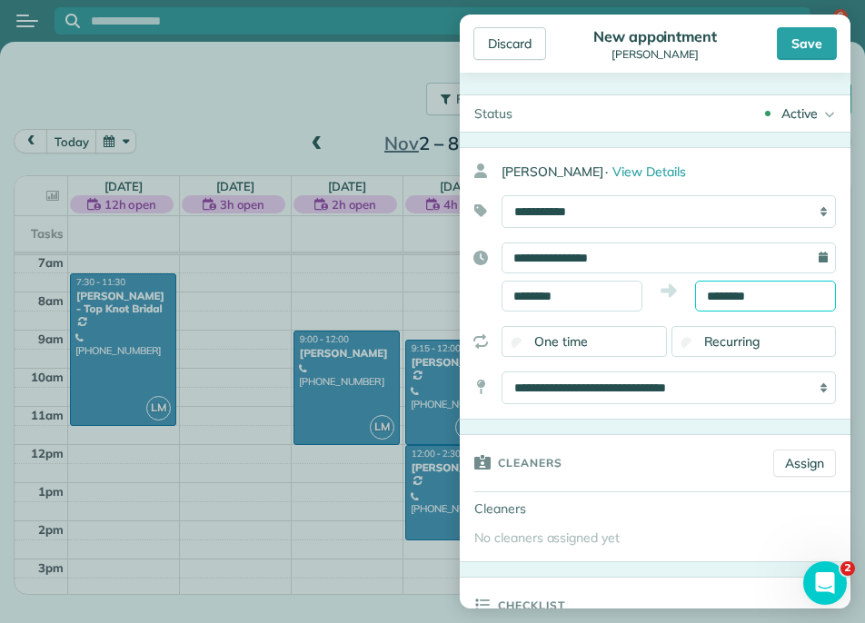
click at [727, 301] on input "********" at bounding box center [765, 296] width 141 height 31
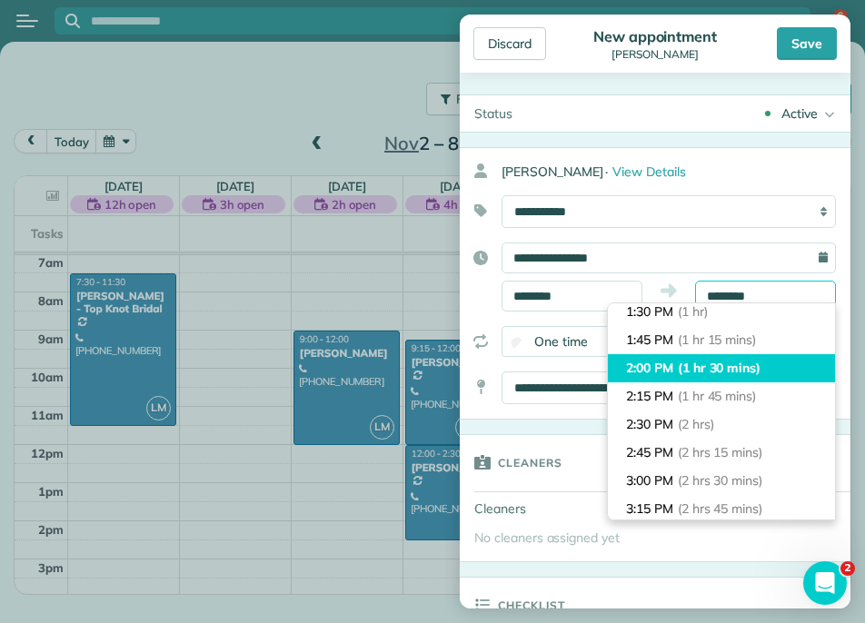
scroll to position [124, 0]
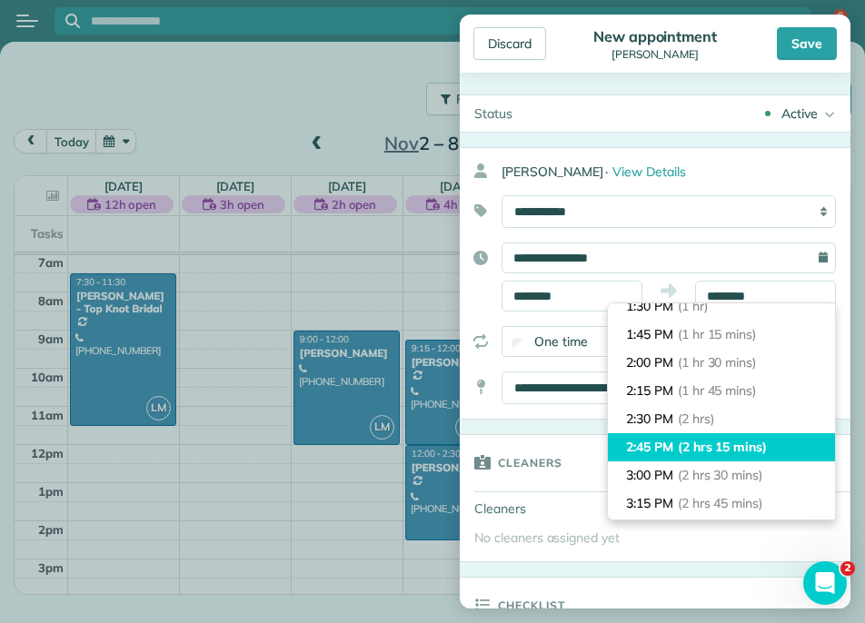
type input "*******"
click at [697, 453] on span "(2 hrs 15 mins)" at bounding box center [722, 447] width 89 height 16
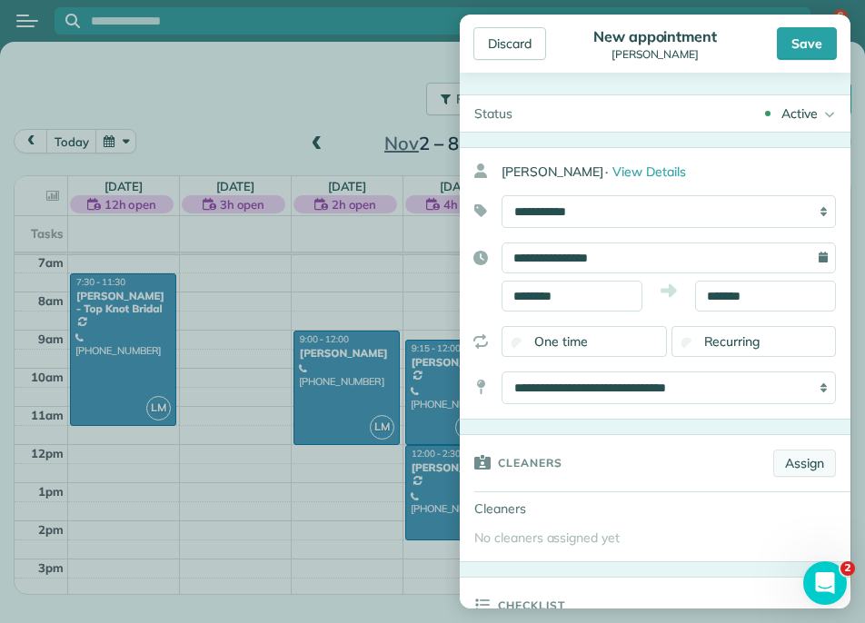
click at [778, 452] on link "Assign" at bounding box center [804, 463] width 63 height 27
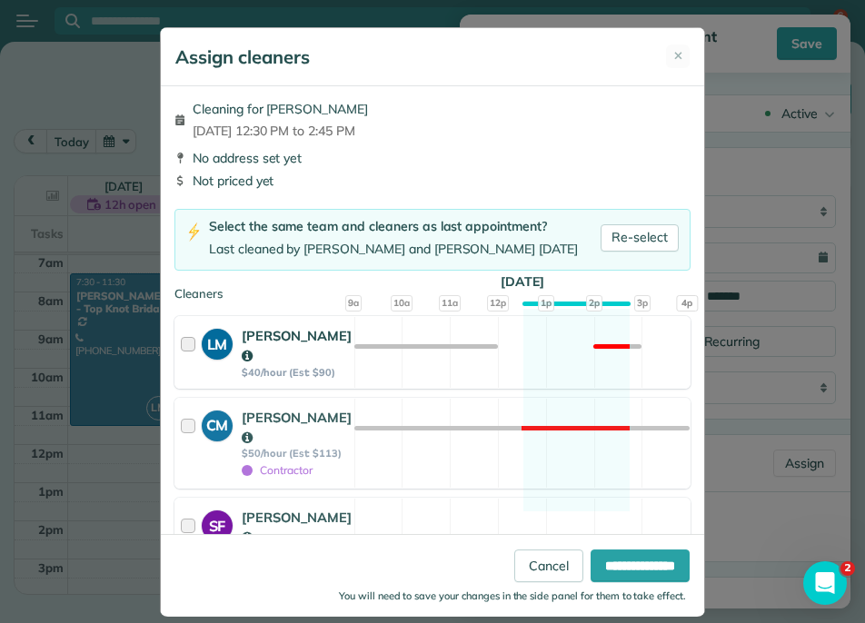
click at [278, 344] on div "[PERSON_NAME]" at bounding box center [297, 346] width 110 height 40
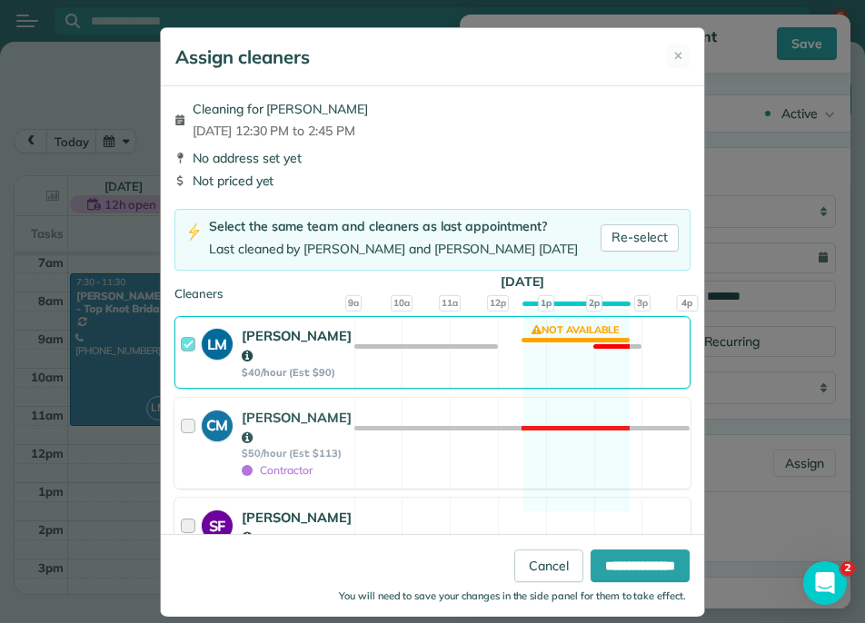
click at [273, 509] on strong "[PERSON_NAME]" at bounding box center [297, 527] width 110 height 37
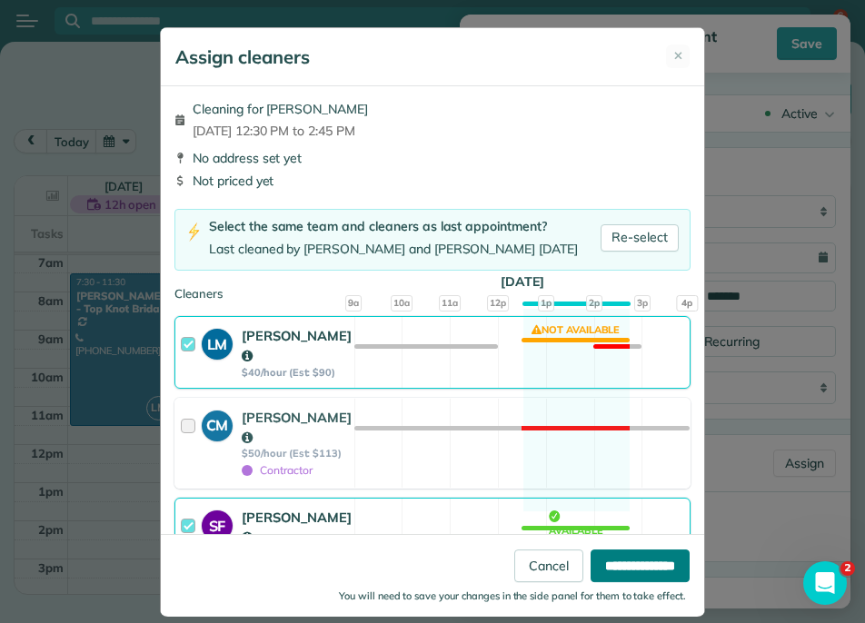
click at [591, 567] on input "**********" at bounding box center [640, 566] width 99 height 33
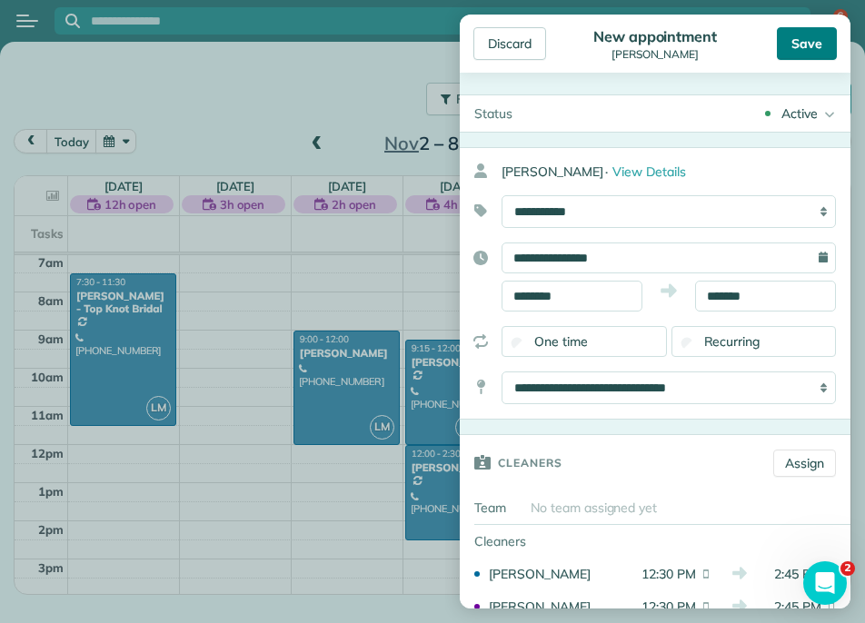
click at [805, 48] on div "Save" at bounding box center [807, 43] width 60 height 33
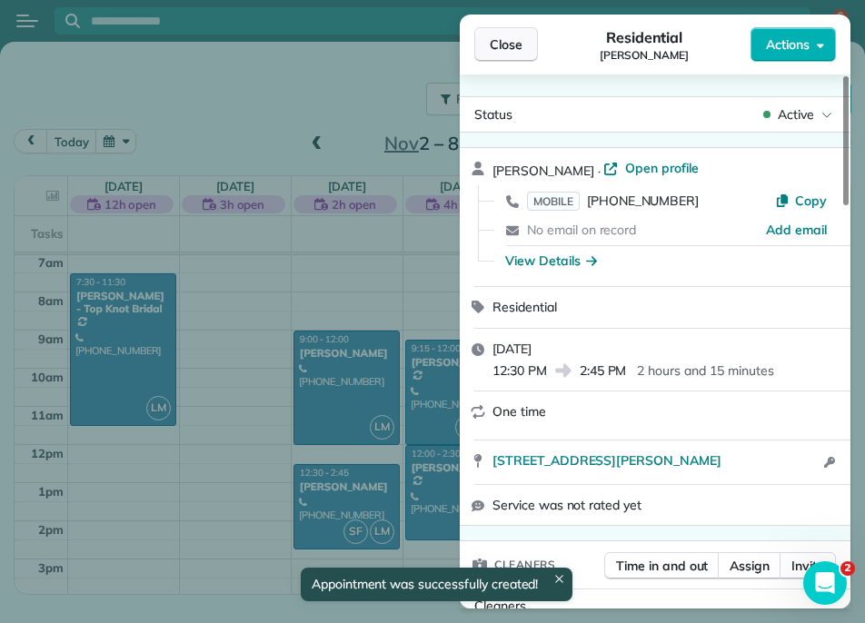
click at [529, 46] on button "Close" at bounding box center [506, 44] width 64 height 35
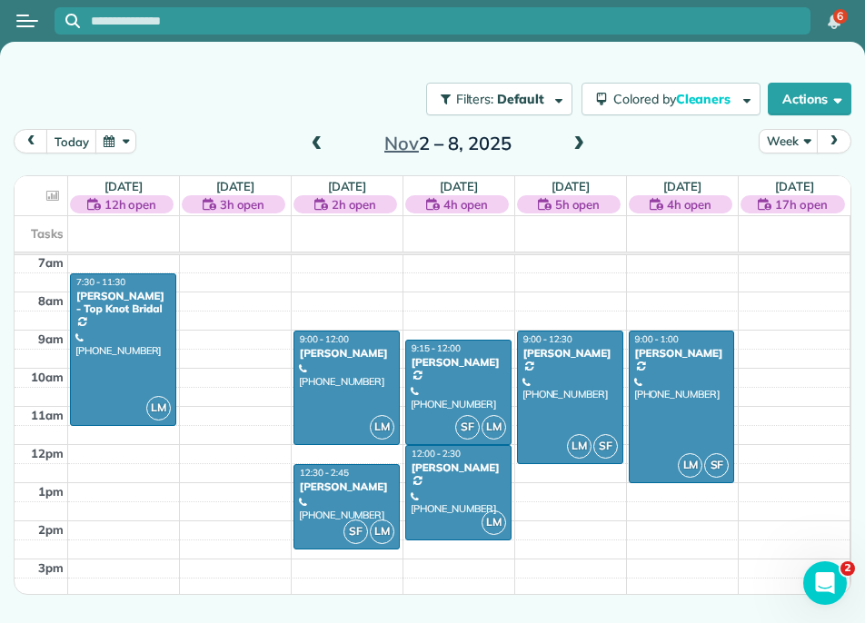
click at [574, 141] on span at bounding box center [579, 144] width 20 height 16
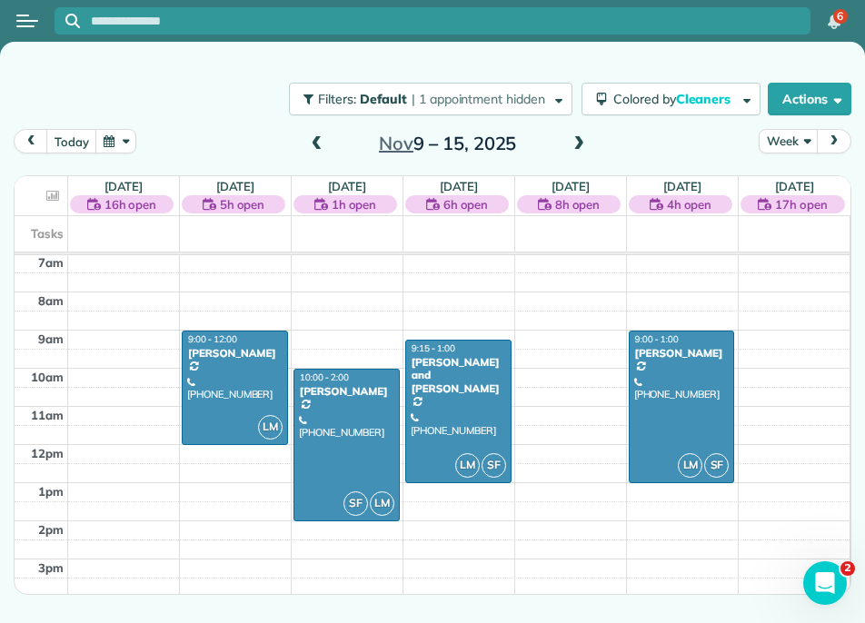
click at [574, 141] on span at bounding box center [579, 144] width 20 height 16
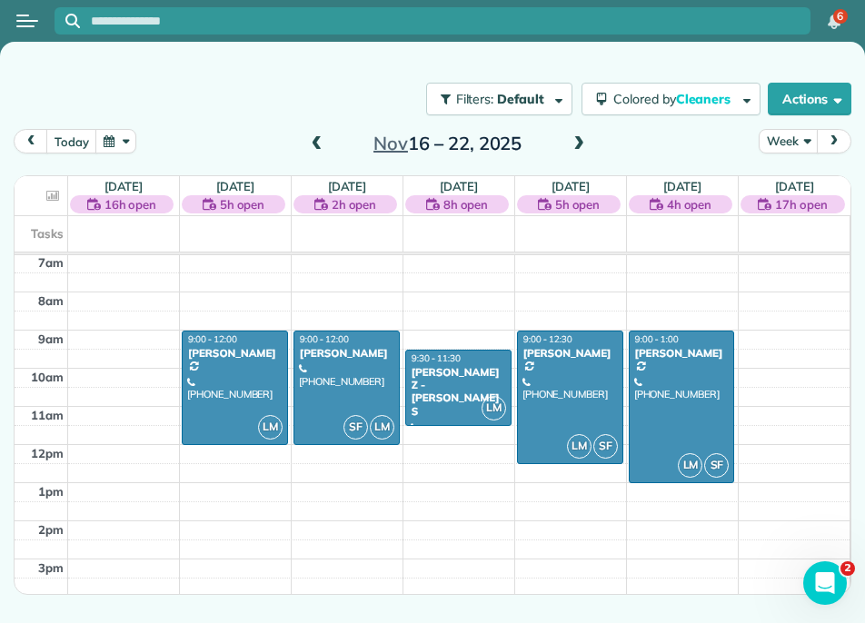
click at [574, 141] on span at bounding box center [579, 144] width 20 height 16
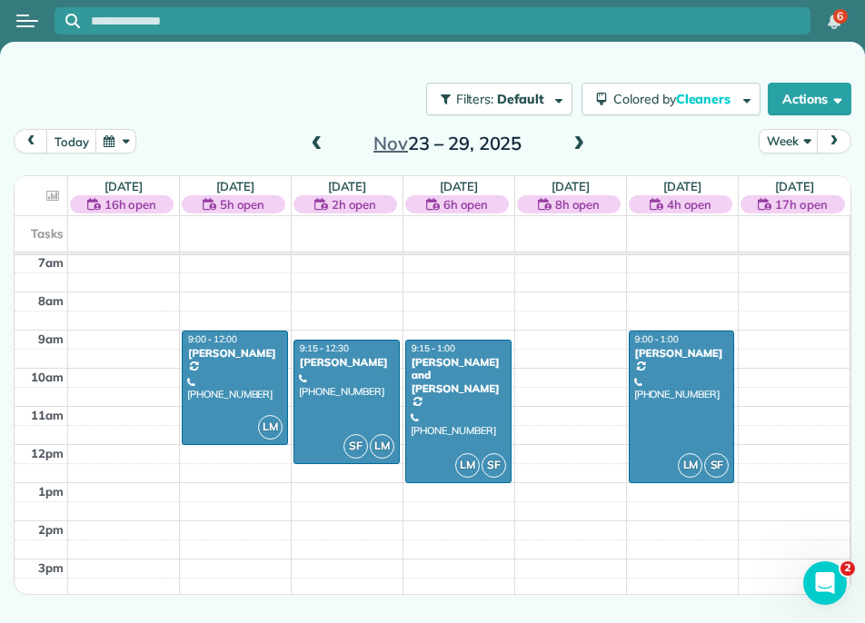
click at [574, 141] on span at bounding box center [579, 144] width 20 height 16
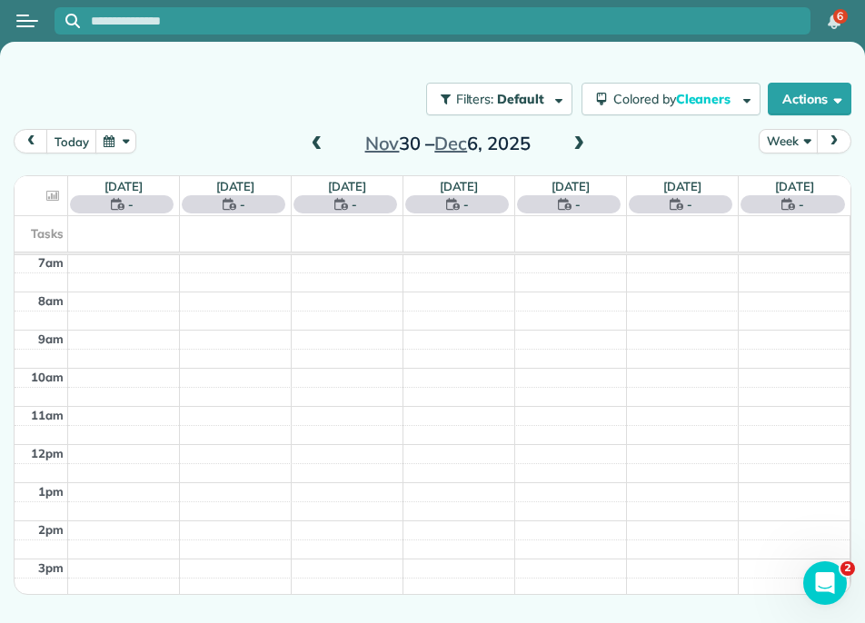
click at [323, 144] on span at bounding box center [317, 144] width 20 height 16
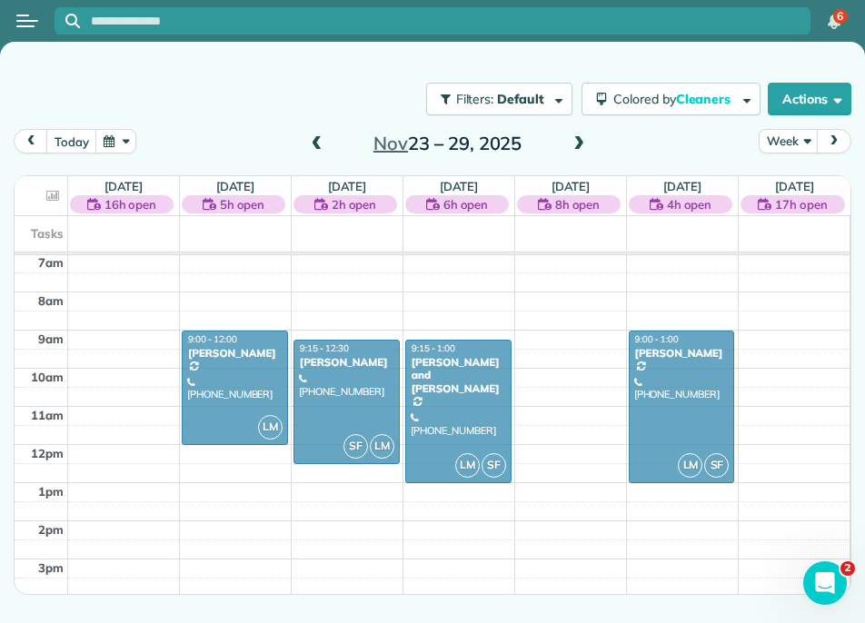
click at [323, 144] on span at bounding box center [317, 144] width 20 height 16
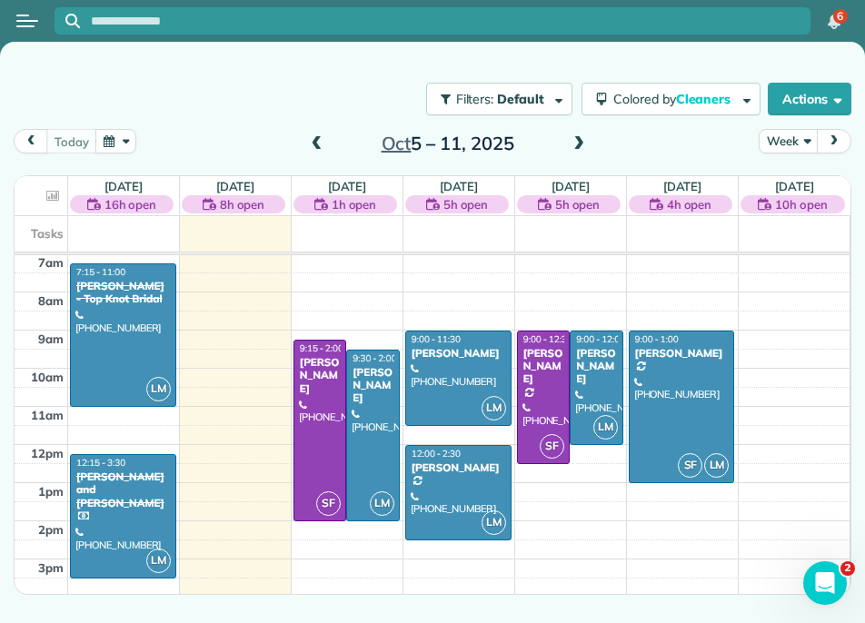
click at [577, 143] on span at bounding box center [579, 144] width 20 height 16
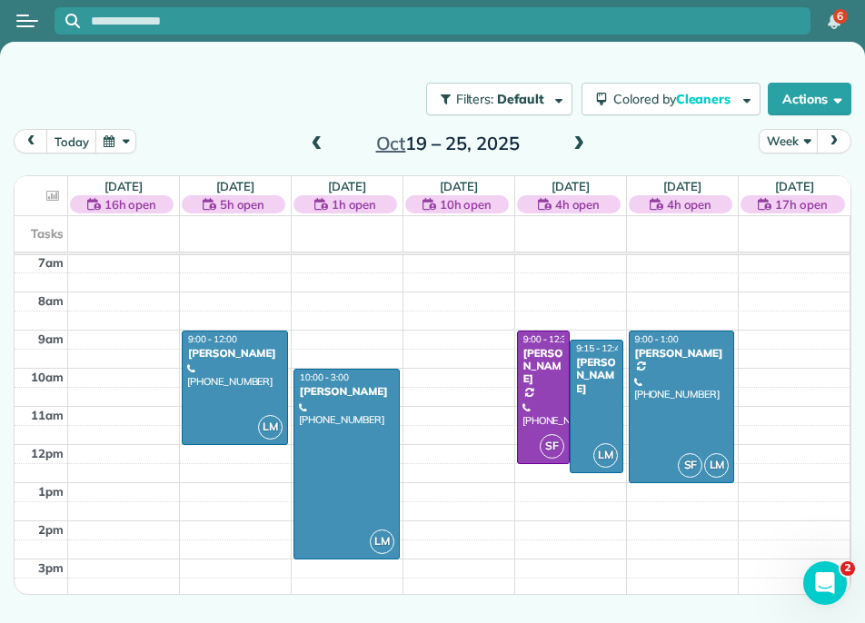
click at [577, 143] on span at bounding box center [579, 144] width 20 height 16
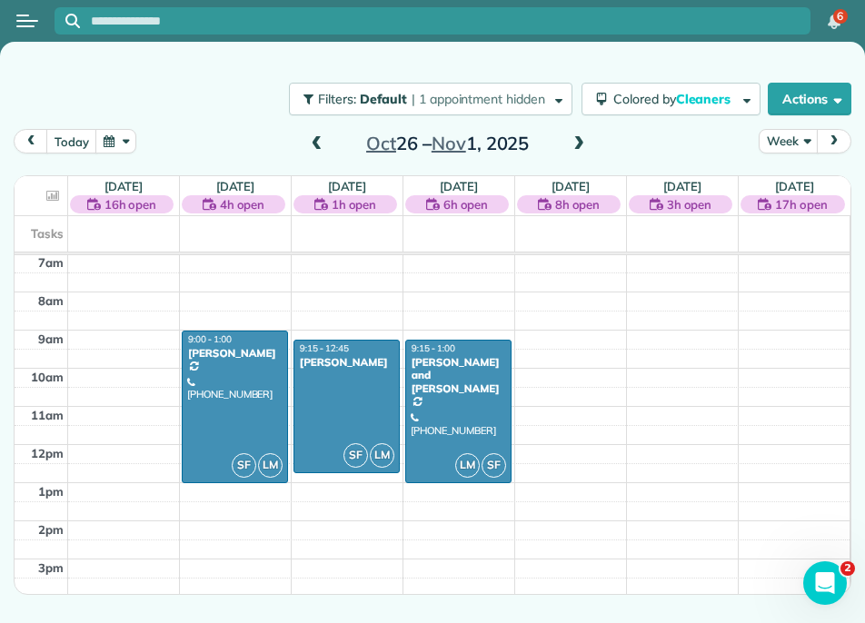
click at [577, 143] on span at bounding box center [579, 144] width 20 height 16
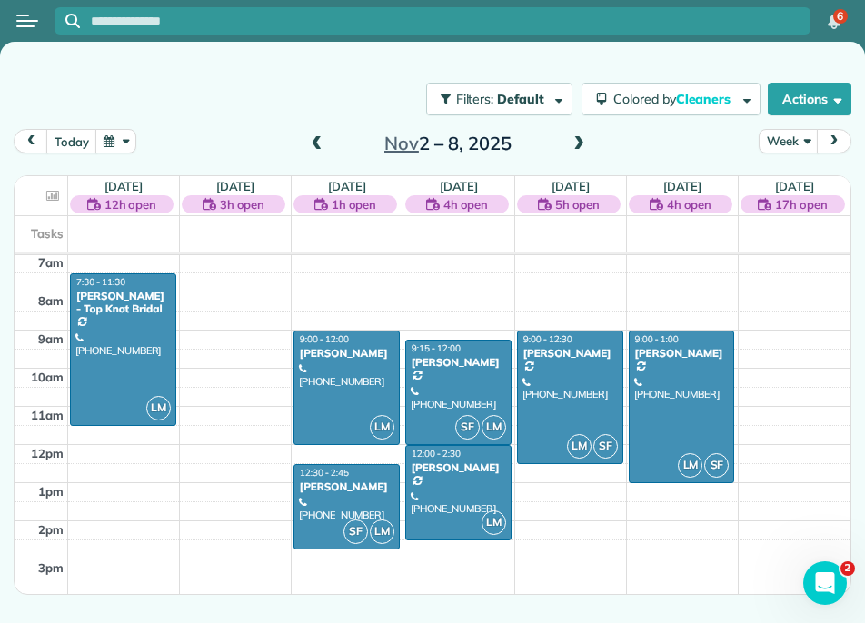
click at [580, 138] on span at bounding box center [579, 144] width 20 height 16
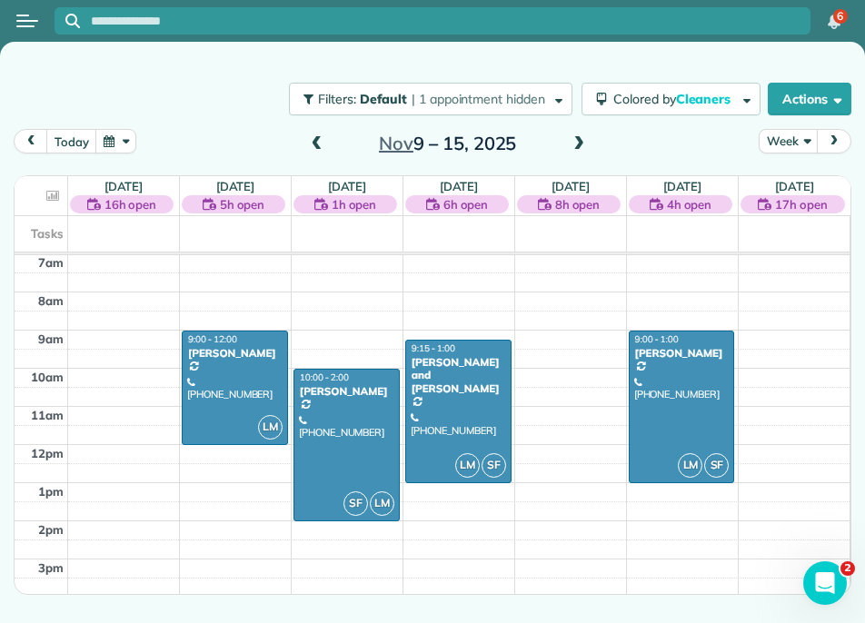
click at [580, 138] on span at bounding box center [579, 144] width 20 height 16
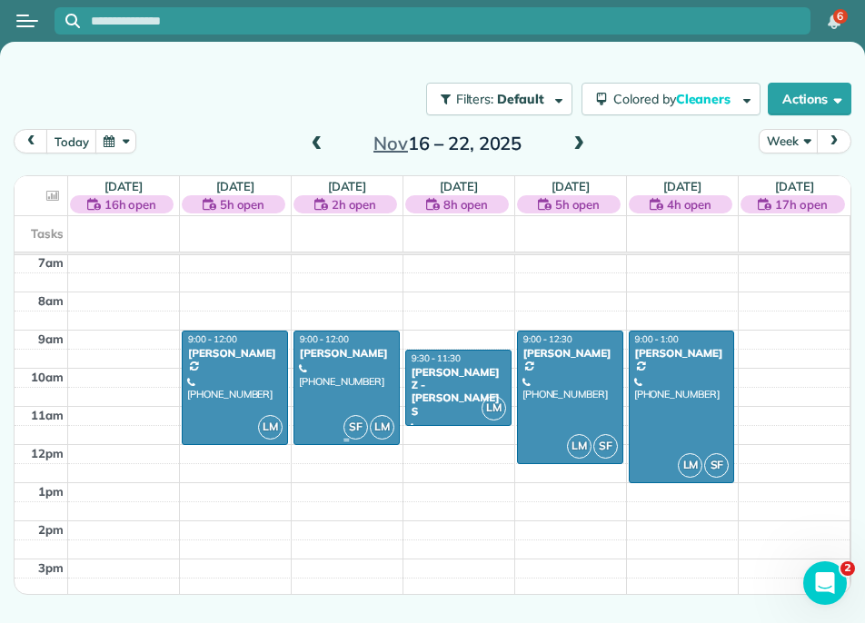
click at [335, 340] on span "9:00 - 12:00" at bounding box center [324, 339] width 49 height 12
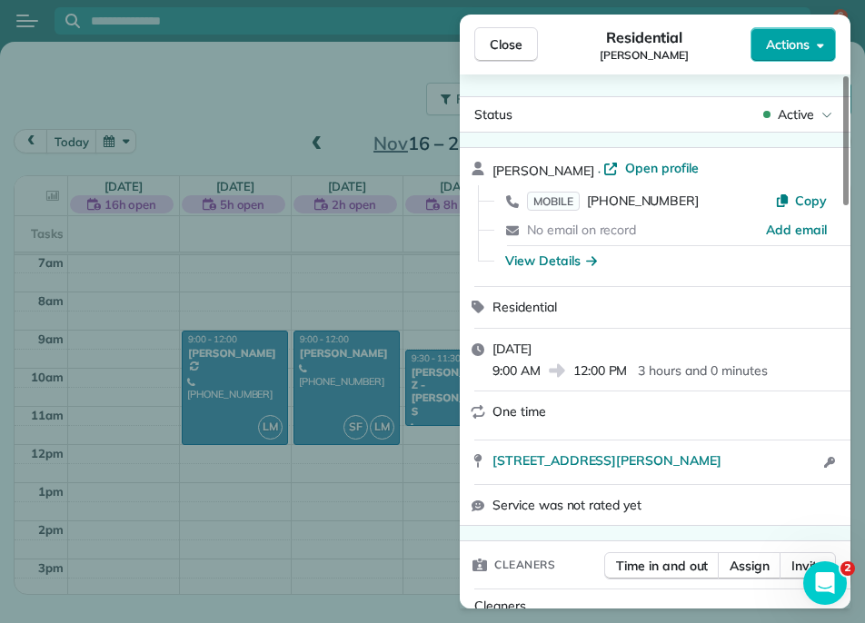
click at [786, 55] on button "Actions" at bounding box center [792, 44] width 85 height 35
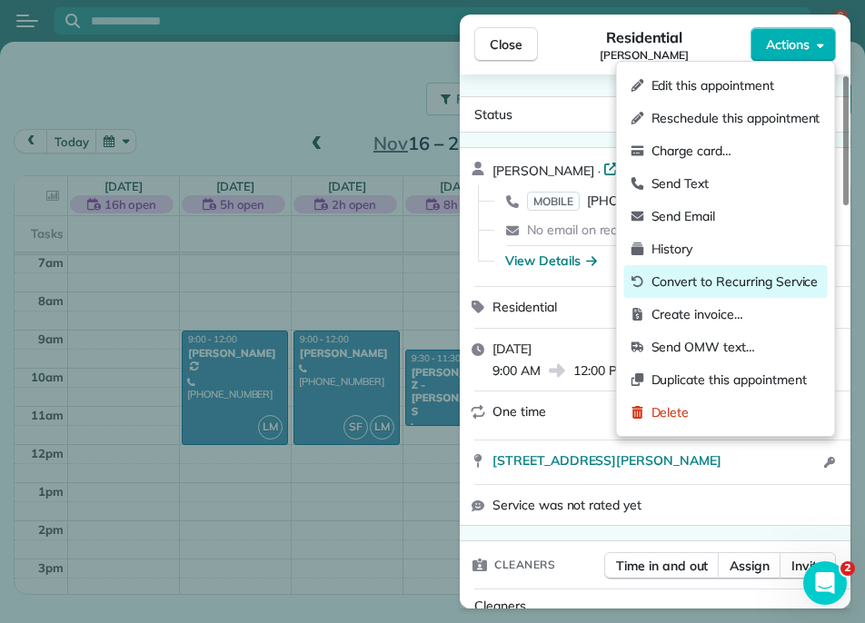
click at [773, 275] on span "Convert to Recurring Service" at bounding box center [735, 282] width 169 height 18
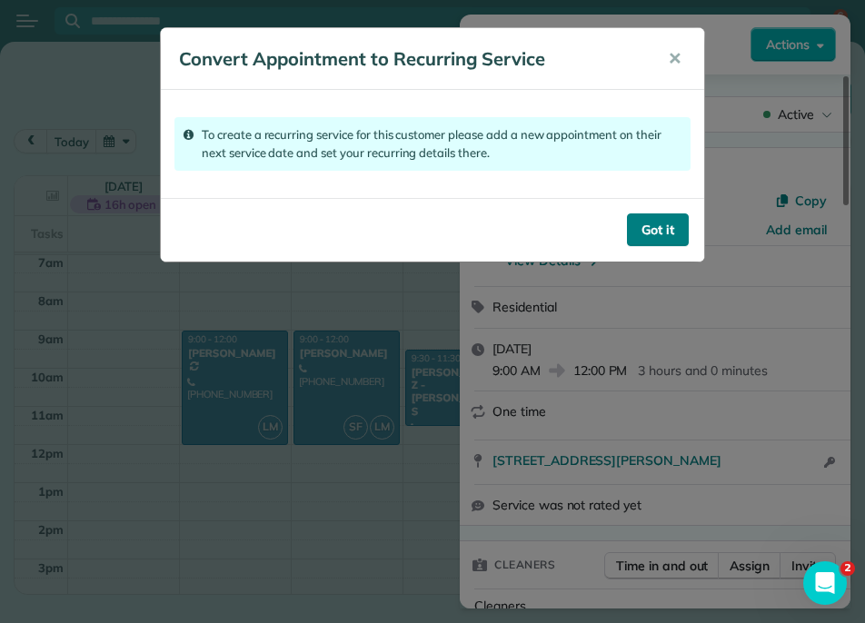
click at [650, 237] on button "Got it" at bounding box center [658, 230] width 62 height 33
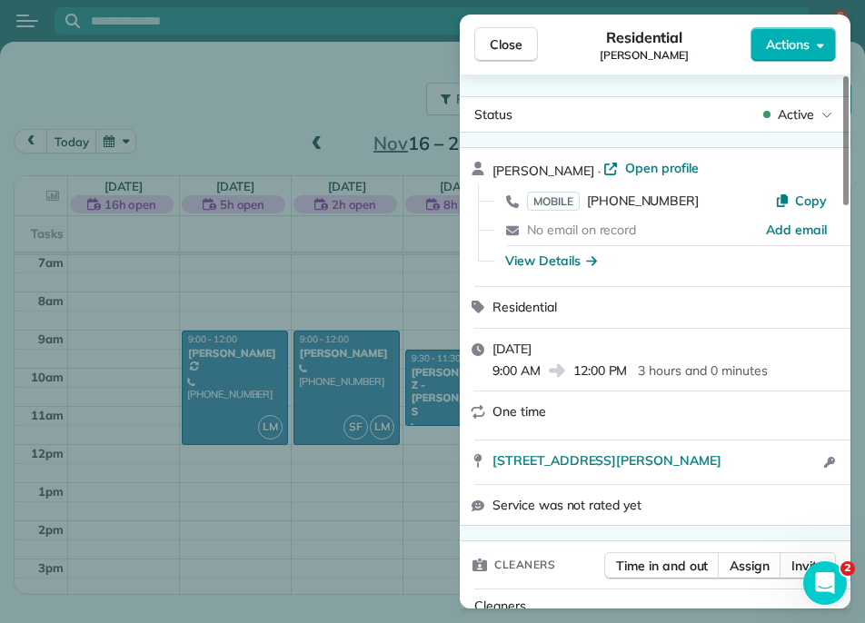
click at [412, 302] on div "Close Residential John Overton Actions Status Active John Overton · Open profil…" at bounding box center [432, 311] width 865 height 623
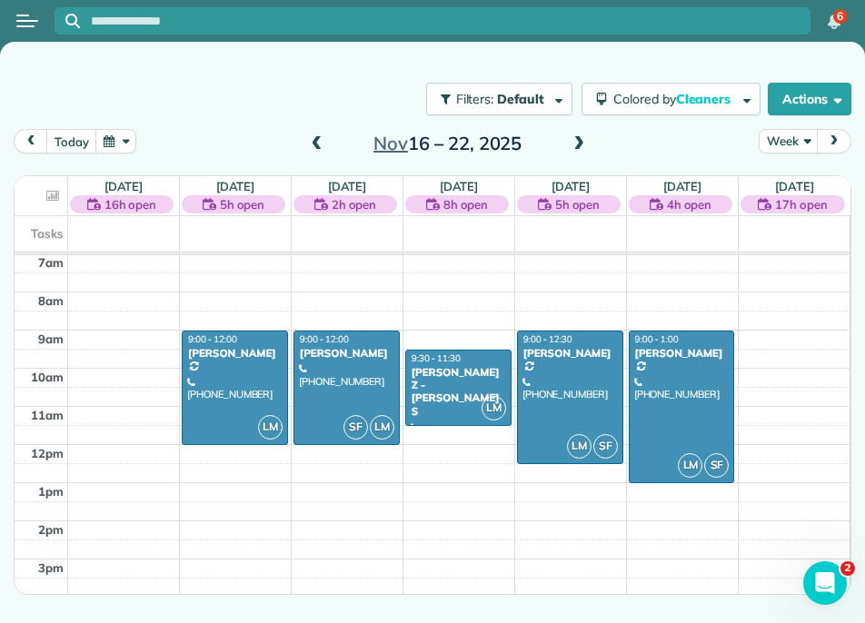
click at [577, 151] on span at bounding box center [579, 144] width 20 height 16
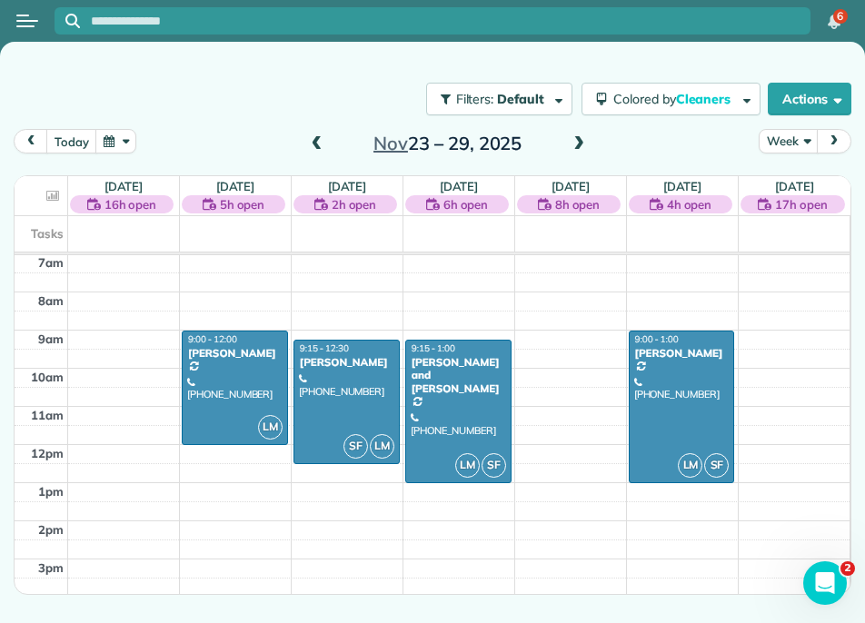
click at [577, 151] on span at bounding box center [579, 144] width 20 height 16
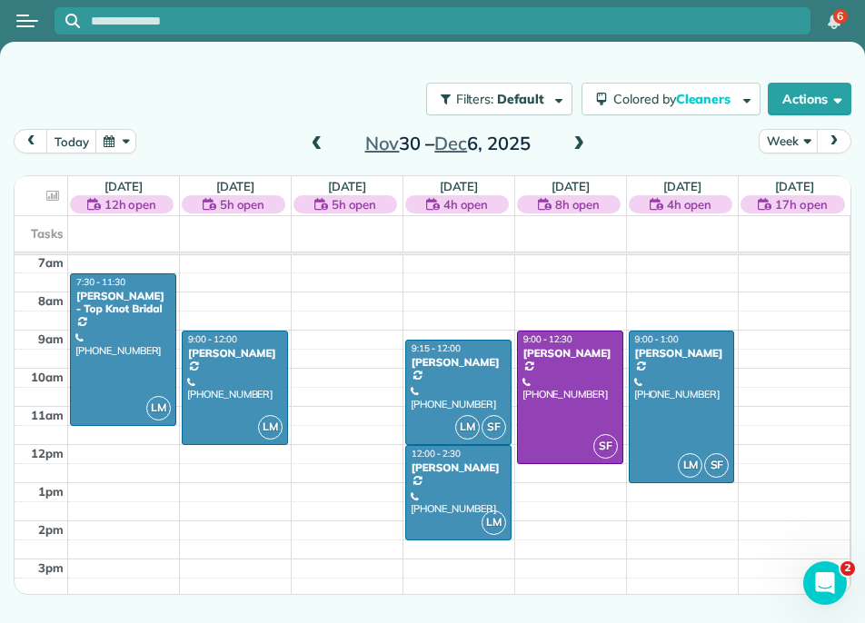
click at [343, 338] on div "12am 1am 2am 3am 4am 5am 6am 7am 8am 9am 10am 11am 12pm 1pm 2pm 3pm 4pm 5pm 6pm…" at bounding box center [432, 444] width 835 height 915
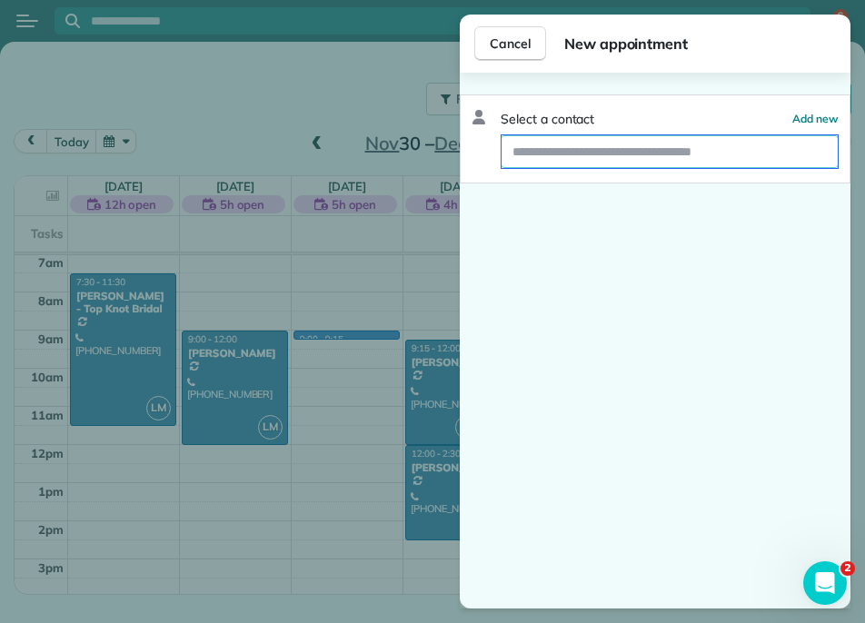
click at [557, 162] on input "text" at bounding box center [670, 151] width 336 height 33
type input "****"
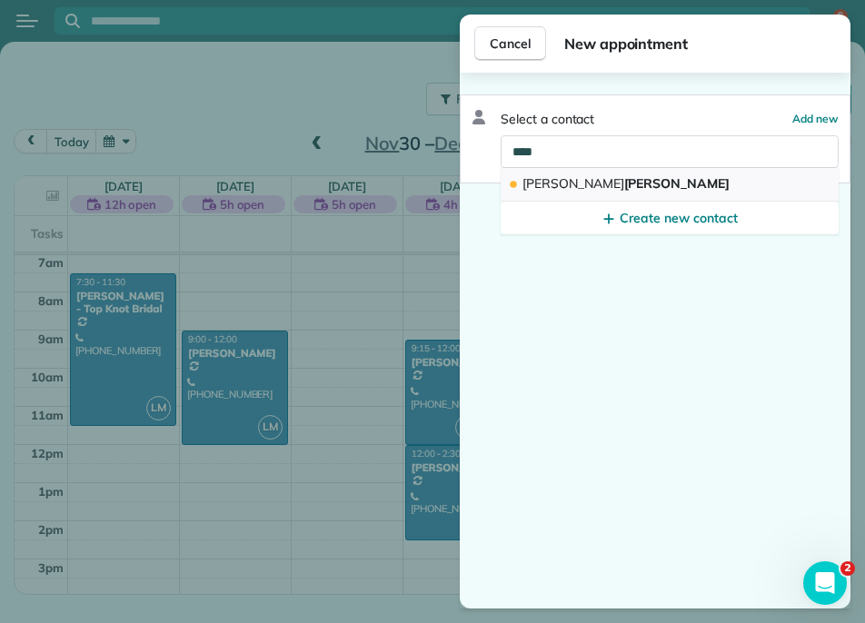
click at [573, 188] on span "John Overton" at bounding box center [625, 183] width 207 height 16
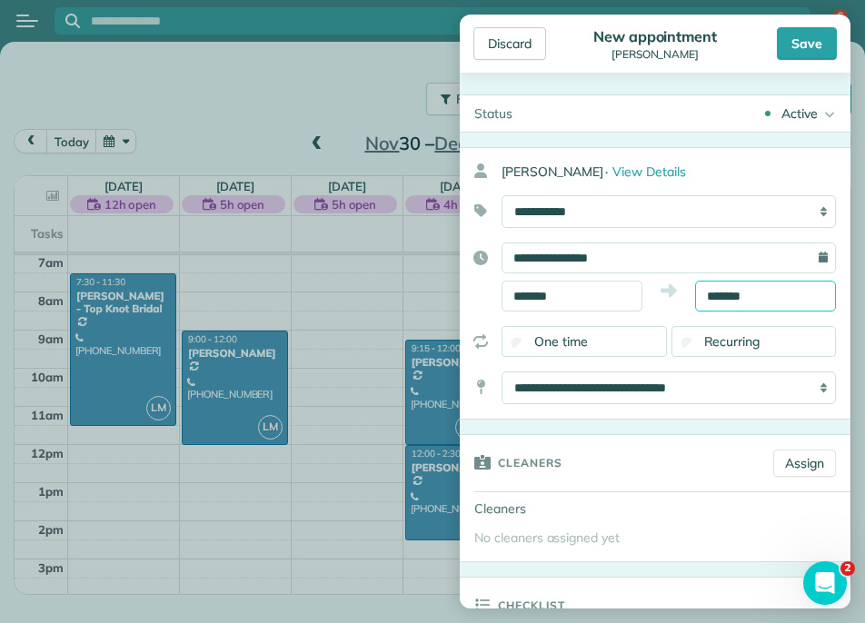
click at [762, 289] on input "*******" at bounding box center [765, 296] width 141 height 31
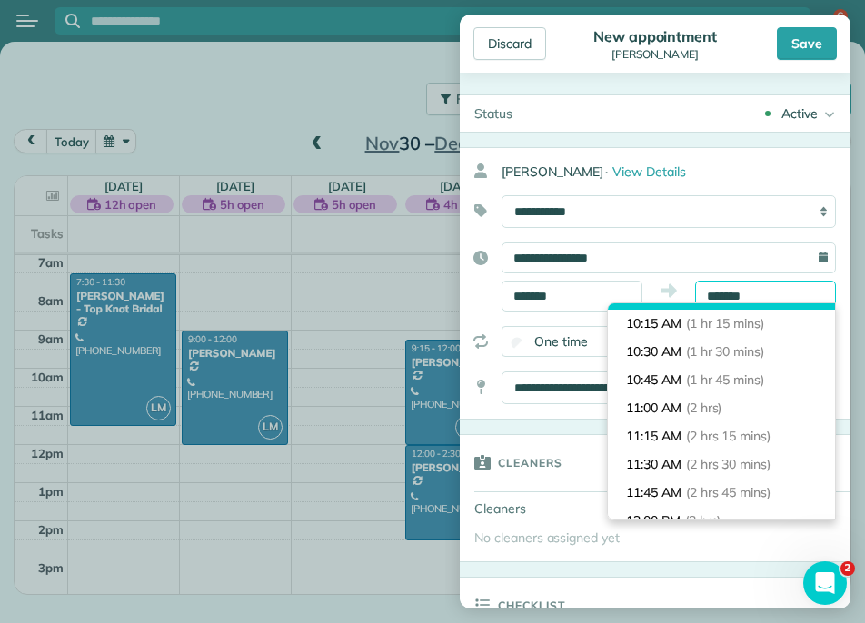
scroll to position [174, 0]
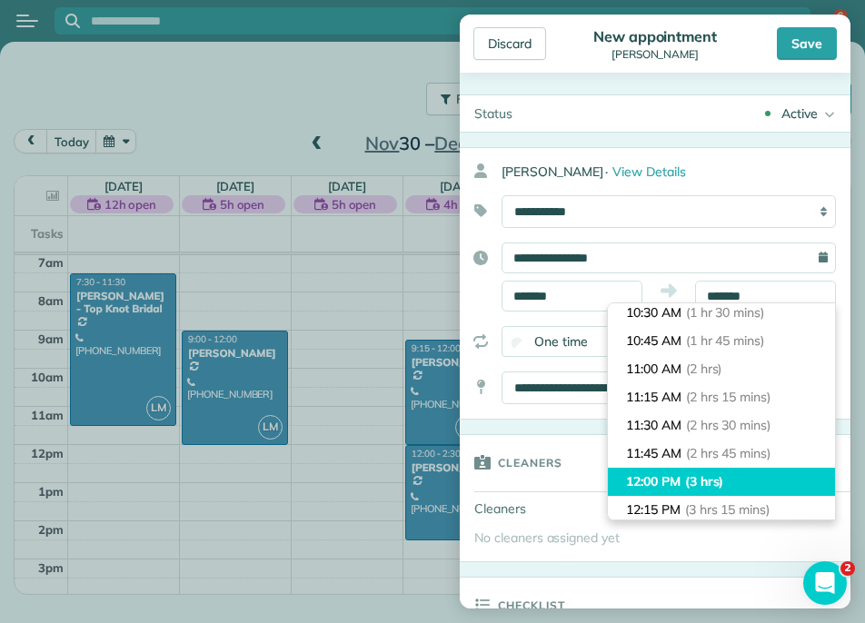
click at [707, 482] on span "(3 hrs)" at bounding box center [704, 481] width 39 height 16
type input "********"
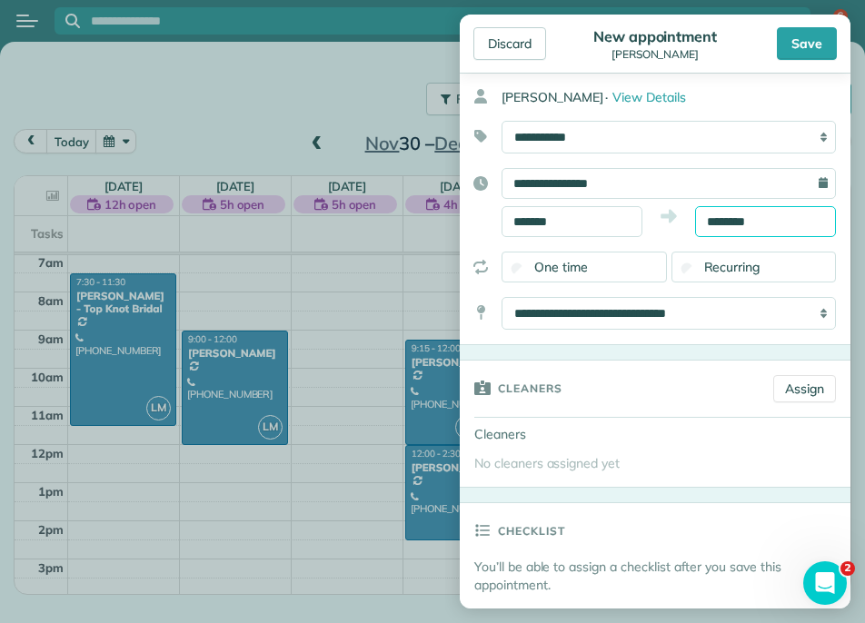
scroll to position [94, 0]
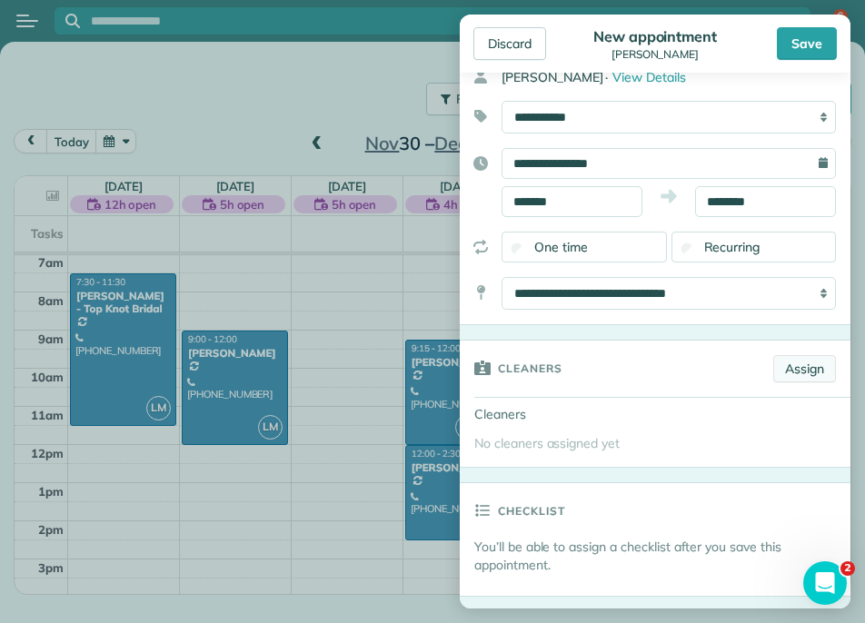
click at [799, 363] on link "Assign" at bounding box center [804, 368] width 63 height 27
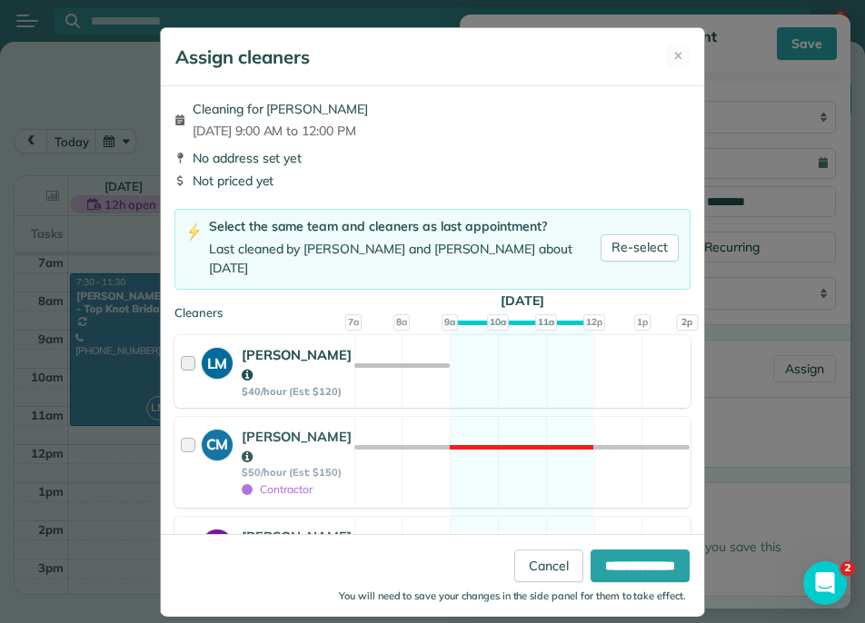
click at [332, 363] on div "LM Lillian Mills $40/hour (Est: $120)" at bounding box center [264, 371] width 179 height 71
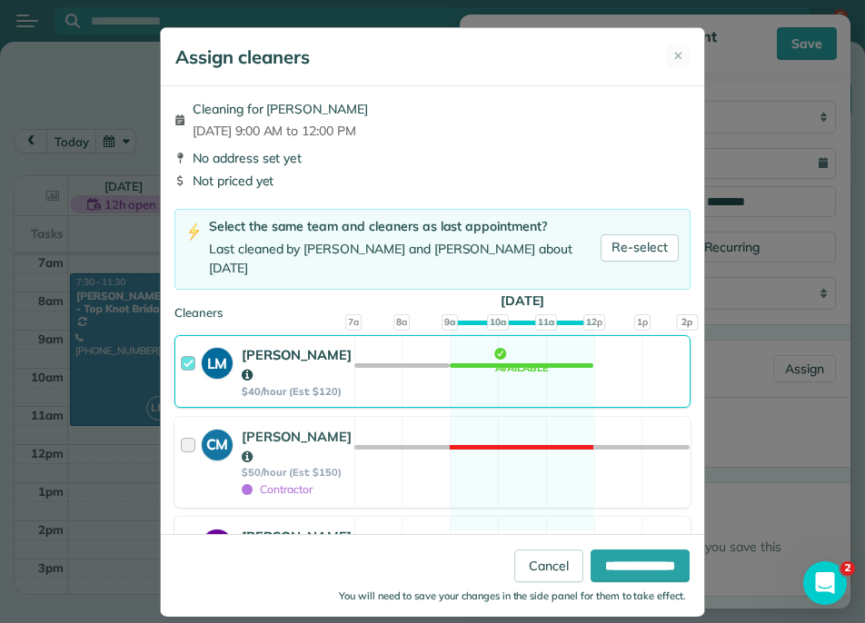
click at [330, 567] on strong "$20/hour (Est: $60)" at bounding box center [297, 573] width 110 height 13
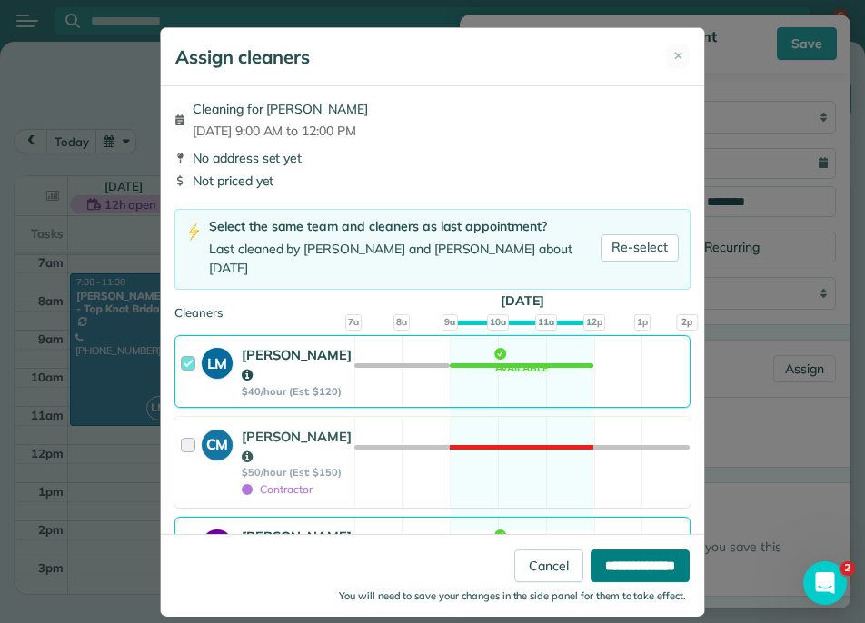
click at [609, 565] on input "**********" at bounding box center [640, 566] width 99 height 33
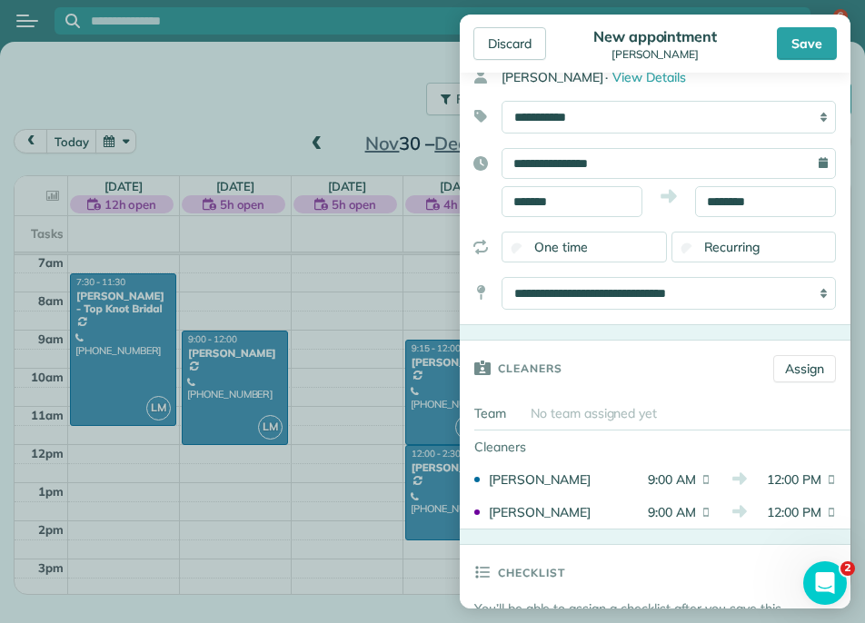
click at [731, 258] on div "Recurring" at bounding box center [753, 247] width 165 height 31
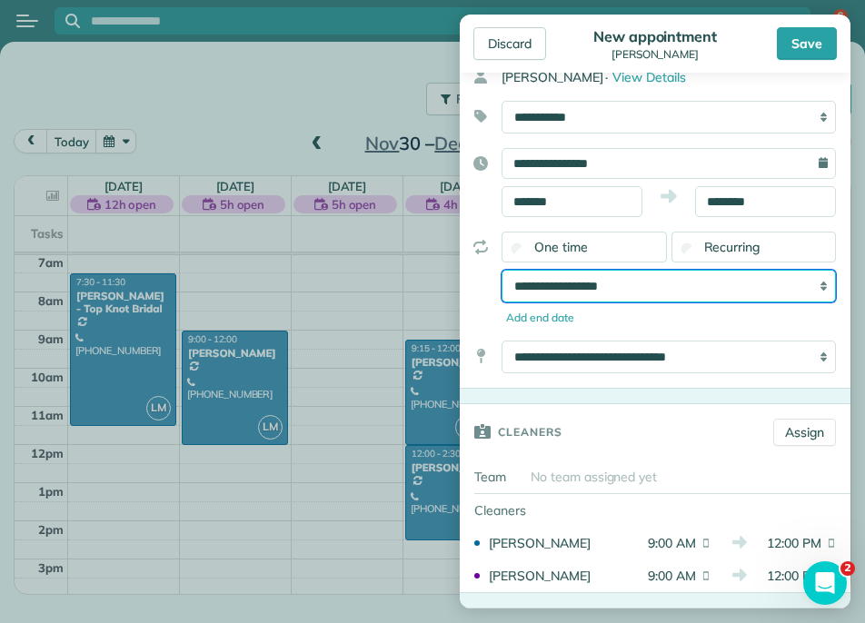
click at [720, 288] on select "**********" at bounding box center [669, 286] width 334 height 33
select select "**********"
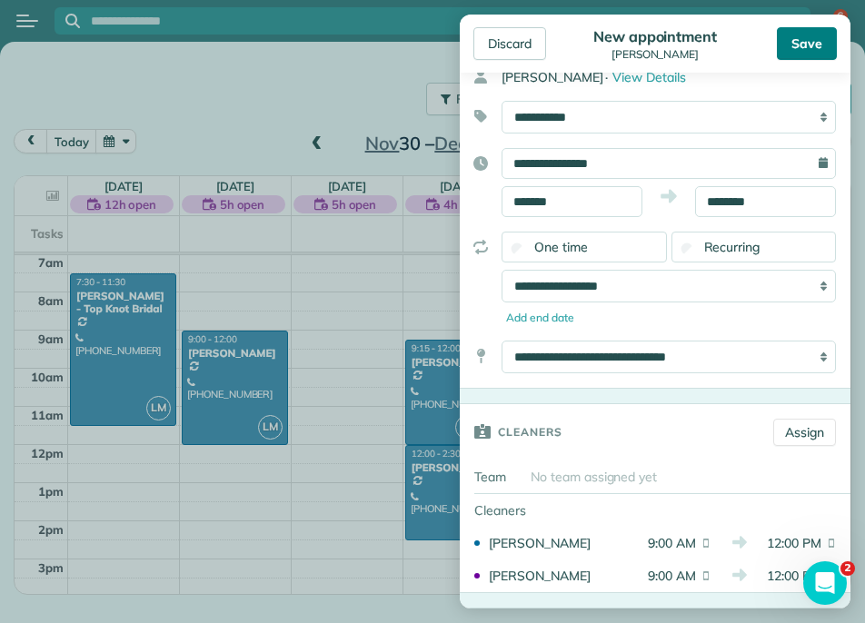
click at [810, 51] on div "Save" at bounding box center [807, 43] width 60 height 33
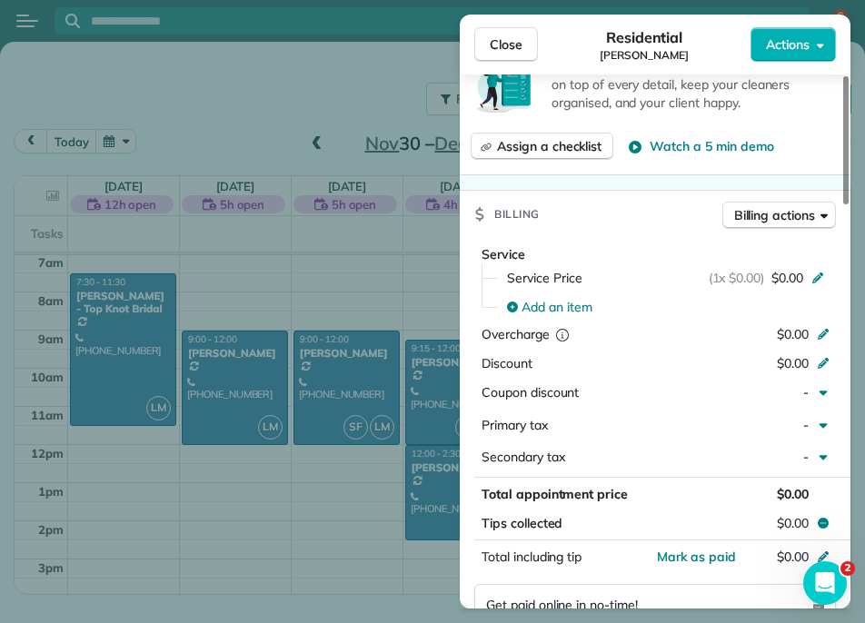
scroll to position [737, 0]
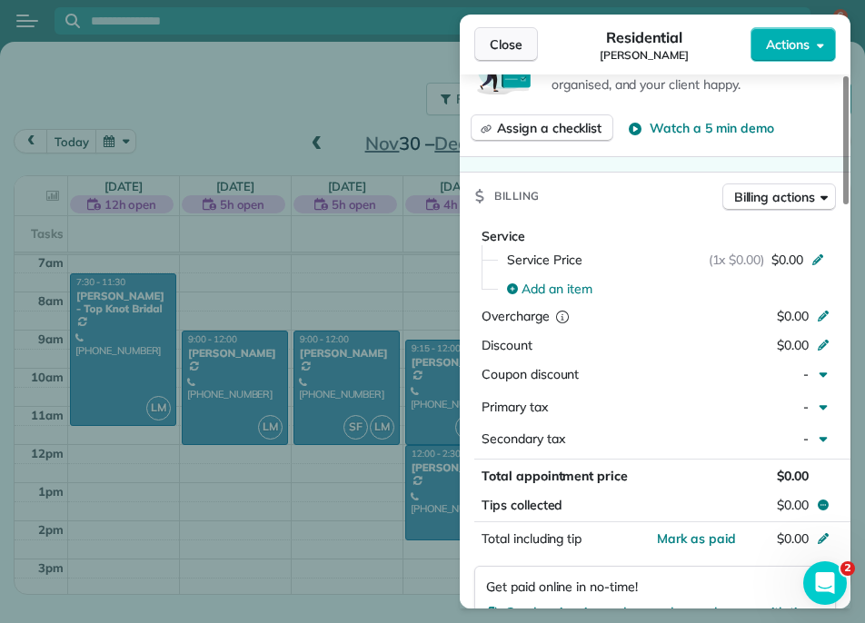
click at [522, 52] on span "Close" at bounding box center [506, 44] width 33 height 18
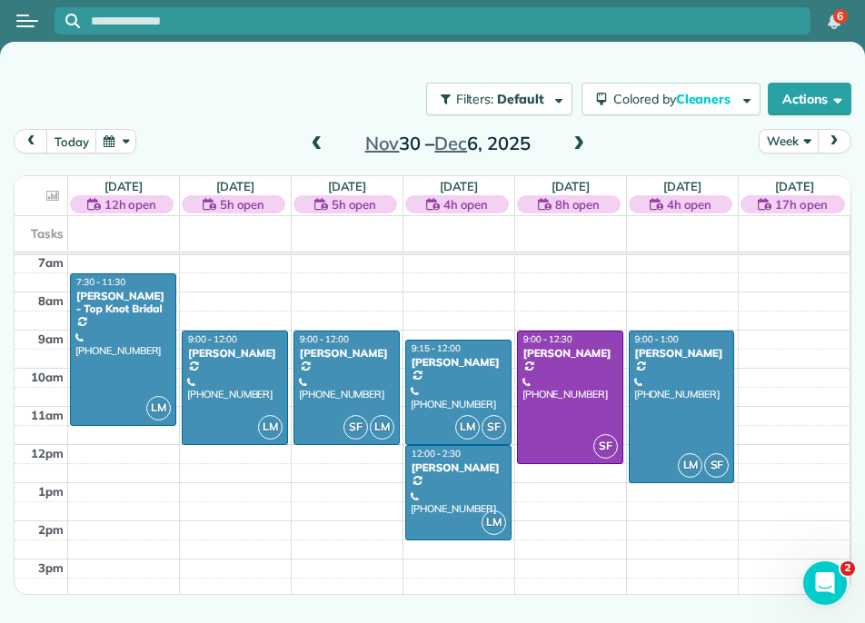
click at [796, 139] on button "Week" at bounding box center [788, 141] width 59 height 25
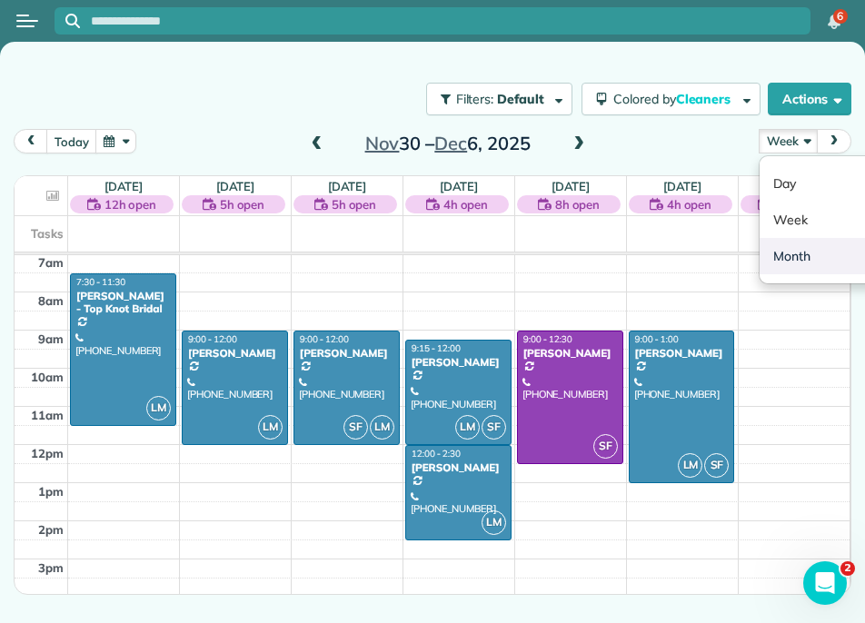
click at [797, 240] on link "Month" at bounding box center [832, 256] width 144 height 36
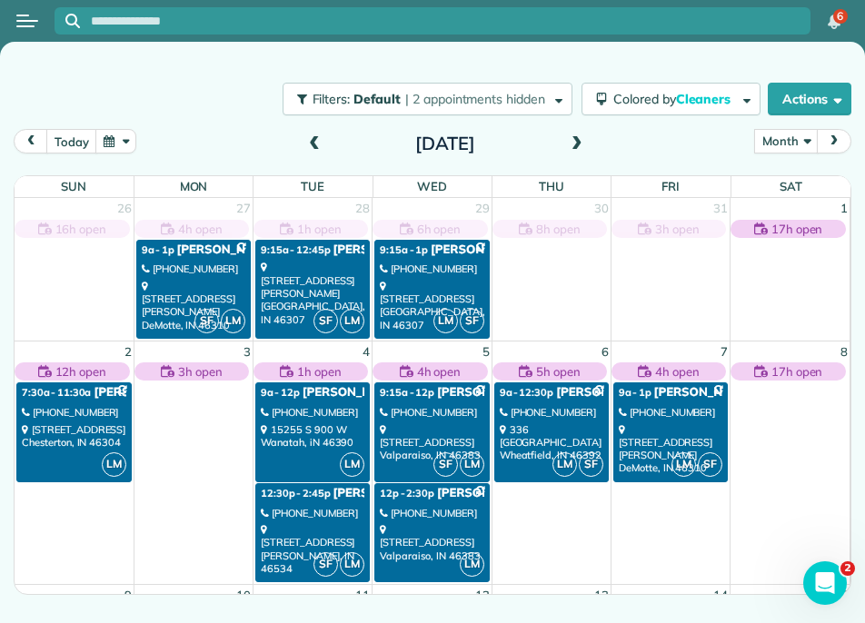
click at [573, 145] on span at bounding box center [577, 144] width 20 height 16
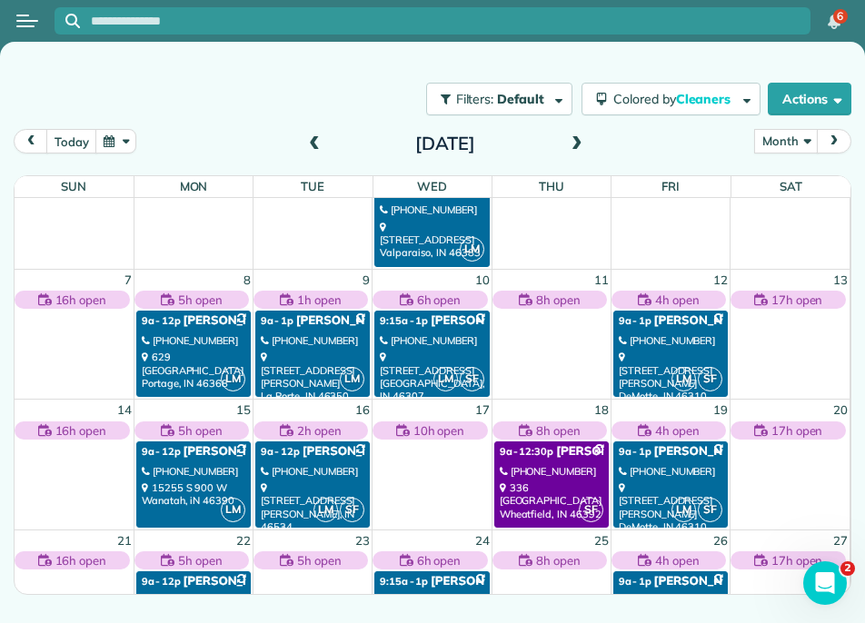
scroll to position [163, 0]
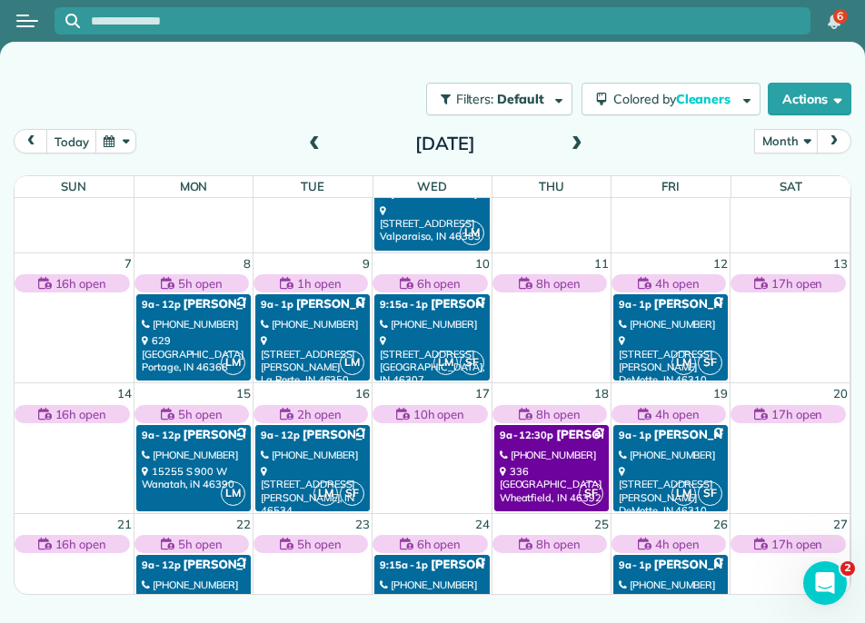
click at [321, 131] on span at bounding box center [314, 144] width 20 height 27
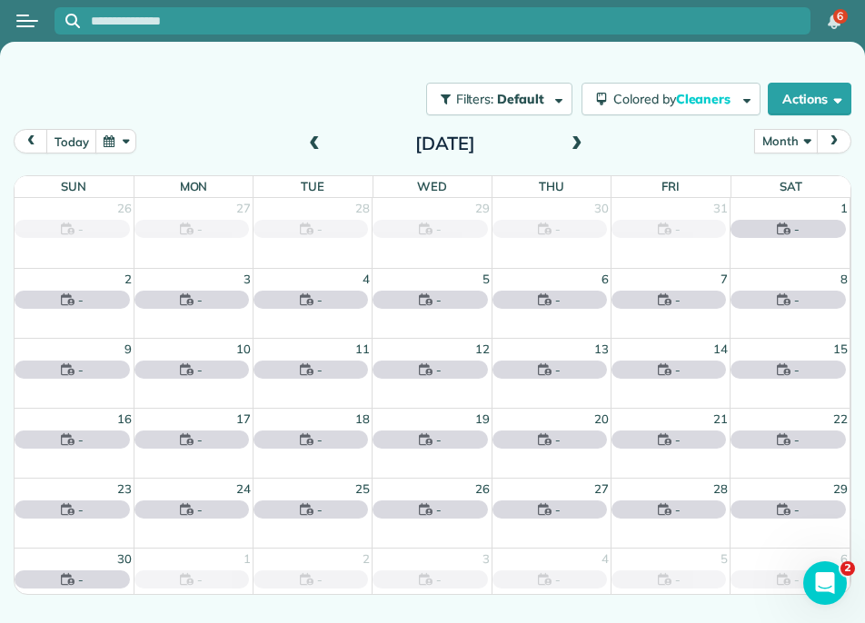
scroll to position [0, 0]
click at [321, 131] on span at bounding box center [314, 144] width 20 height 27
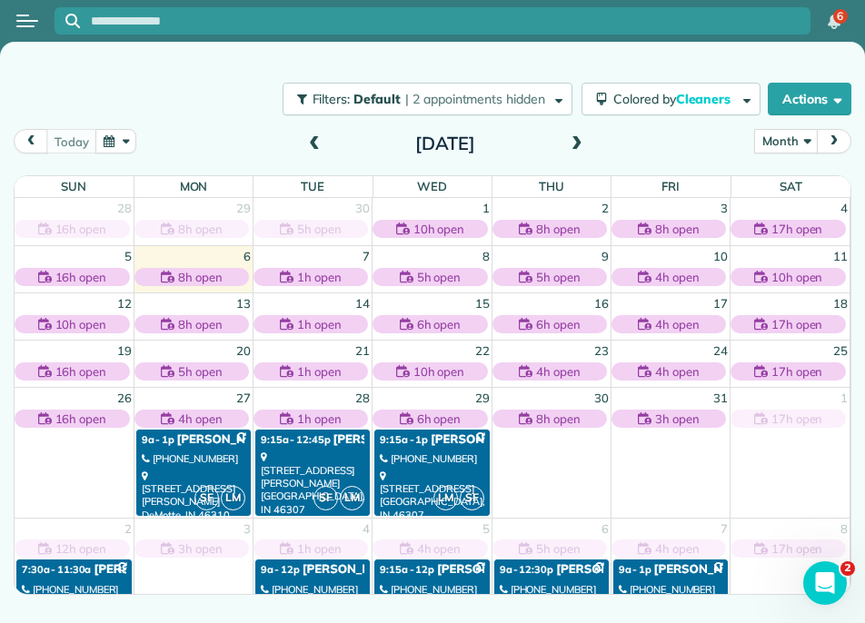
click at [288, 275] on icon at bounding box center [287, 277] width 14 height 14
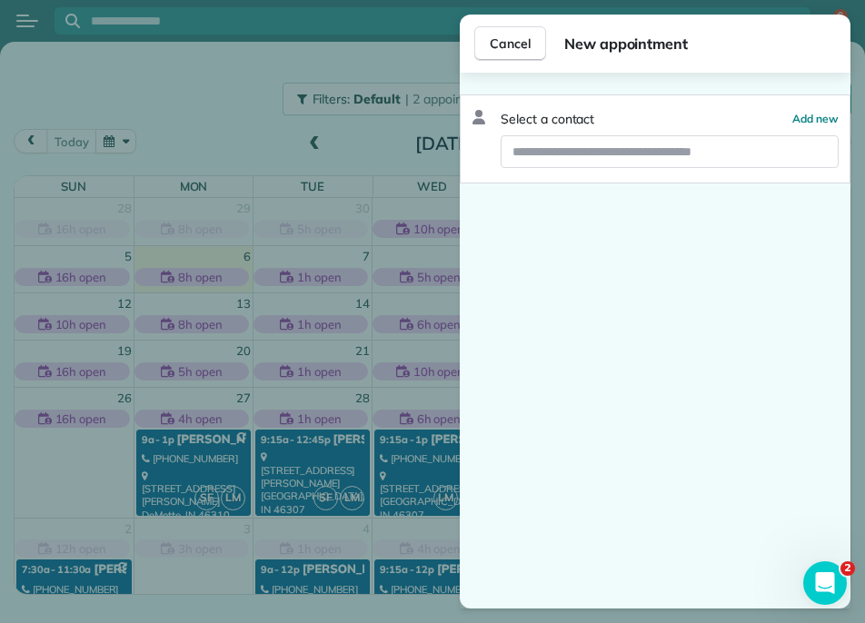
click at [307, 264] on div "Cancel New appointment Select a contact Add new" at bounding box center [432, 311] width 865 height 623
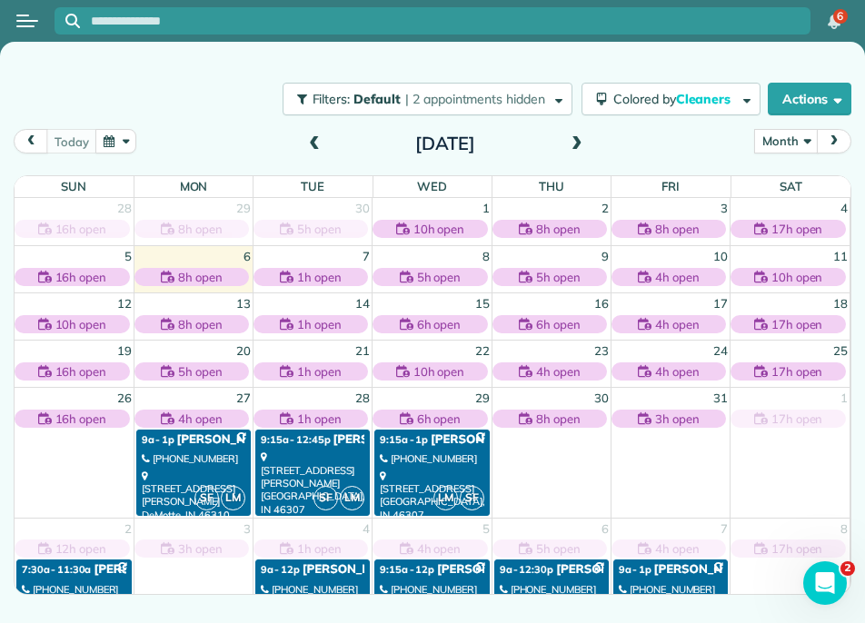
click at [309, 252] on div "1h open" at bounding box center [312, 266] width 118 height 40
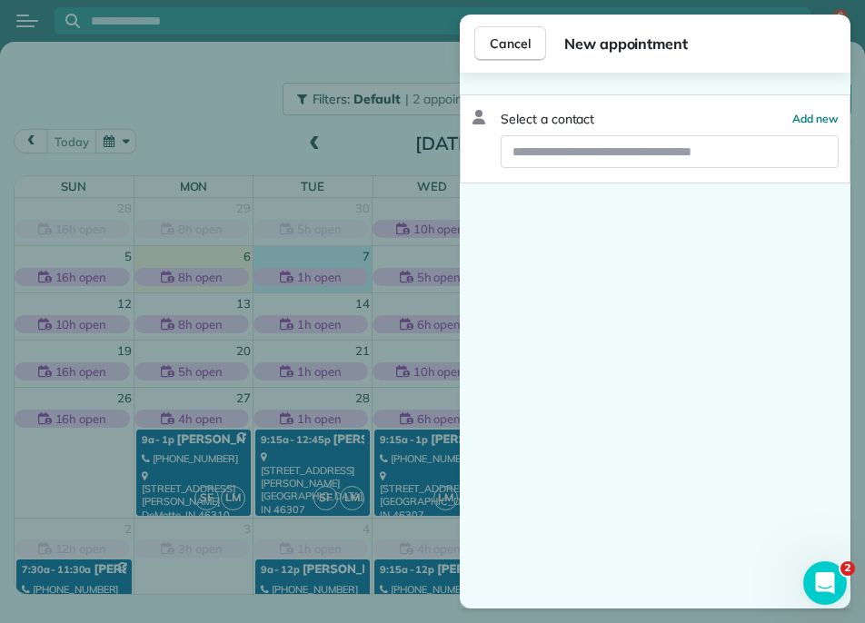
click at [309, 252] on div "Cancel New appointment Select a contact Add new" at bounding box center [432, 311] width 865 height 623
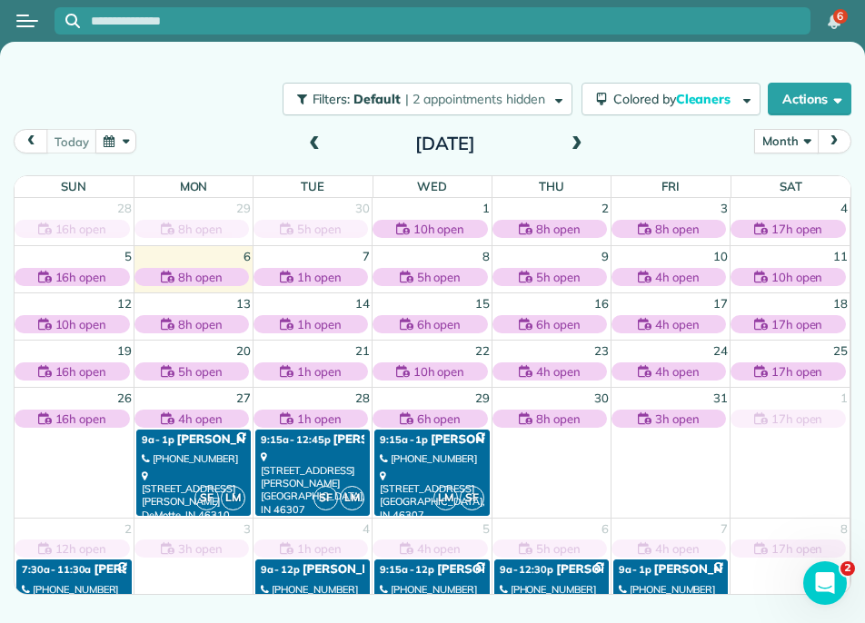
click at [789, 136] on button "Month" at bounding box center [786, 141] width 64 height 25
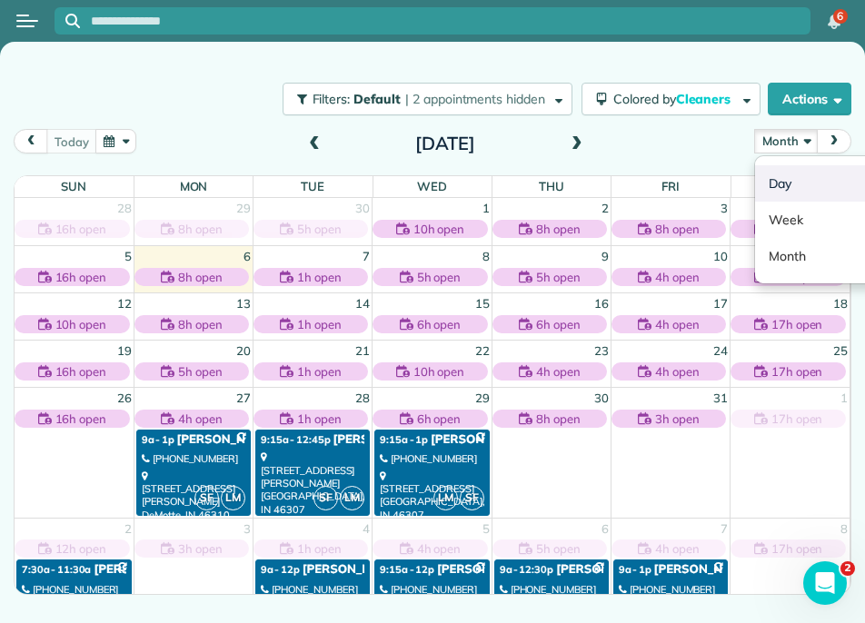
click at [788, 189] on link "Day" at bounding box center [827, 183] width 144 height 36
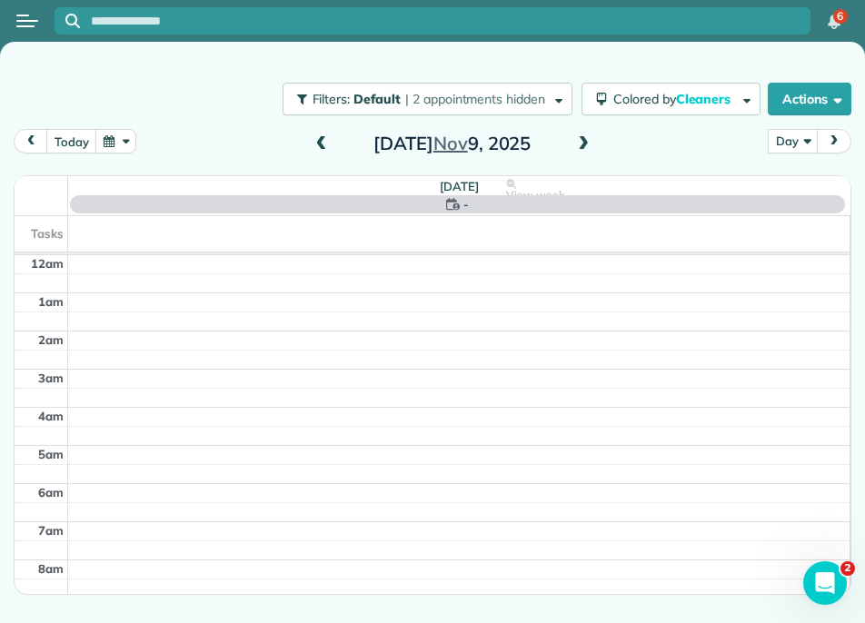
scroll to position [268, 0]
click at [328, 148] on span at bounding box center [322, 144] width 20 height 16
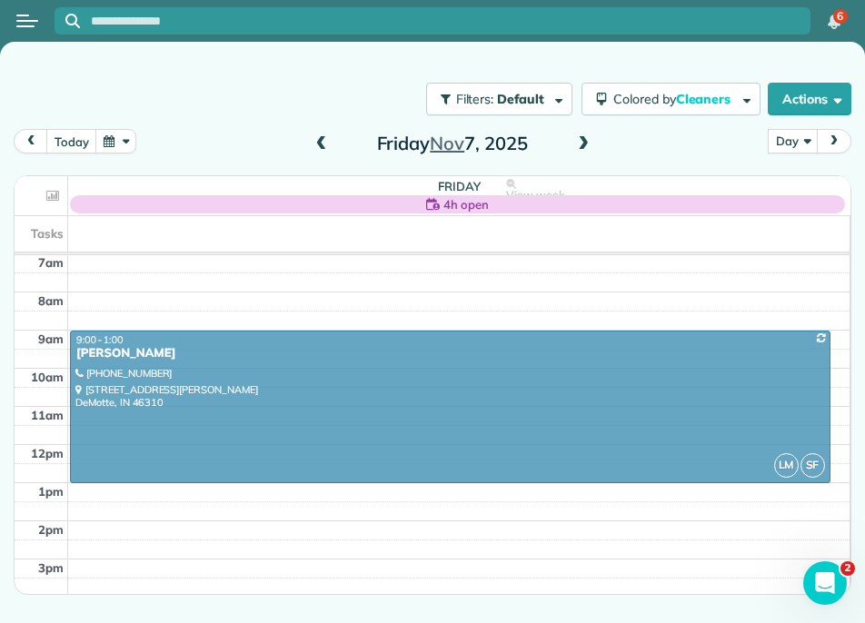
click at [328, 148] on span at bounding box center [322, 144] width 20 height 16
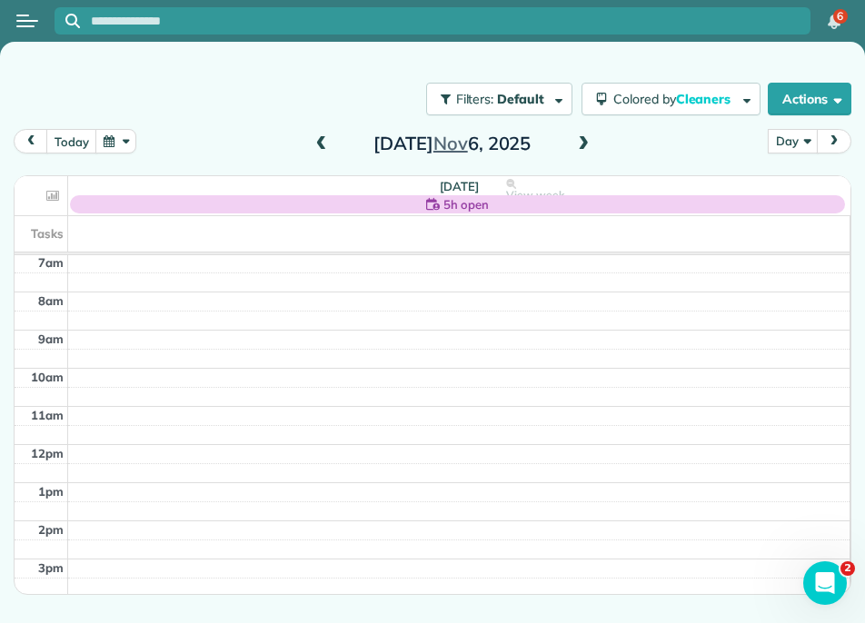
click at [134, 151] on button "button" at bounding box center [116, 141] width 42 height 25
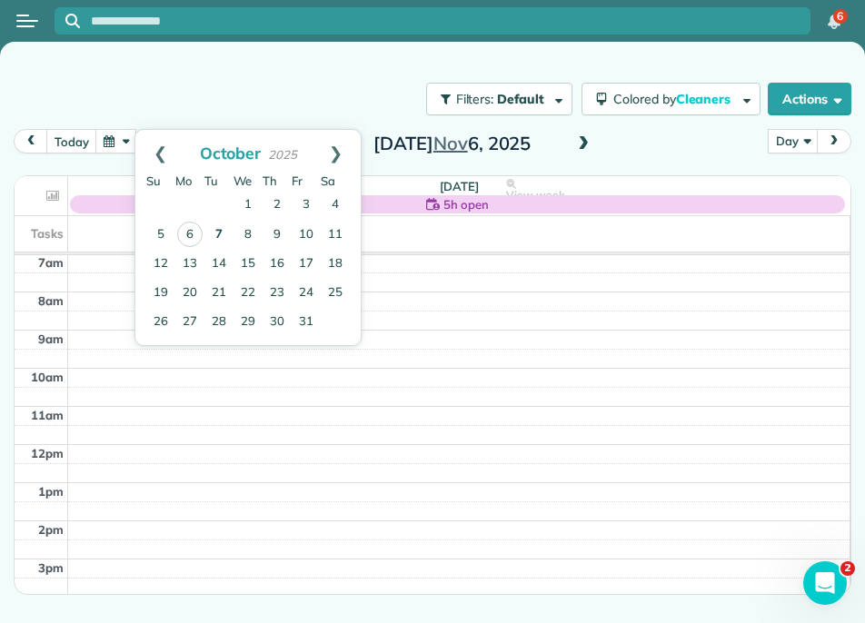
click at [205, 232] on link "7" at bounding box center [218, 235] width 29 height 29
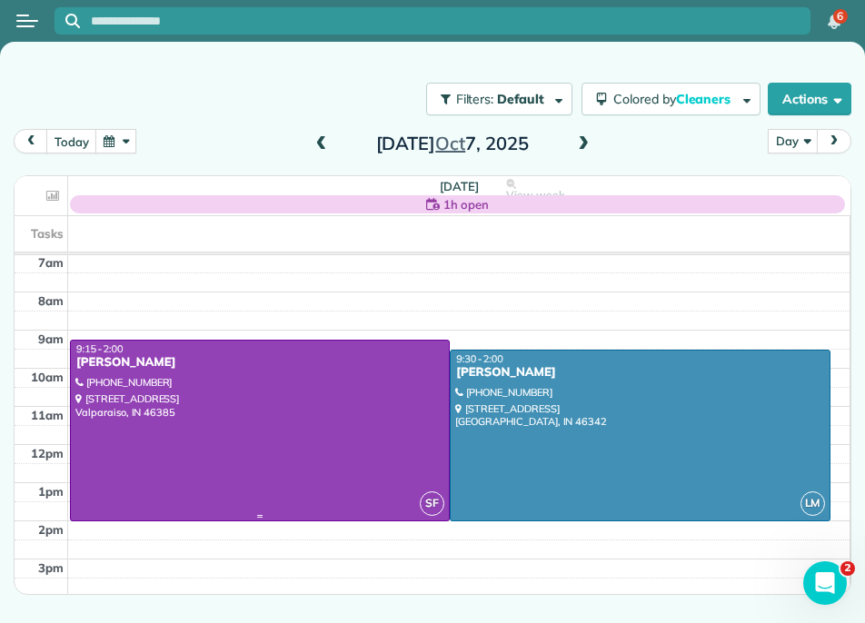
click at [294, 395] on div at bounding box center [260, 431] width 378 height 180
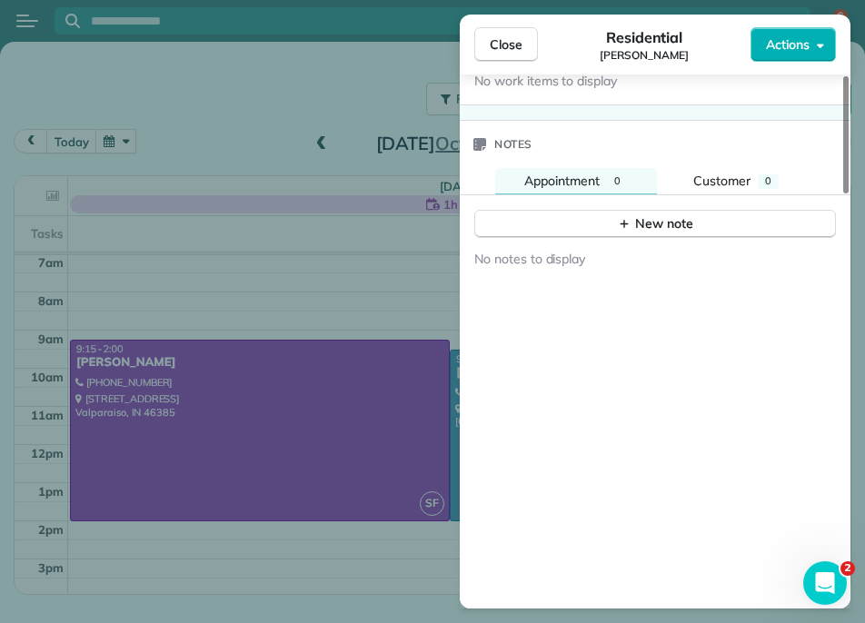
scroll to position [1508, 0]
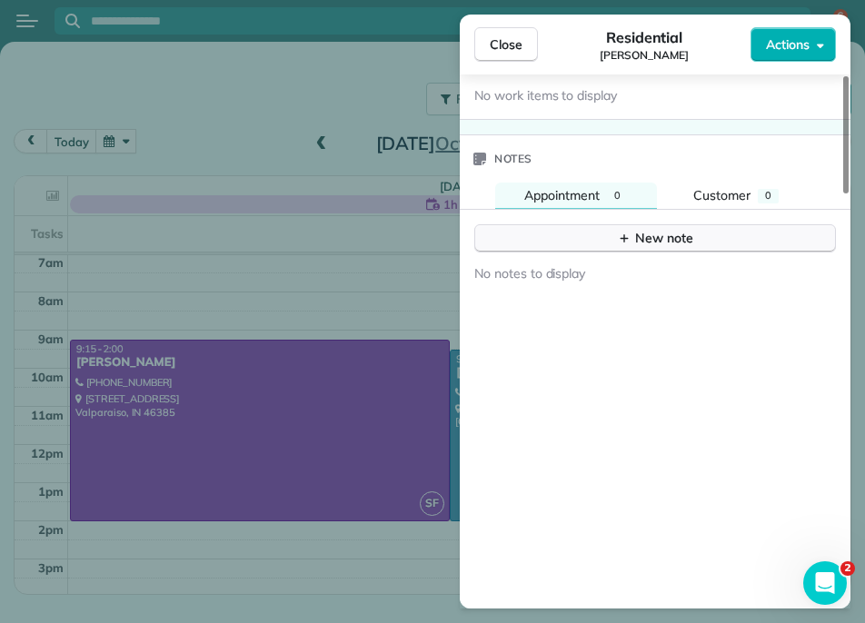
click at [593, 224] on button "New note" at bounding box center [655, 238] width 362 height 28
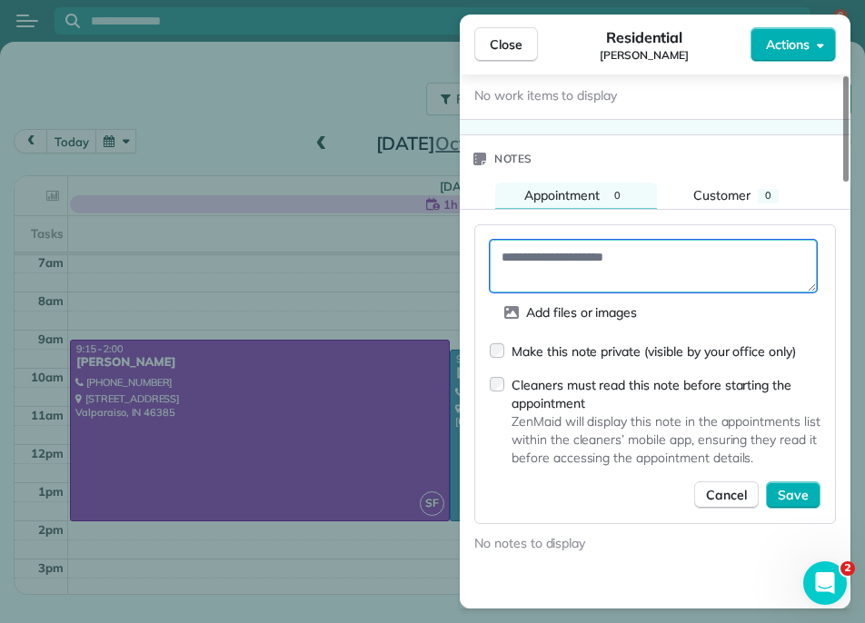
click at [591, 241] on textarea at bounding box center [653, 266] width 327 height 53
paste textarea "**********"
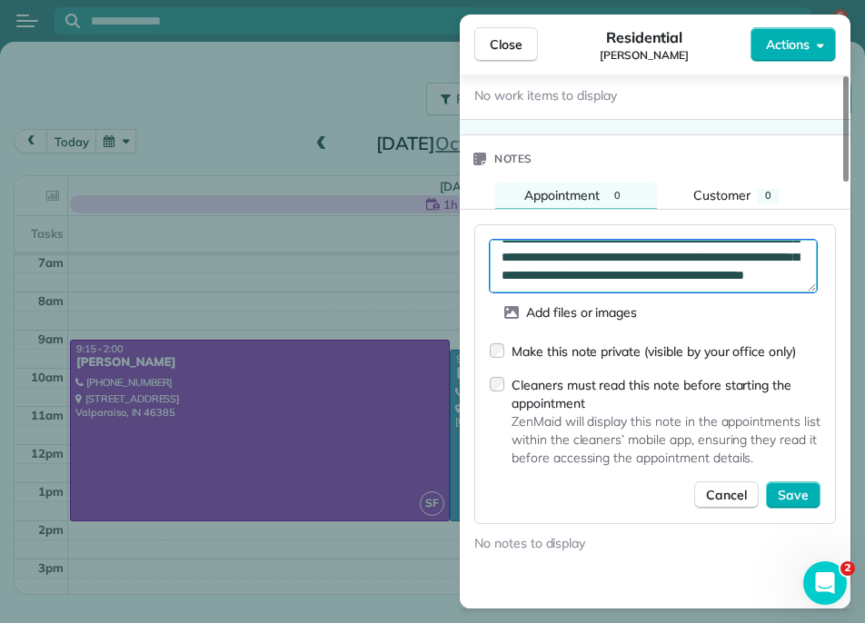
scroll to position [118, 0]
drag, startPoint x: 504, startPoint y: 228, endPoint x: 810, endPoint y: 226, distance: 306.2
click at [810, 240] on textarea "**********" at bounding box center [653, 266] width 327 height 53
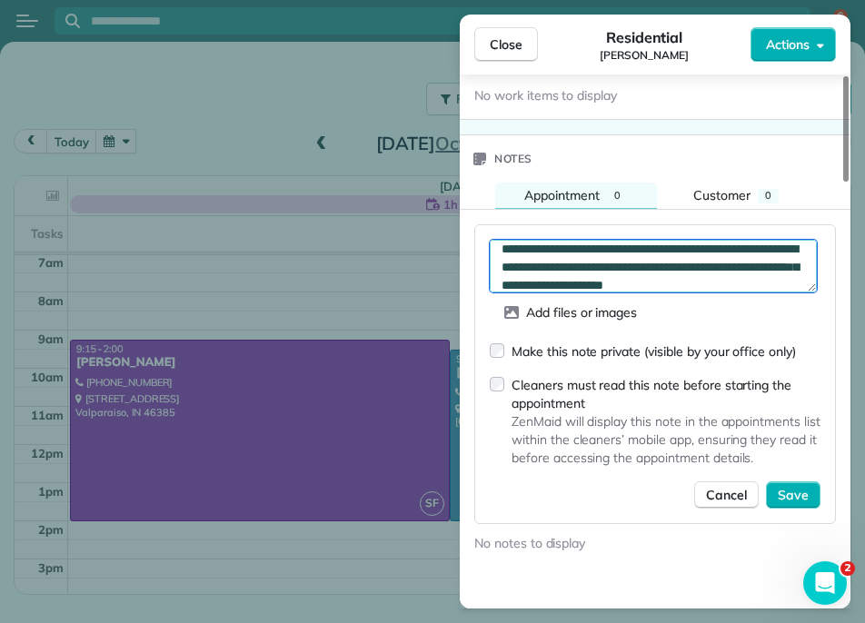
scroll to position [0, 0]
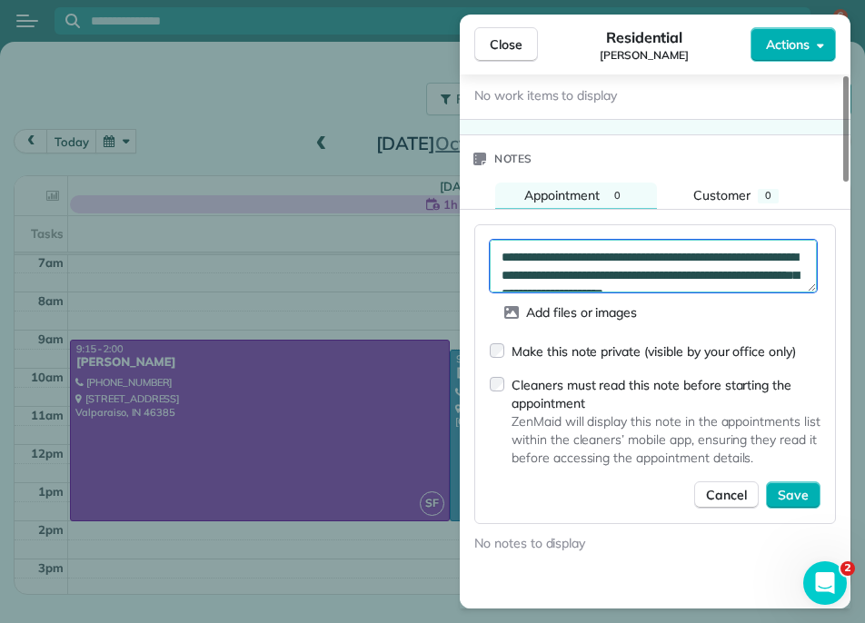
drag, startPoint x: 621, startPoint y: 225, endPoint x: 521, endPoint y: 216, distance: 100.4
click at [521, 240] on textarea "**********" at bounding box center [653, 266] width 327 height 53
drag, startPoint x: 651, startPoint y: 230, endPoint x: 672, endPoint y: 261, distance: 37.3
click at [672, 261] on textarea "**********" at bounding box center [653, 266] width 327 height 53
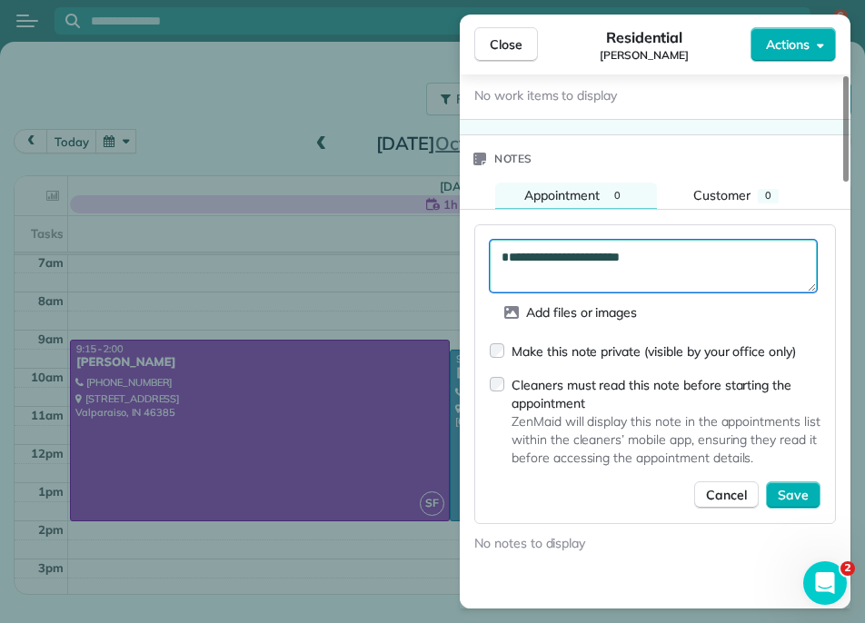
scroll to position [0, 0]
paste textarea "**********"
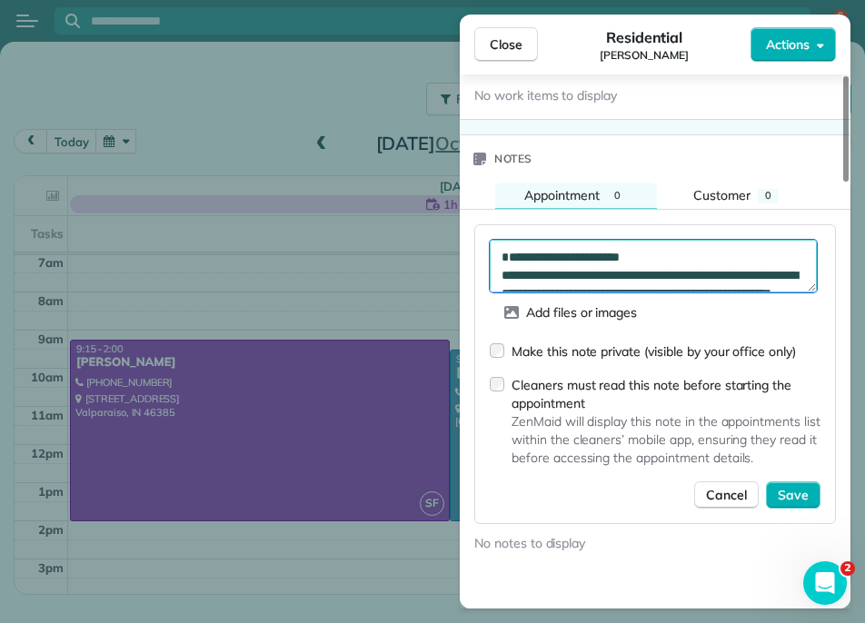
scroll to position [13, 0]
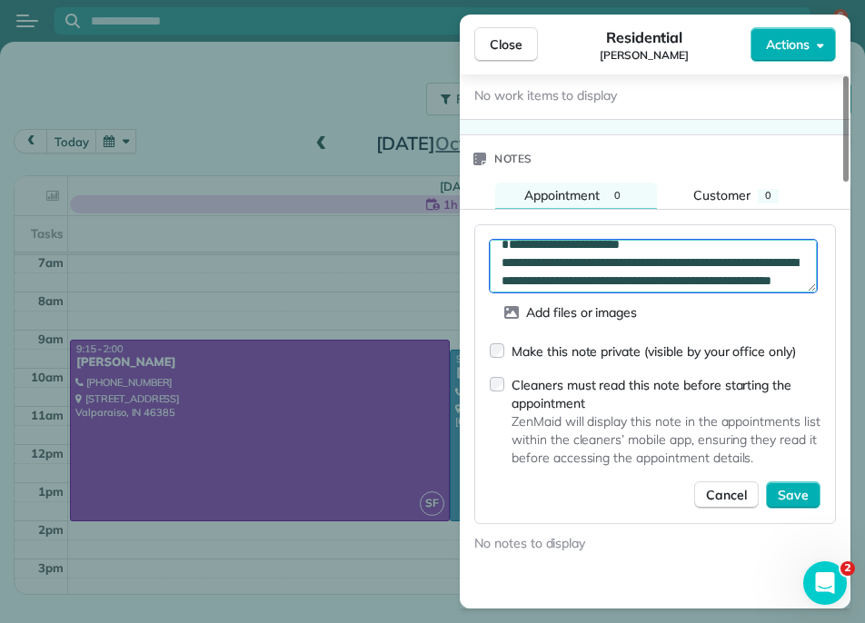
drag, startPoint x: 720, startPoint y: 249, endPoint x: 502, endPoint y: 238, distance: 219.2
click at [502, 240] on textarea "**********" at bounding box center [653, 266] width 327 height 53
click at [573, 240] on textarea "**********" at bounding box center [653, 266] width 327 height 53
drag, startPoint x: 770, startPoint y: 235, endPoint x: 504, endPoint y: 235, distance: 265.3
click at [504, 240] on textarea "**********" at bounding box center [653, 266] width 327 height 53
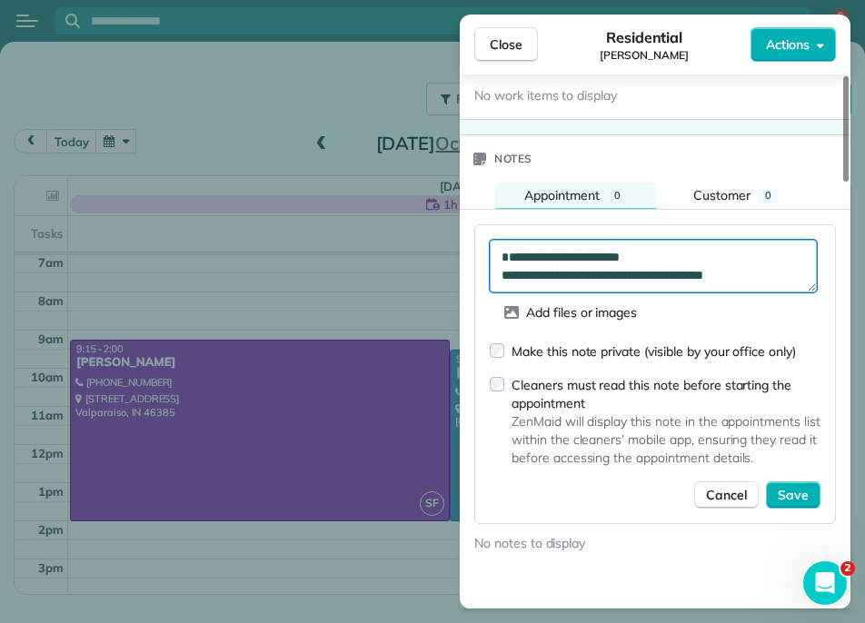
scroll to position [0, 0]
click at [587, 245] on textarea "**********" at bounding box center [653, 266] width 327 height 53
click at [659, 250] on textarea "**********" at bounding box center [653, 266] width 327 height 53
click at [768, 257] on textarea "**********" at bounding box center [653, 266] width 327 height 53
type textarea "**********"
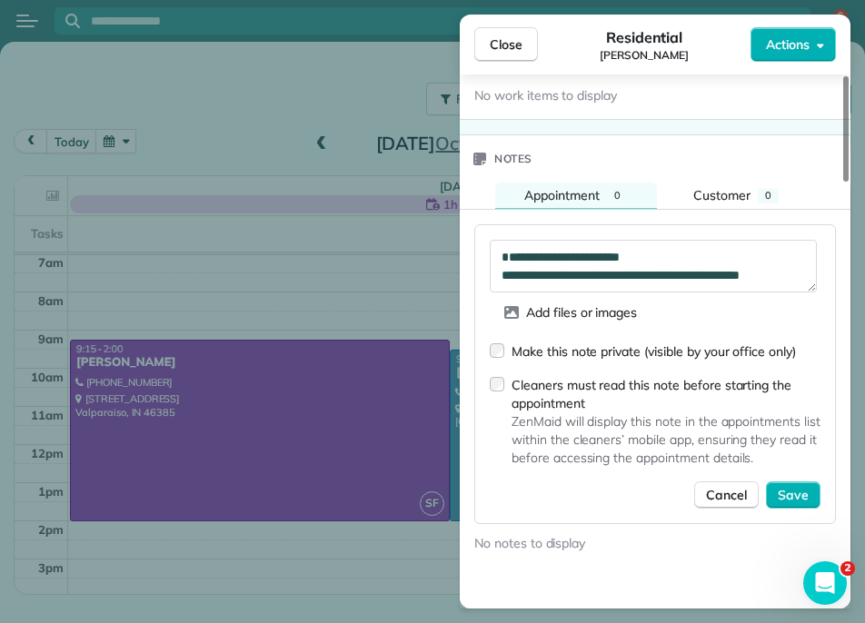
click at [668, 343] on div "Make this note private (visible by your office only)" at bounding box center [654, 352] width 284 height 18
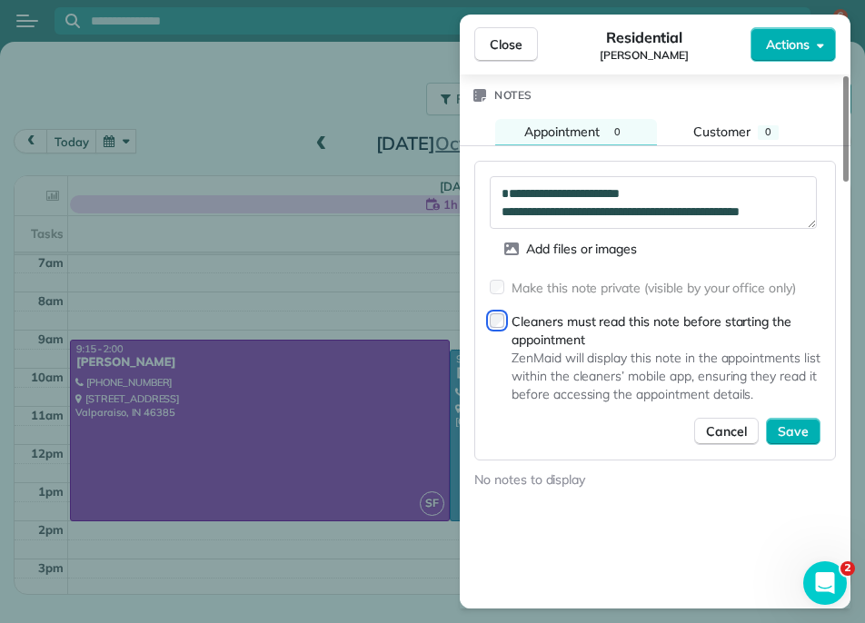
scroll to position [1470, 0]
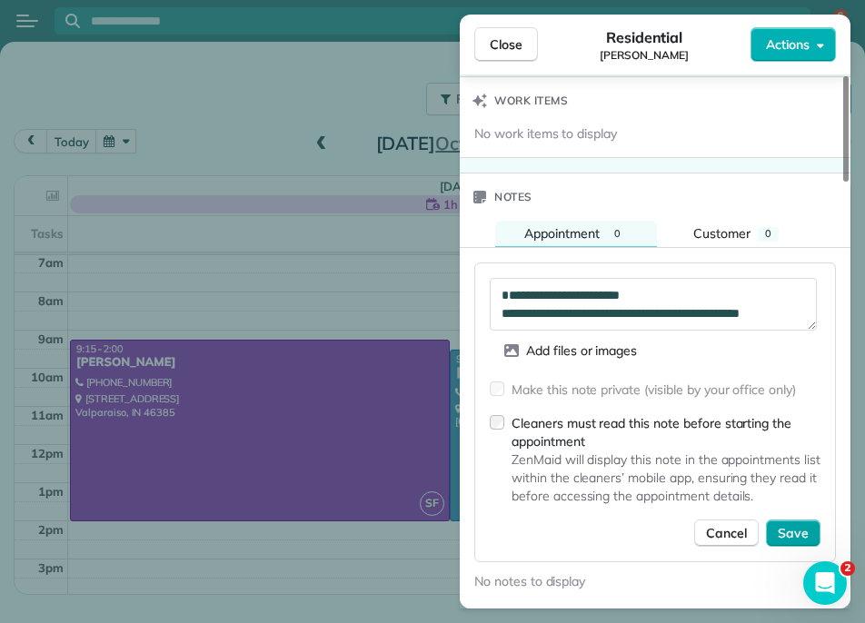
click at [791, 524] on span "Save" at bounding box center [793, 533] width 31 height 18
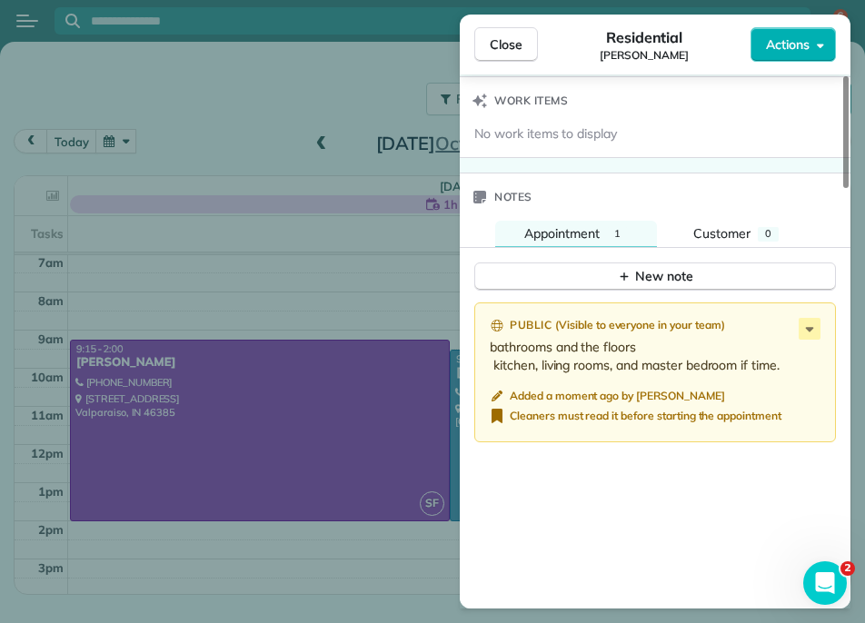
click at [369, 343] on div "Close Residential Sarah Minton Actions Status Active Sarah Minton · Open profil…" at bounding box center [432, 311] width 865 height 623
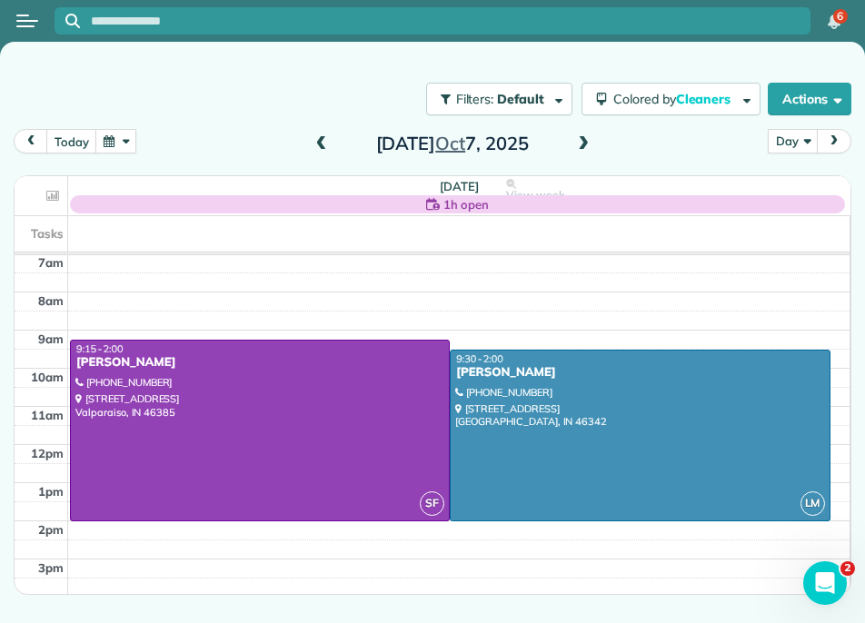
click at [406, 436] on div at bounding box center [260, 431] width 378 height 180
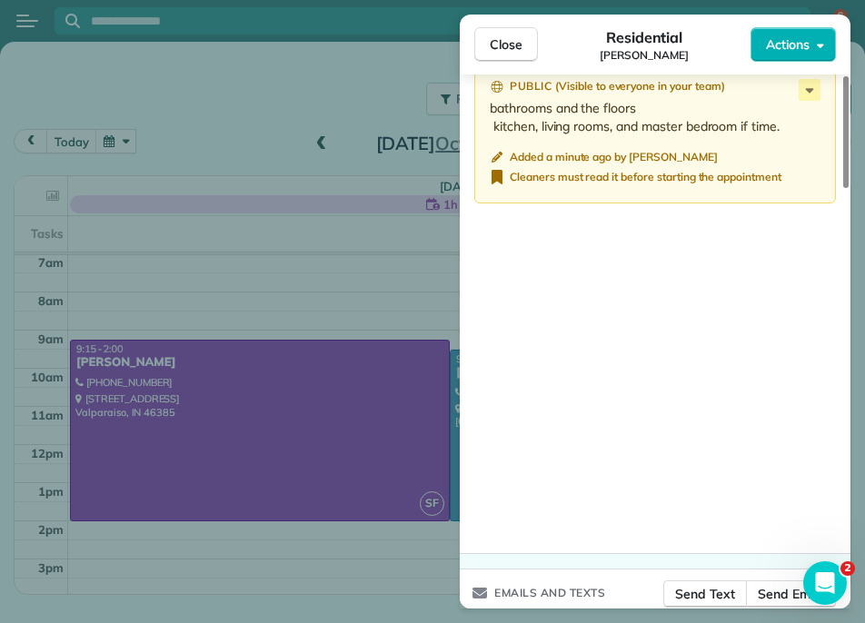
scroll to position [1462, 0]
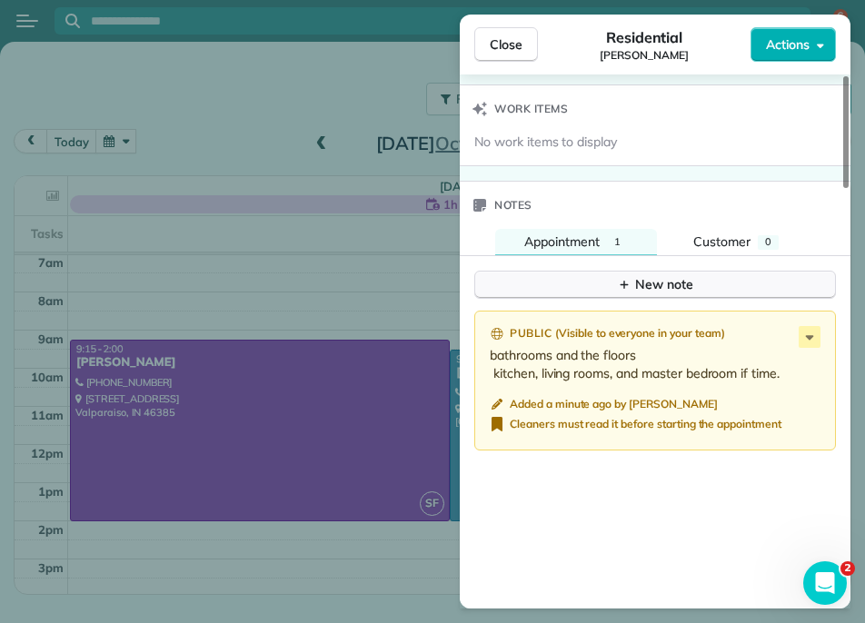
click at [683, 275] on div "New note" at bounding box center [655, 284] width 76 height 19
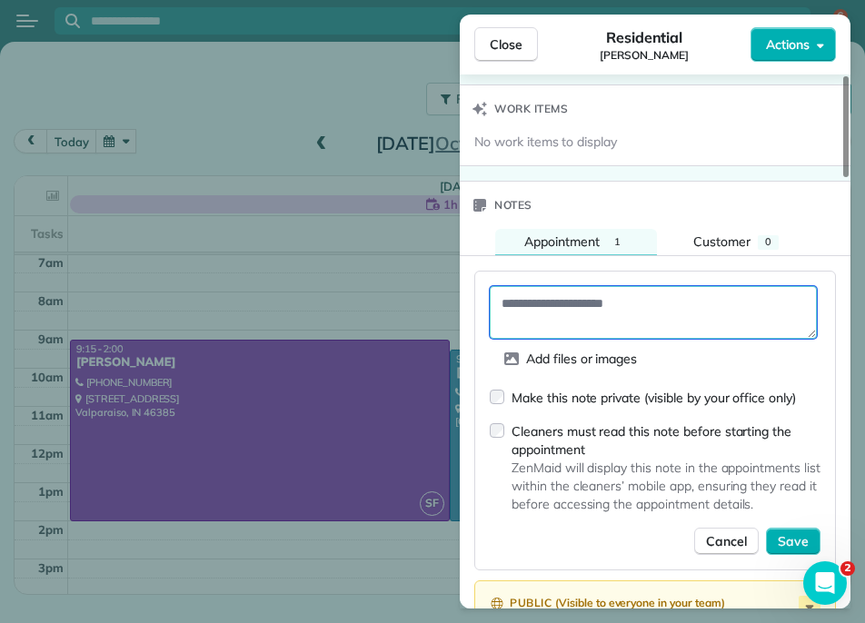
click at [683, 291] on textarea at bounding box center [653, 312] width 327 height 53
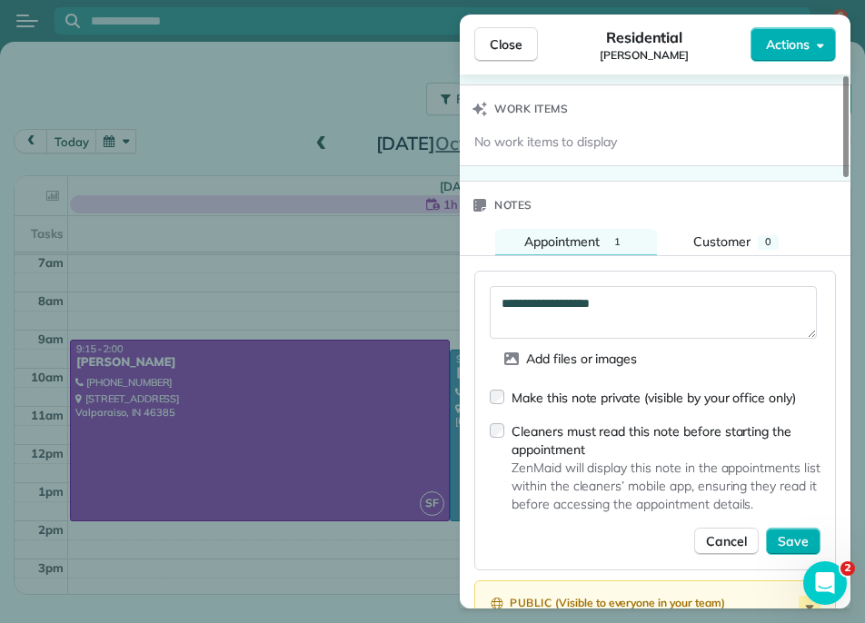
click at [583, 422] on div "Cleaners must read this note before starting the appointment" at bounding box center [666, 440] width 309 height 36
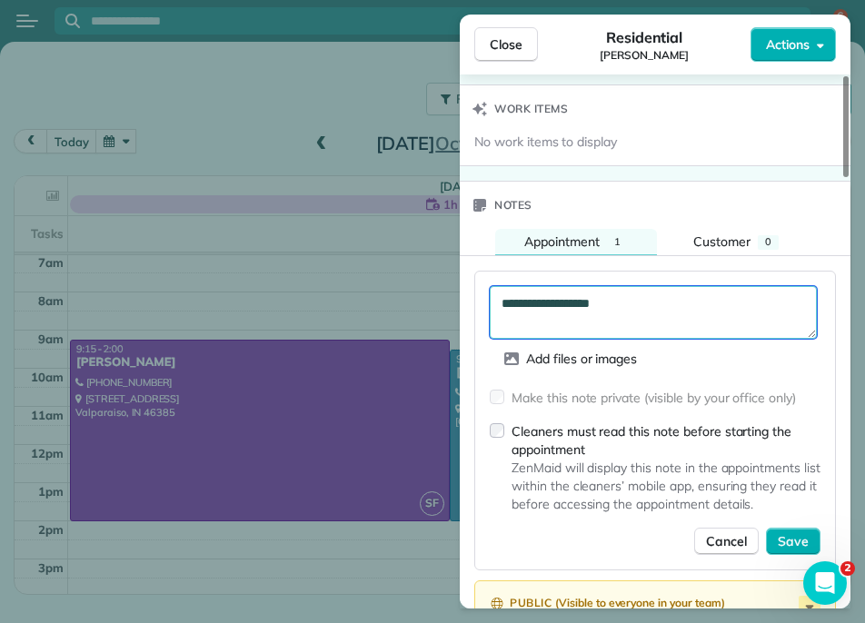
click at [575, 286] on textarea "**********" at bounding box center [653, 312] width 327 height 53
click at [632, 286] on textarea "**********" at bounding box center [653, 312] width 327 height 53
type textarea "**********"
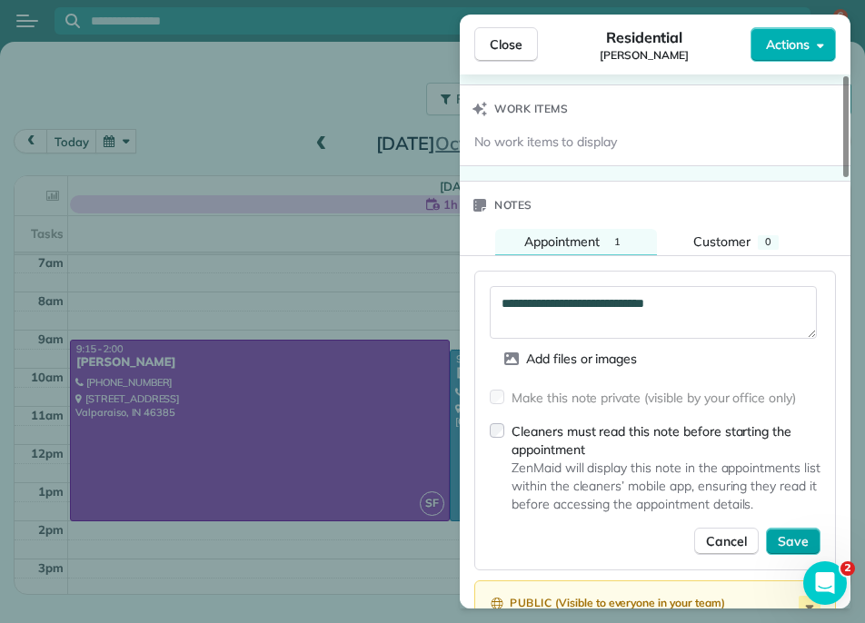
click at [811, 528] on button "Save" at bounding box center [793, 541] width 55 height 27
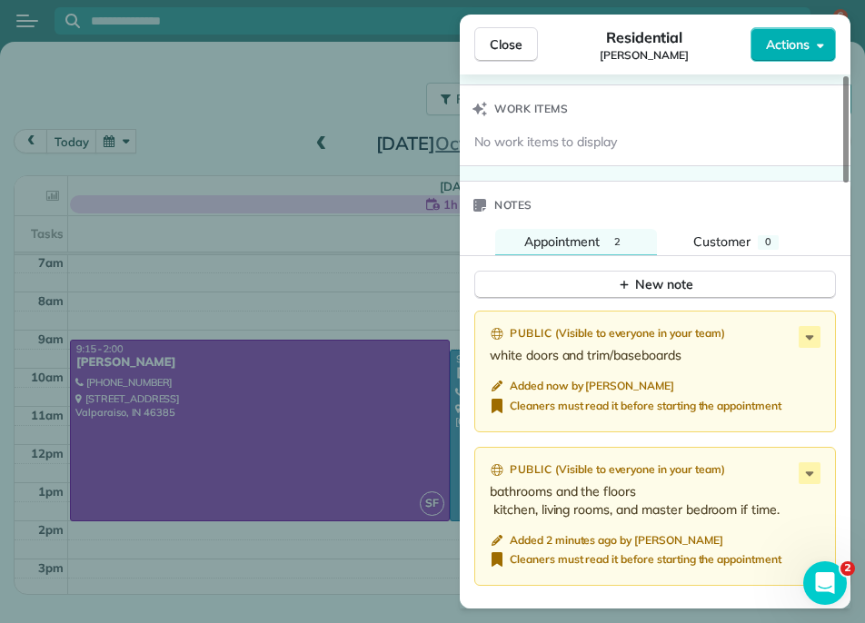
click at [396, 293] on div "Close Residential Sarah Minton Actions Status Active Sarah Minton · Open profil…" at bounding box center [432, 311] width 865 height 623
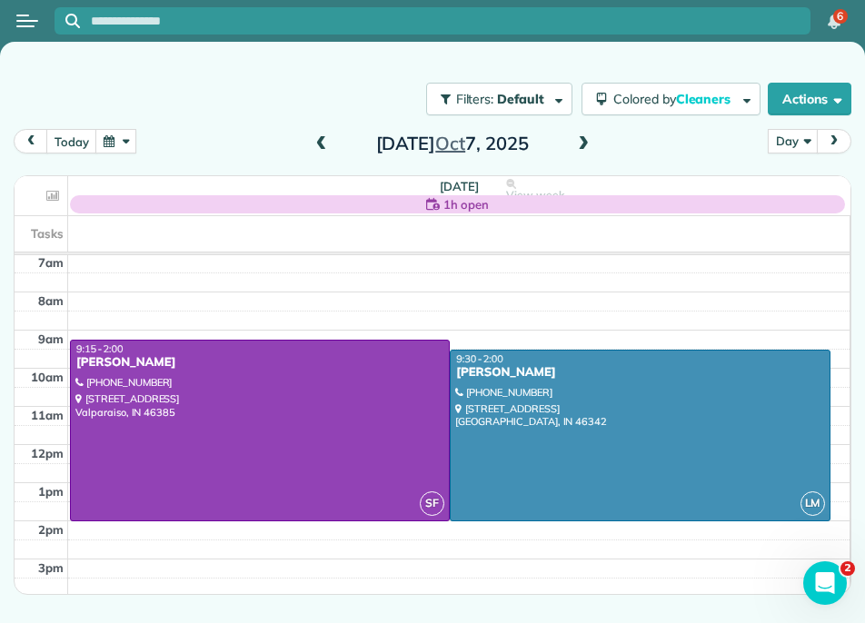
click at [15, 22] on div at bounding box center [27, 21] width 55 height 40
click at [41, 25] on div at bounding box center [27, 21] width 55 height 40
click at [28, 25] on button "Open menu" at bounding box center [27, 21] width 22 height 20
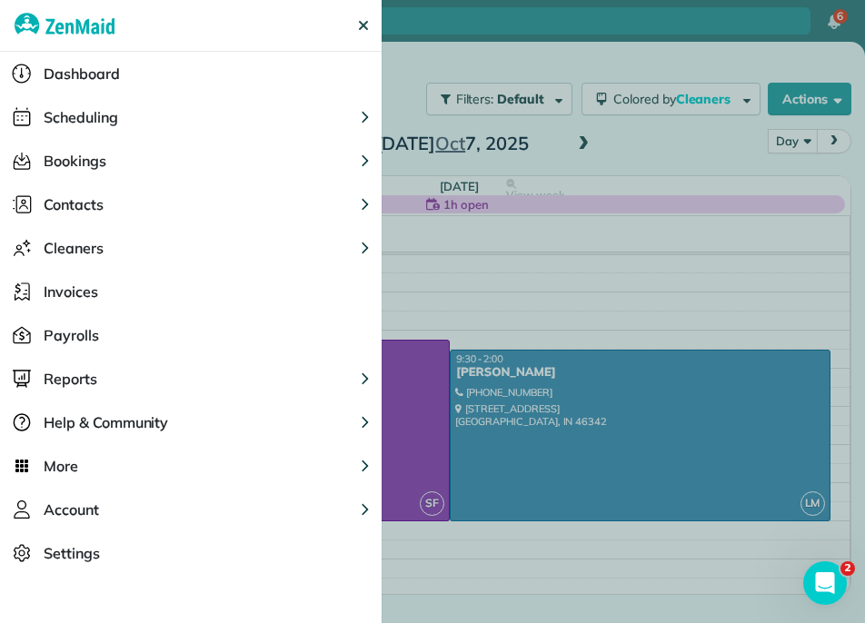
click at [91, 456] on button "More" at bounding box center [191, 466] width 382 height 44
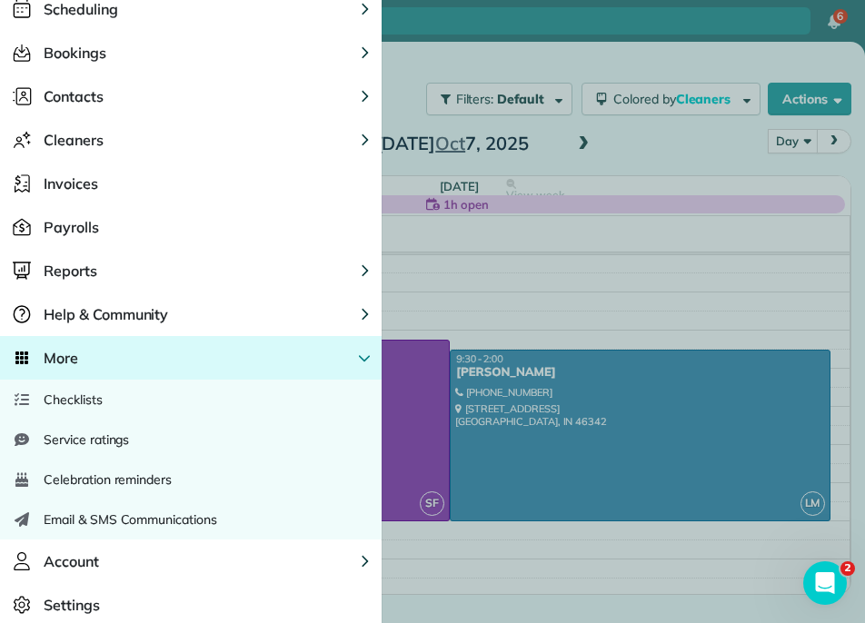
scroll to position [112, 0]
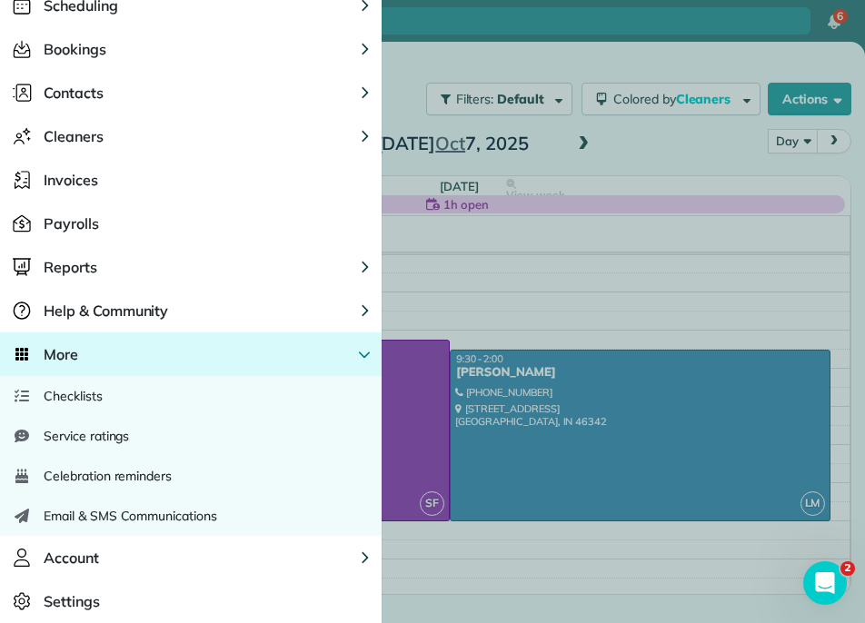
click at [101, 426] on div "Service ratings" at bounding box center [191, 436] width 382 height 40
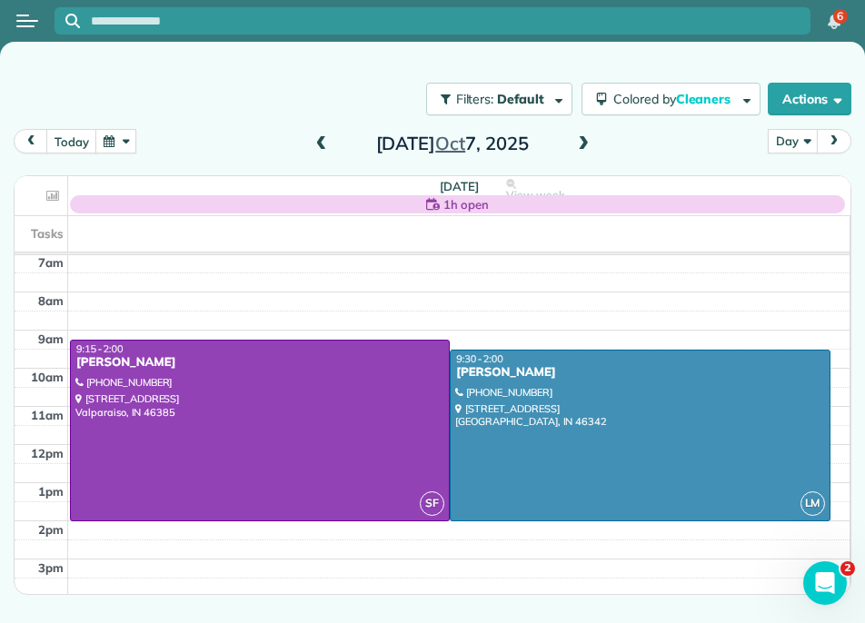
click at [35, 25] on button "Open menu" at bounding box center [27, 21] width 22 height 20
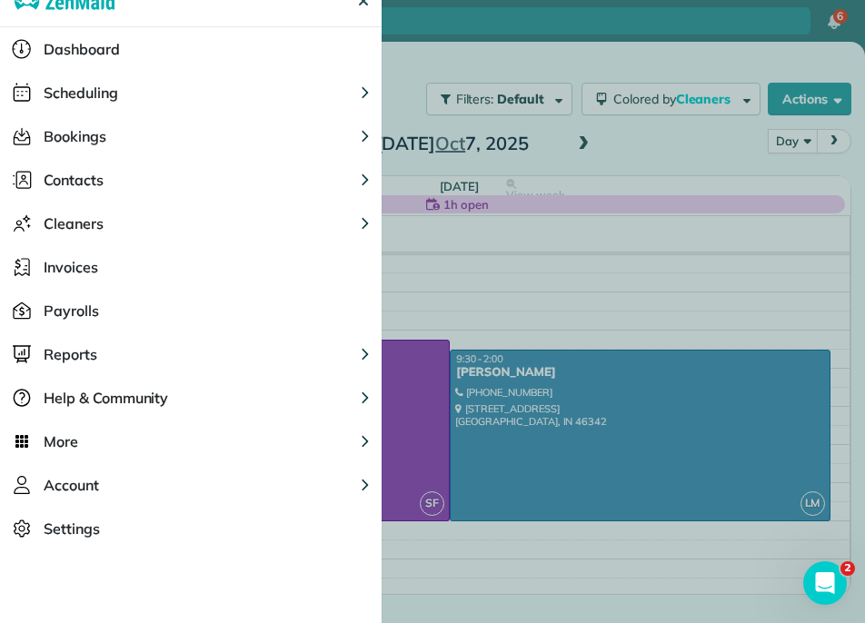
scroll to position [35, 0]
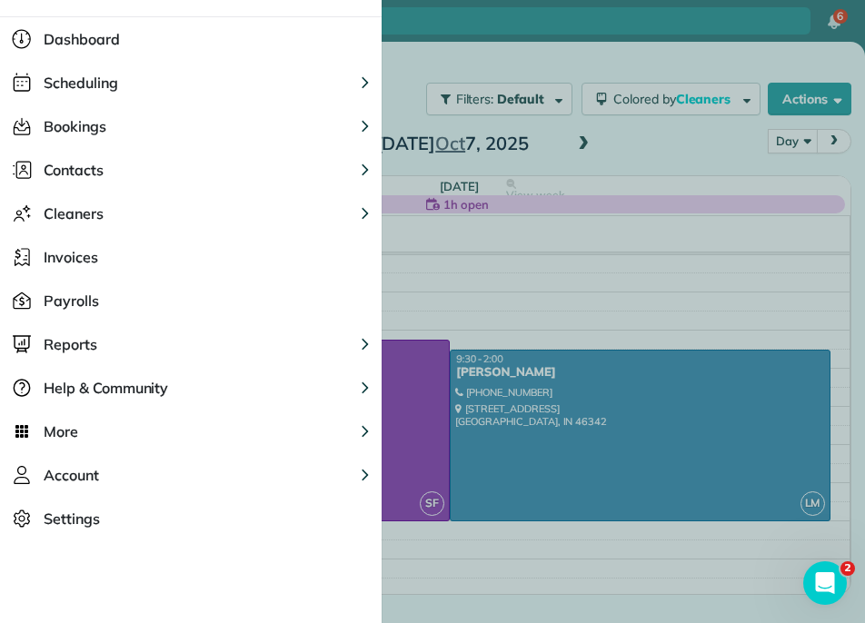
click at [31, 438] on div "Main" at bounding box center [22, 431] width 22 height 36
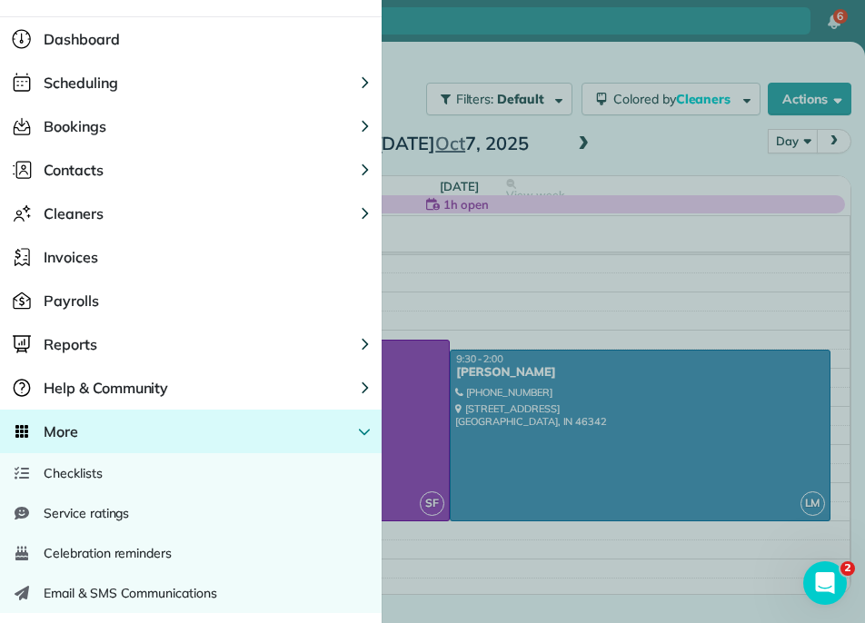
click at [58, 518] on span "Service ratings" at bounding box center [86, 513] width 85 height 18
